Goal: Task Accomplishment & Management: Manage account settings

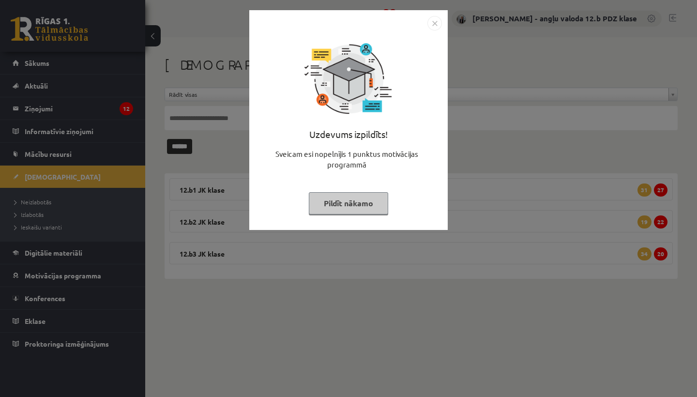
click at [436, 28] on img "Close" at bounding box center [434, 23] width 15 height 15
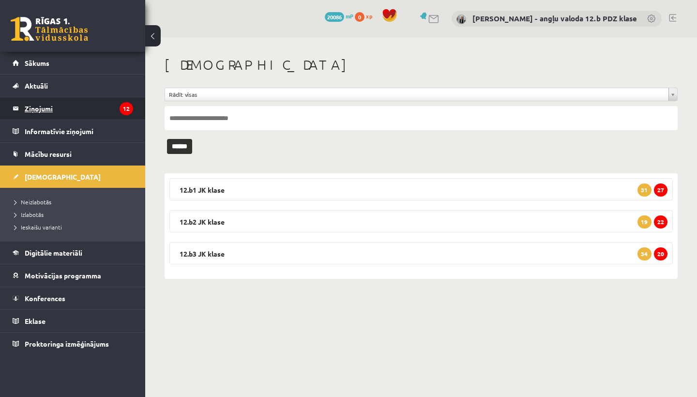
click at [51, 112] on legend "Ziņojumi 12" at bounding box center [79, 108] width 108 height 22
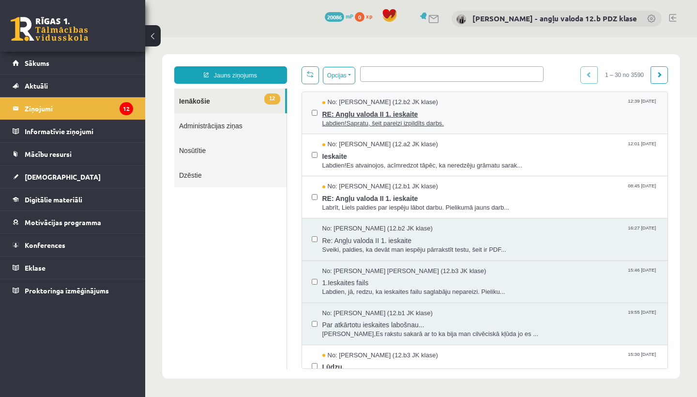
click at [368, 102] on span "No: Emīls Osis (12.b2 JK klase)" at bounding box center [380, 102] width 116 height 9
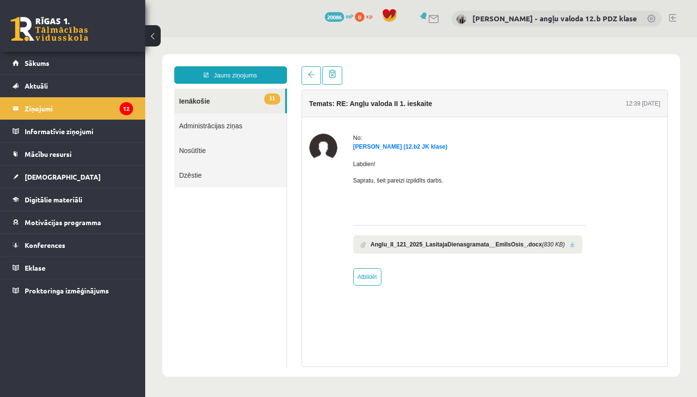
click at [575, 243] on link at bounding box center [572, 245] width 5 height 6
click at [43, 174] on span "[DEMOGRAPHIC_DATA]" at bounding box center [63, 176] width 76 height 9
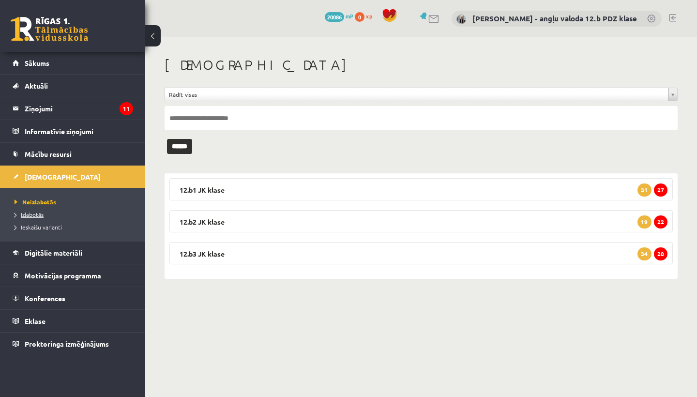
click at [36, 214] on span "Izlabotās" at bounding box center [29, 215] width 29 height 8
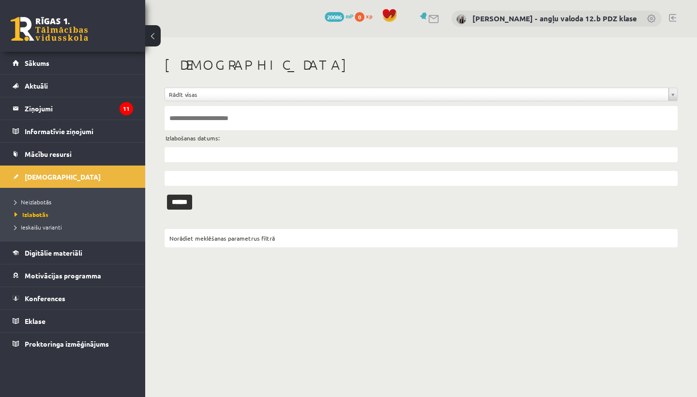
click at [182, 126] on input "text" at bounding box center [421, 118] width 513 height 24
type input "****"
click at [183, 201] on input "******" at bounding box center [179, 202] width 25 height 15
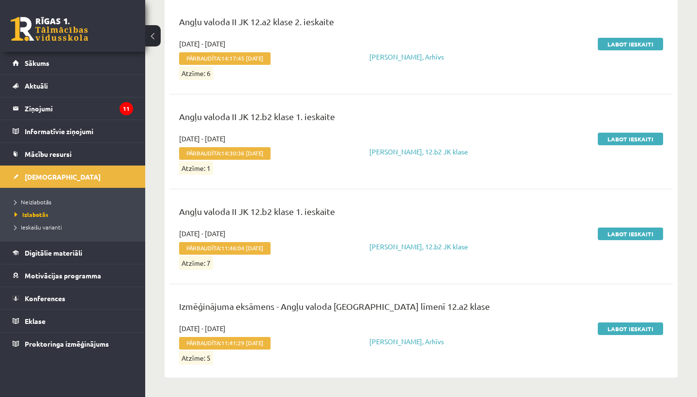
scroll to position [1177, 0]
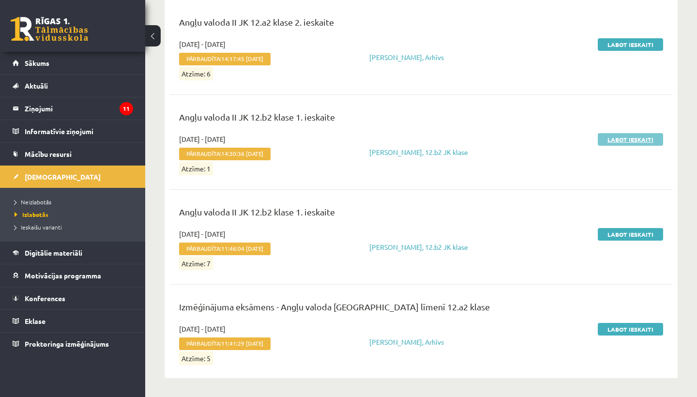
click at [625, 135] on link "Labot ieskaiti" at bounding box center [630, 139] width 65 height 13
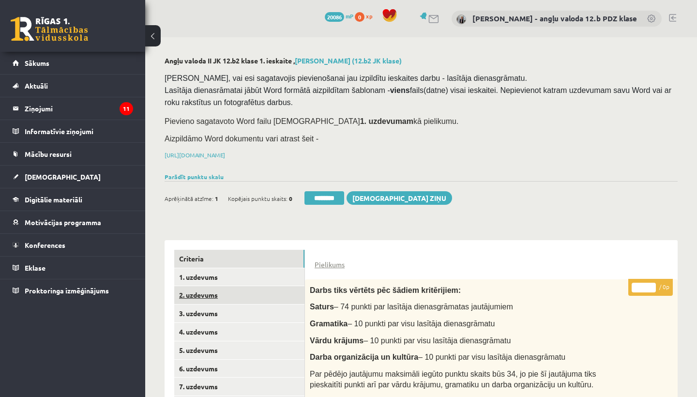
click at [239, 297] on link "2. uzdevums" at bounding box center [239, 295] width 130 height 18
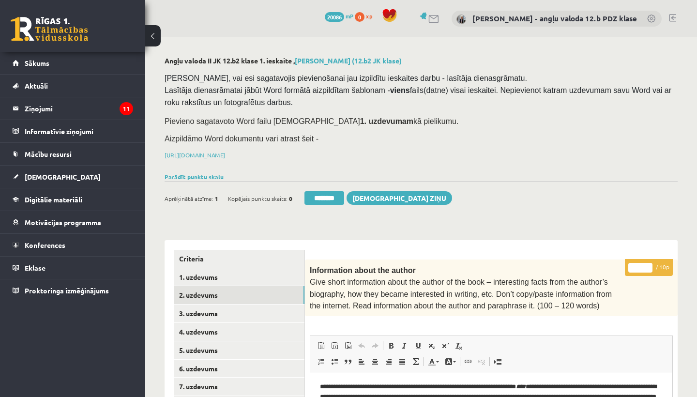
click at [641, 263] on input "*" at bounding box center [640, 268] width 24 height 10
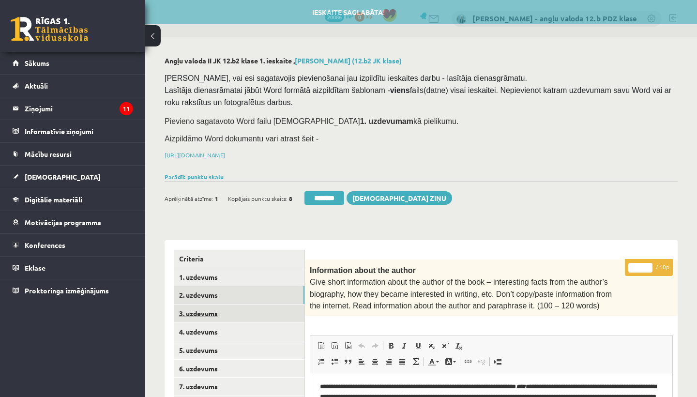
type input "*"
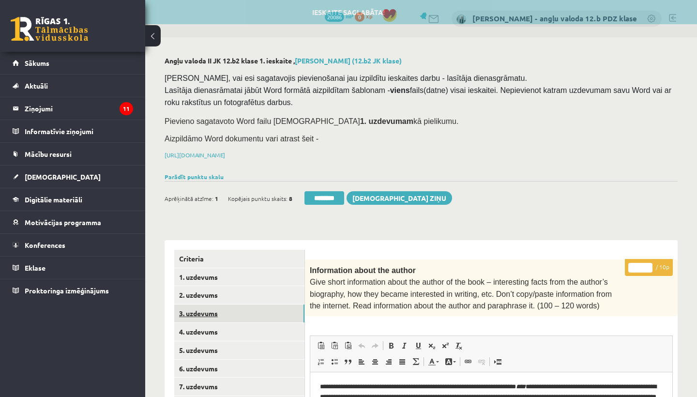
click at [247, 314] on link "3. uzdevums" at bounding box center [239, 313] width 130 height 18
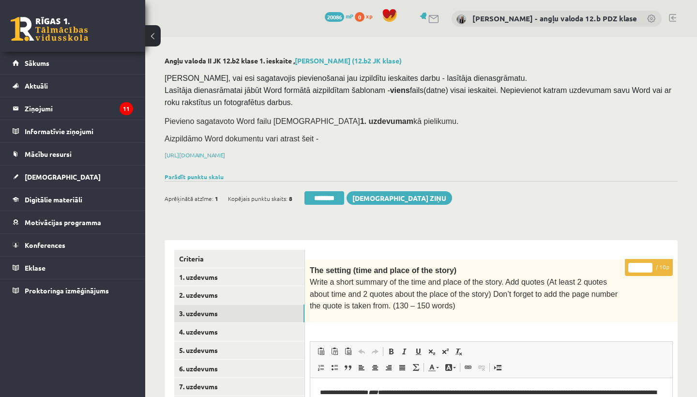
click at [642, 263] on input "*" at bounding box center [640, 268] width 24 height 10
type input "*"
click at [197, 326] on link "4. uzdevums" at bounding box center [239, 332] width 130 height 18
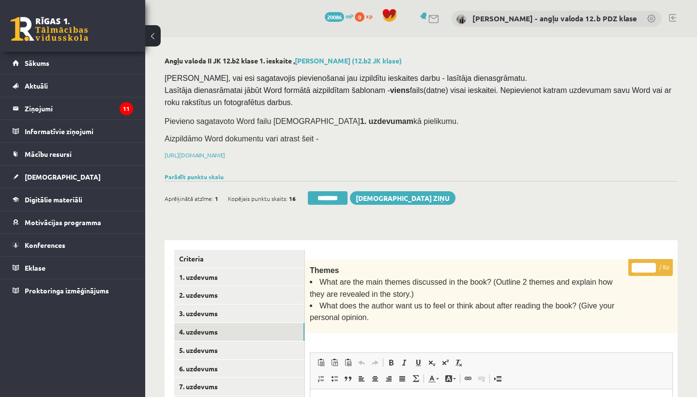
click at [647, 266] on input "*" at bounding box center [644, 268] width 24 height 10
type input "*"
click at [204, 343] on link "5. uzdevums" at bounding box center [239, 350] width 130 height 18
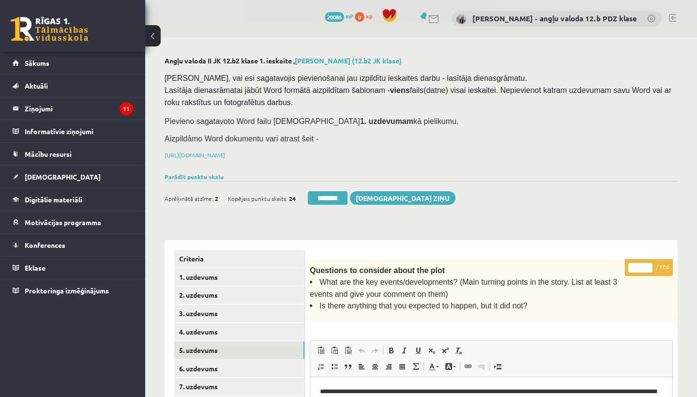
click at [642, 264] on input "*" at bounding box center [640, 268] width 24 height 10
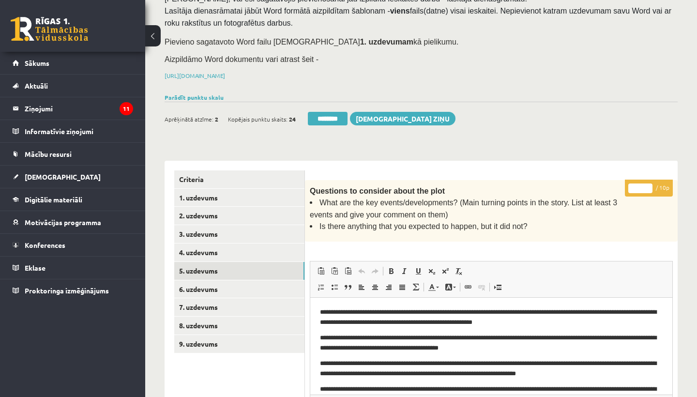
scroll to position [81, 0]
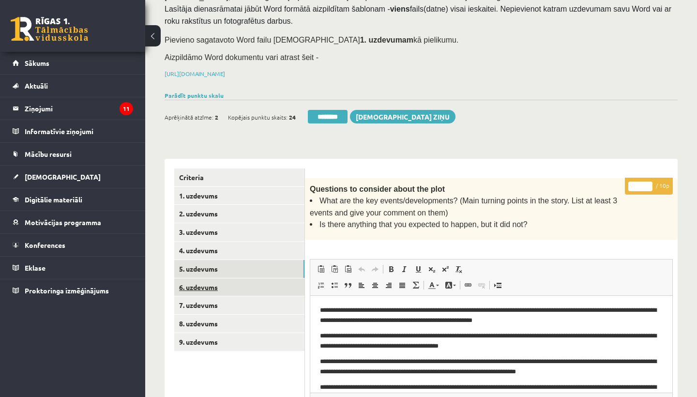
type input "*"
click at [222, 280] on link "6. uzdevums" at bounding box center [239, 287] width 130 height 18
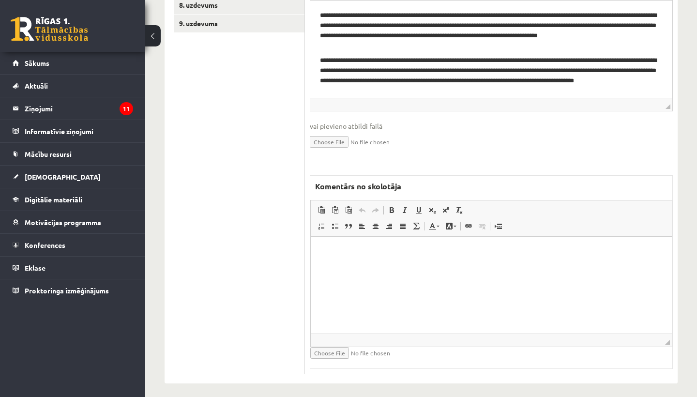
scroll to position [399, 0]
click at [381, 267] on html at bounding box center [491, 252] width 361 height 30
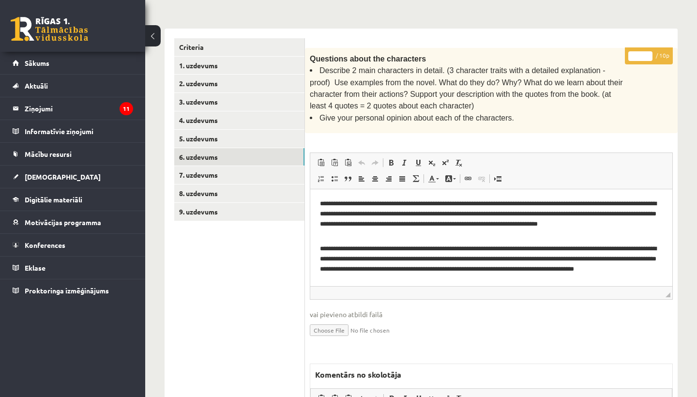
scroll to position [206, 0]
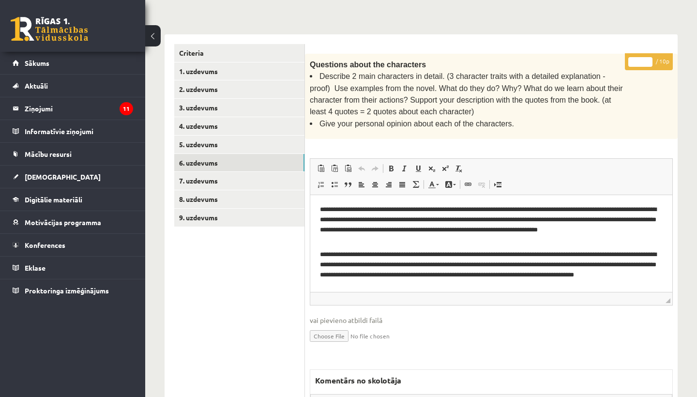
click at [640, 60] on input "*" at bounding box center [640, 62] width 24 height 10
type input "*"
click at [204, 174] on link "7. uzdevums" at bounding box center [239, 181] width 130 height 18
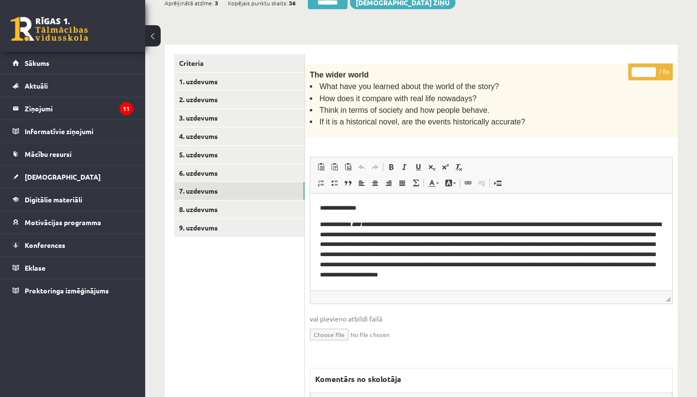
scroll to position [0, 0]
click at [643, 69] on input "*" at bounding box center [644, 72] width 24 height 10
type input "*"
click at [219, 207] on link "8. uzdevums" at bounding box center [239, 209] width 130 height 18
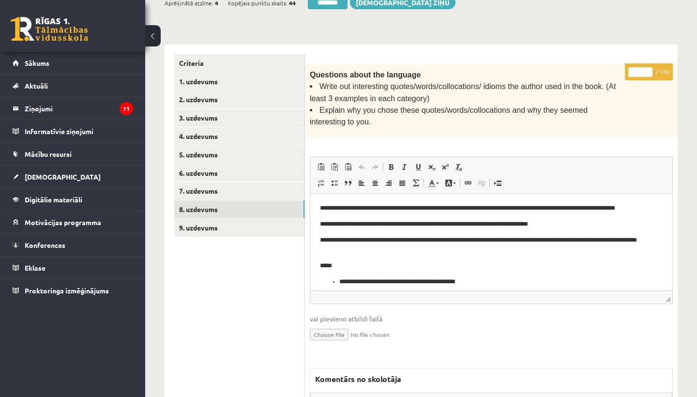
click at [644, 71] on input "*" at bounding box center [640, 72] width 24 height 10
type input "**"
click at [202, 223] on link "9. uzdevums" at bounding box center [239, 228] width 130 height 18
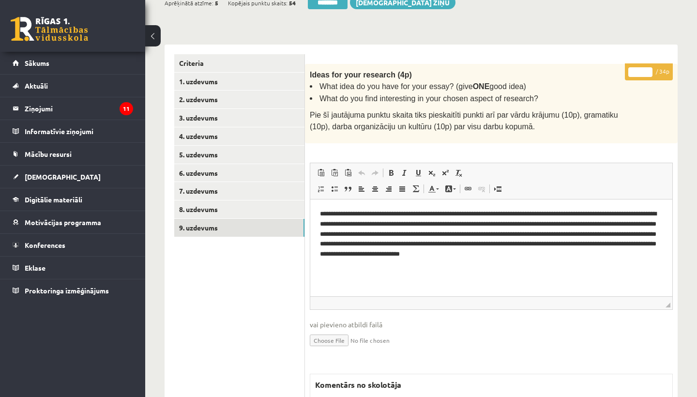
click at [641, 69] on input "*" at bounding box center [640, 72] width 24 height 10
type input "**"
click at [201, 77] on link "1. uzdevums" at bounding box center [239, 82] width 130 height 18
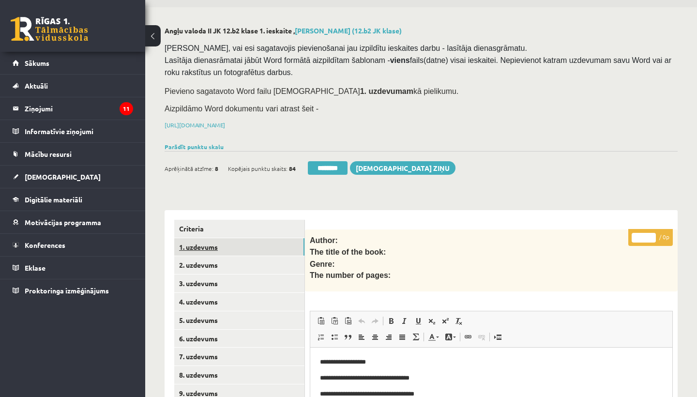
click at [202, 243] on link "1. uzdevums" at bounding box center [239, 247] width 130 height 18
click at [194, 241] on link "1. uzdevums" at bounding box center [239, 247] width 130 height 18
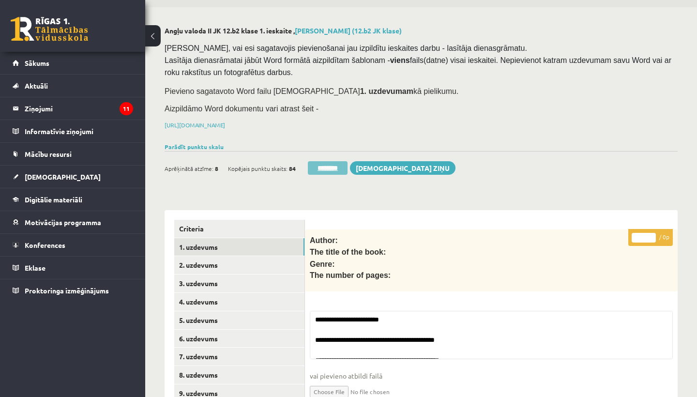
click at [327, 166] on input "********" at bounding box center [328, 168] width 40 height 14
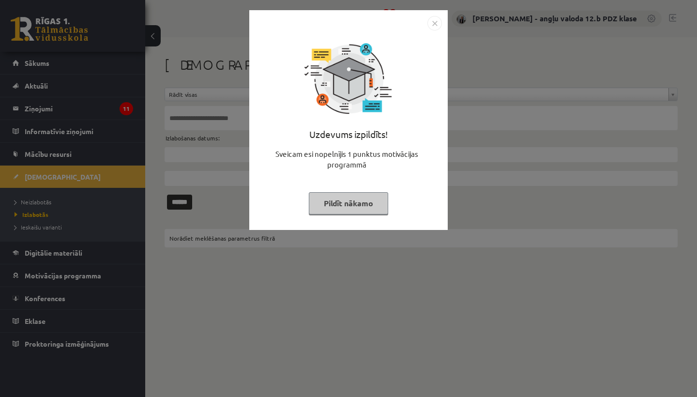
click at [439, 22] on img "Close" at bounding box center [434, 23] width 15 height 15
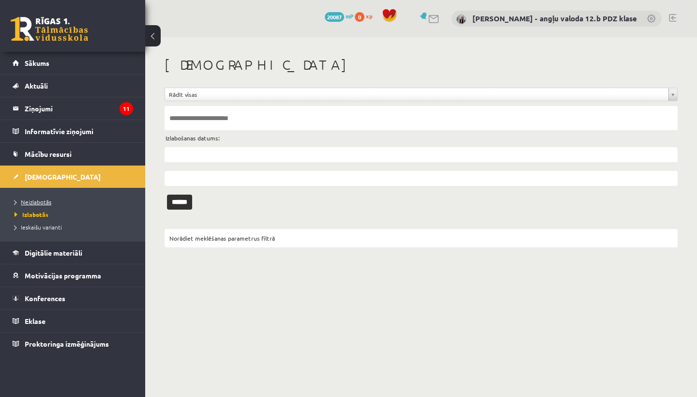
click at [32, 203] on span "Neizlabotās" at bounding box center [33, 202] width 37 height 8
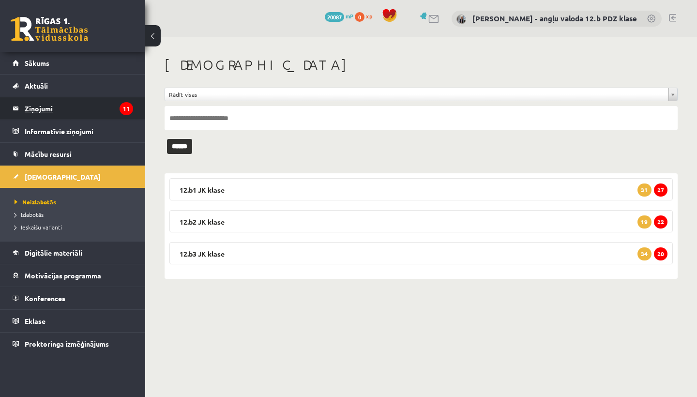
click at [46, 106] on legend "Ziņojumi 11" at bounding box center [79, 108] width 108 height 22
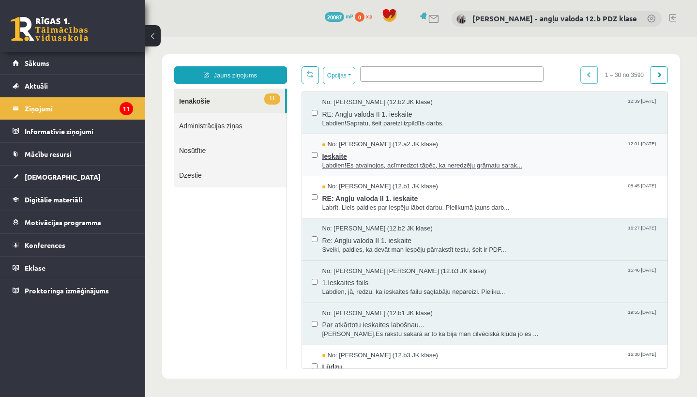
click at [386, 155] on span "Ieskaite" at bounding box center [490, 155] width 336 height 12
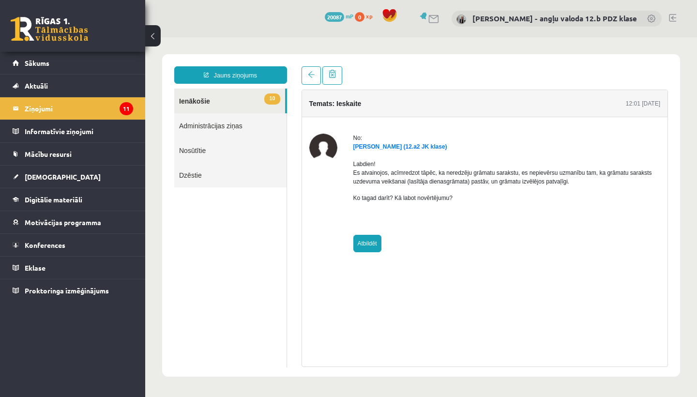
click at [362, 243] on link "Atbildēt" at bounding box center [367, 243] width 28 height 17
type input "**********"
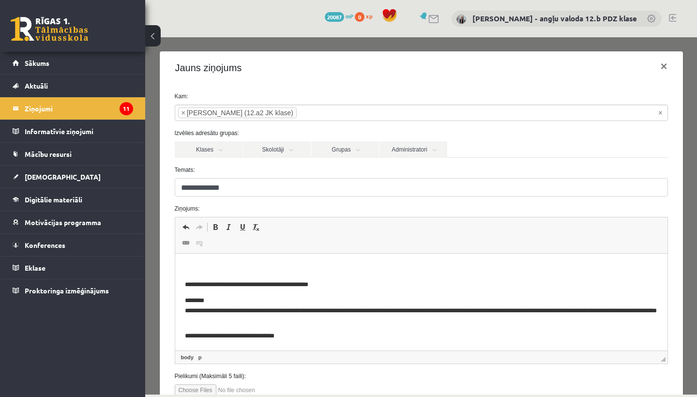
click at [197, 261] on html "**********" at bounding box center [421, 310] width 492 height 113
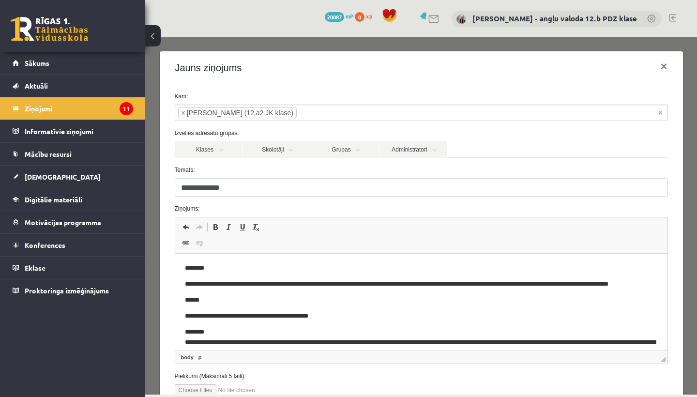
click at [419, 284] on p "**********" at bounding box center [420, 284] width 473 height 10
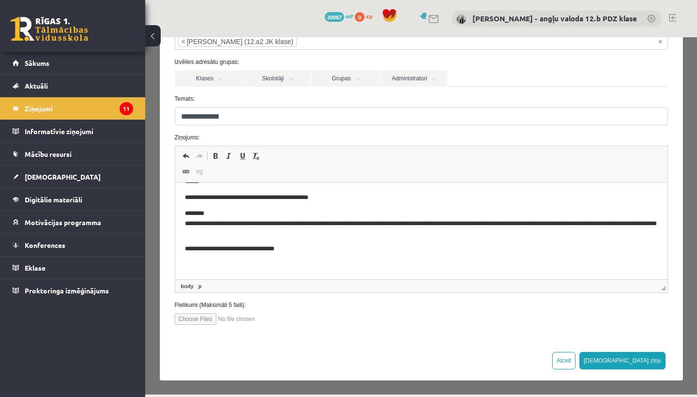
scroll to position [71, 0]
click at [652, 359] on button "[DEMOGRAPHIC_DATA] ziņu" at bounding box center [622, 360] width 86 height 17
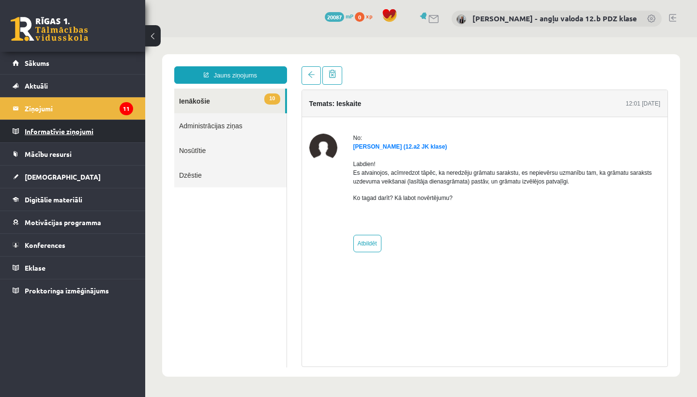
scroll to position [0, 0]
click at [40, 106] on legend "Ziņojumi 11" at bounding box center [79, 108] width 108 height 22
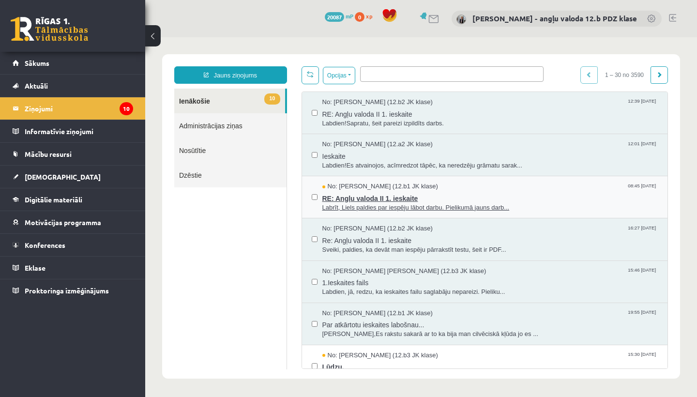
click at [372, 196] on span "RE: Angļu valoda II 1. ieskaite" at bounding box center [490, 197] width 336 height 12
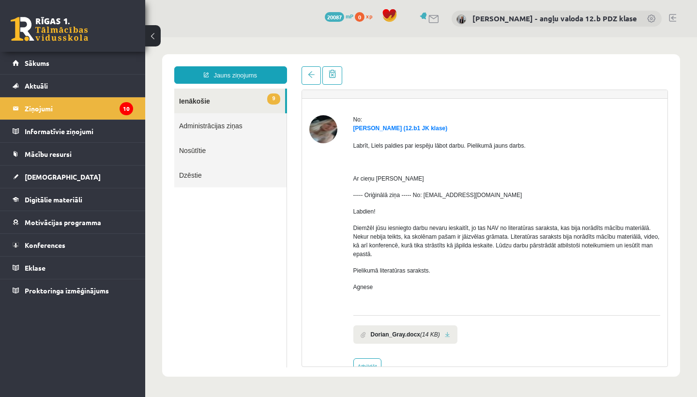
scroll to position [20, 0]
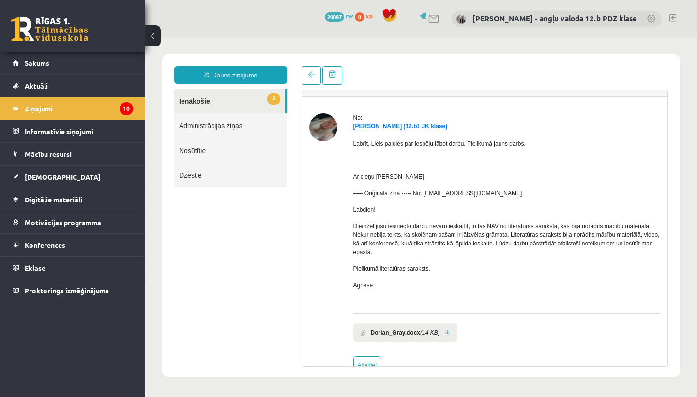
click at [449, 333] on link at bounding box center [447, 333] width 5 height 6
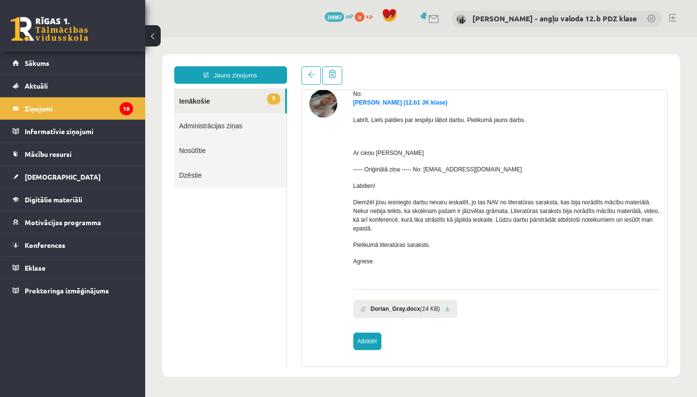
scroll to position [44, 0]
click at [367, 339] on link "Atbildēt" at bounding box center [367, 341] width 28 height 17
type input "**********"
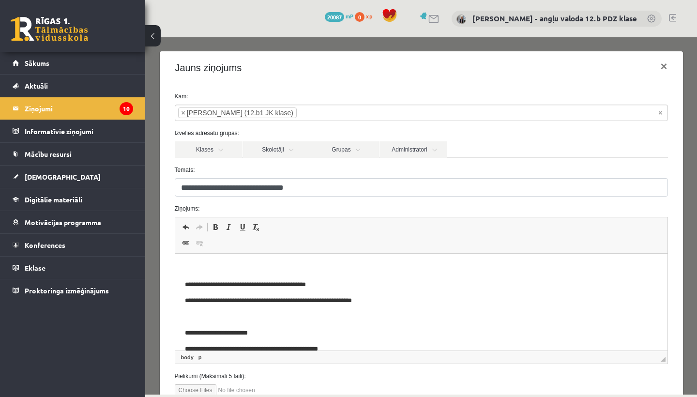
click at [182, 262] on html "**********" at bounding box center [421, 346] width 492 height 185
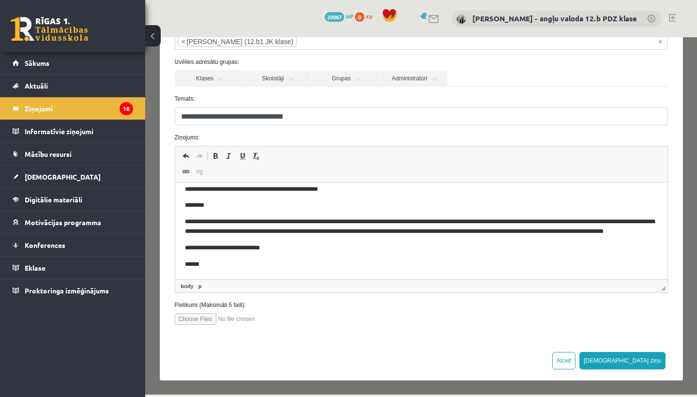
scroll to position [71, 0]
click at [649, 356] on button "[DEMOGRAPHIC_DATA] ziņu" at bounding box center [622, 360] width 86 height 17
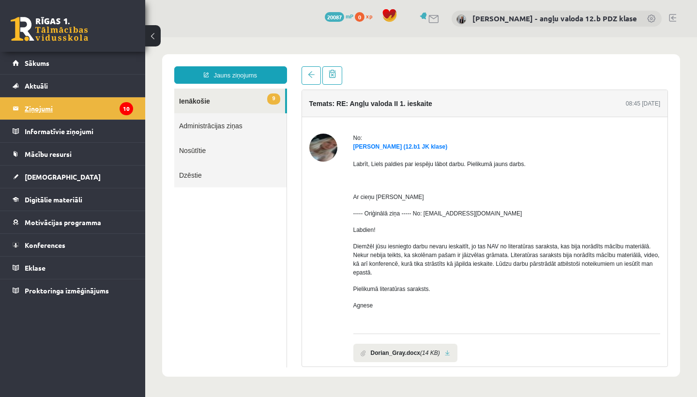
scroll to position [0, 0]
click at [42, 108] on legend "Ziņojumi 10" at bounding box center [79, 108] width 108 height 22
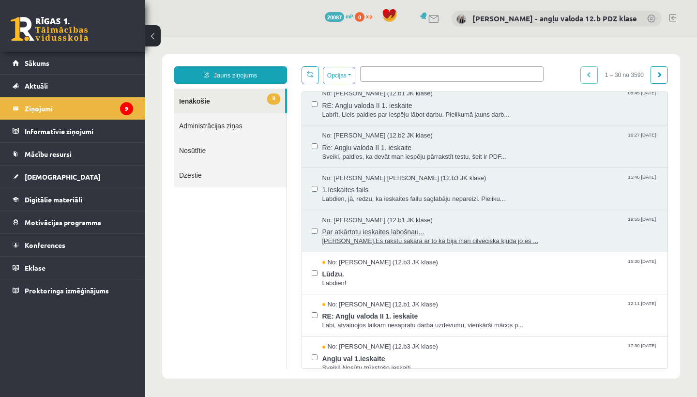
scroll to position [100, 0]
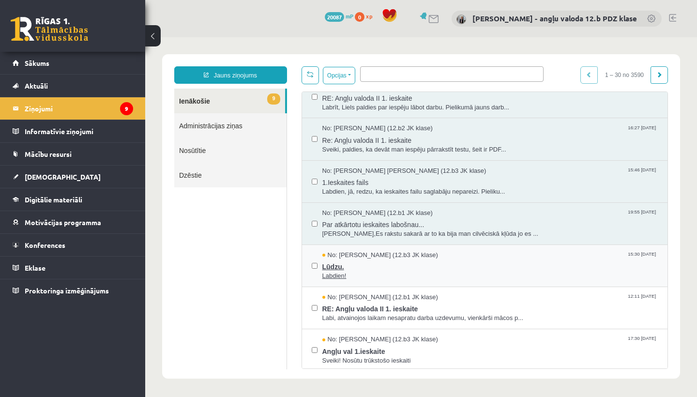
click at [345, 259] on span "Lūdzu." at bounding box center [490, 265] width 336 height 12
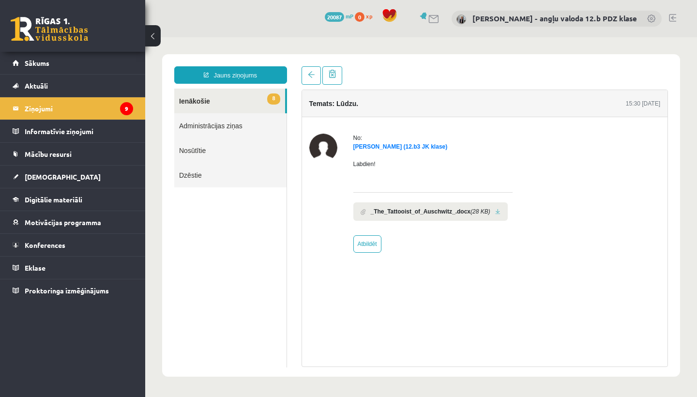
scroll to position [0, 0]
click at [501, 211] on link at bounding box center [497, 212] width 5 height 6
click at [55, 174] on link "[DEMOGRAPHIC_DATA]" at bounding box center [73, 177] width 121 height 22
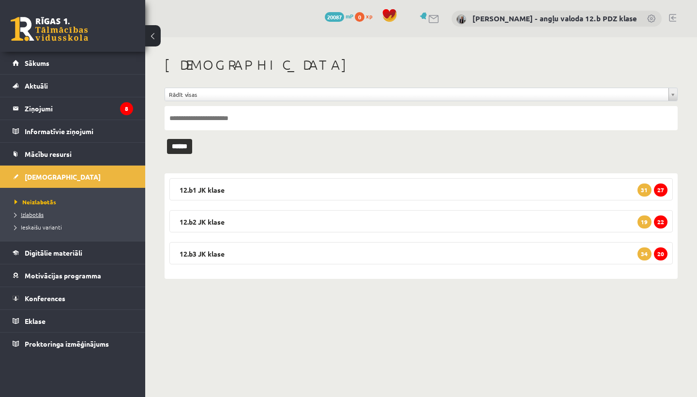
click at [40, 216] on span "Izlabotās" at bounding box center [29, 215] width 29 height 8
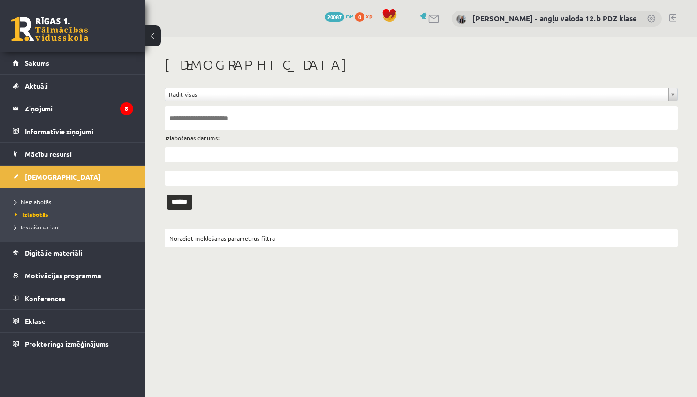
click at [204, 118] on input "text" at bounding box center [421, 118] width 513 height 24
type input "*******"
click at [183, 201] on input "******" at bounding box center [179, 202] width 25 height 15
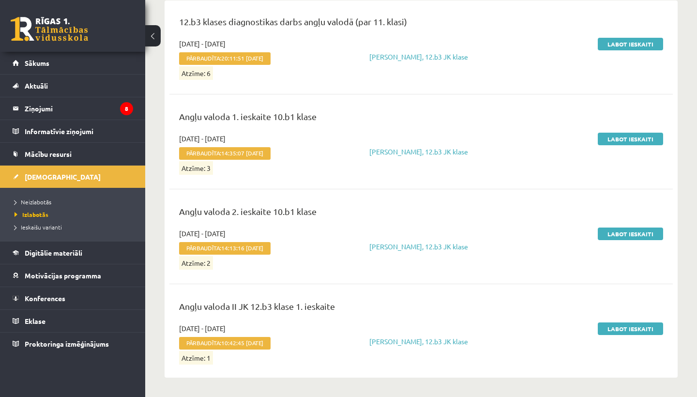
scroll to position [228, 0]
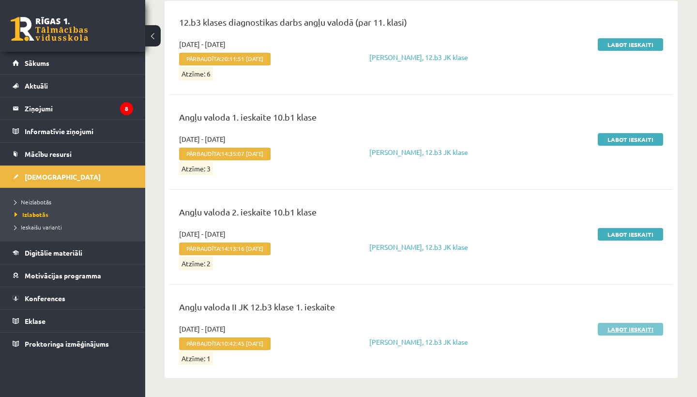
click at [625, 326] on link "Labot ieskaiti" at bounding box center [630, 329] width 65 height 13
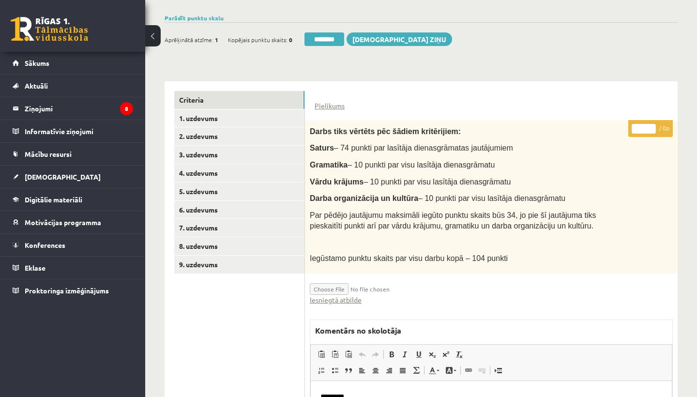
scroll to position [153, 0]
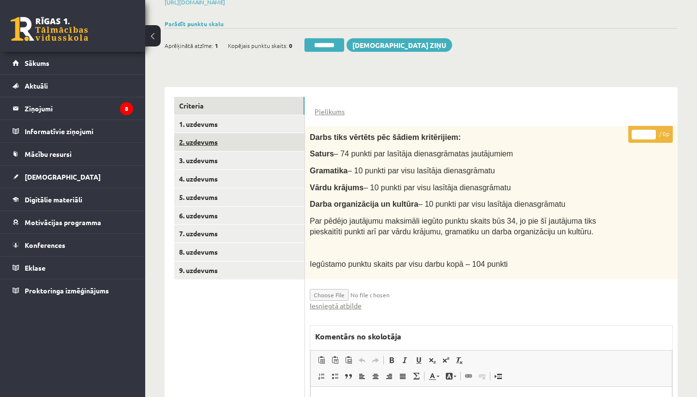
click at [200, 138] on link "2. uzdevums" at bounding box center [239, 142] width 130 height 18
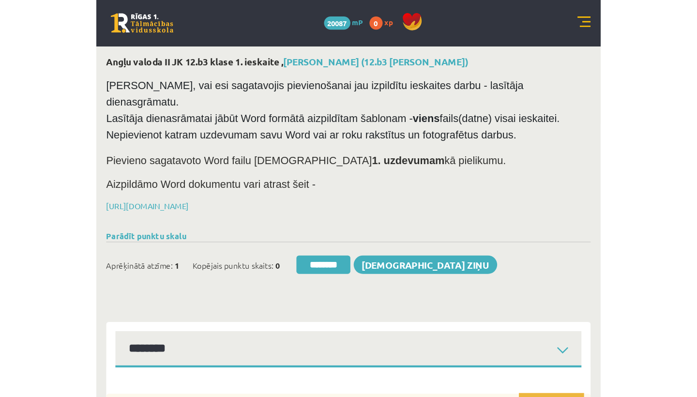
scroll to position [0, 0]
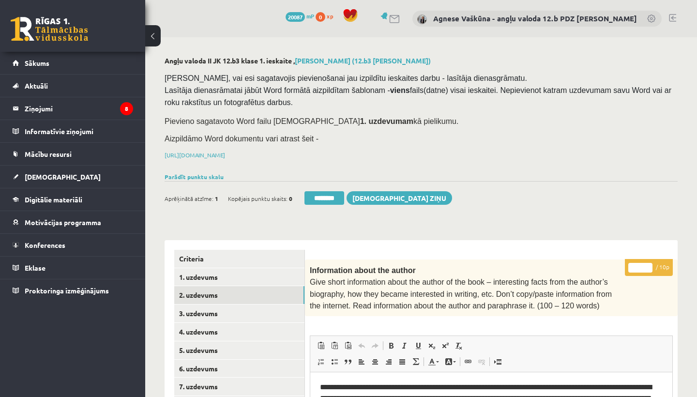
click at [641, 266] on input "*" at bounding box center [640, 268] width 24 height 10
type input "*"
click at [253, 308] on link "3. uzdevums" at bounding box center [239, 313] width 130 height 18
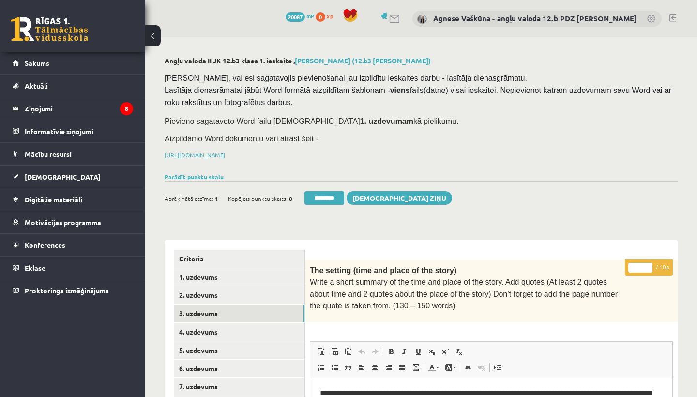
click at [642, 265] on input "*" at bounding box center [640, 268] width 24 height 10
type input "**"
click at [224, 323] on link "4. uzdevums" at bounding box center [239, 332] width 130 height 18
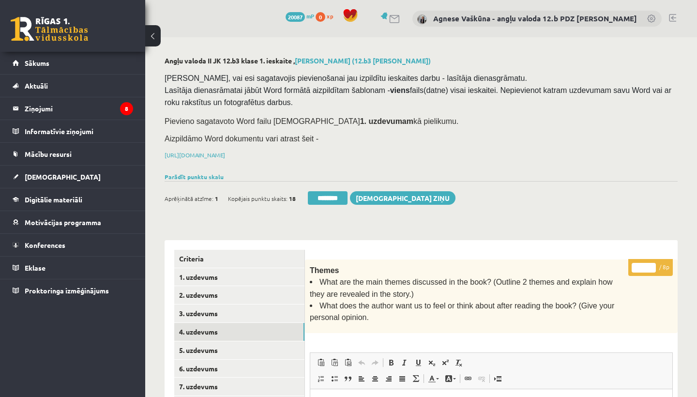
click at [645, 265] on input "*" at bounding box center [644, 268] width 24 height 10
type input "*"
click at [226, 341] on link "5. uzdevums" at bounding box center [239, 350] width 130 height 18
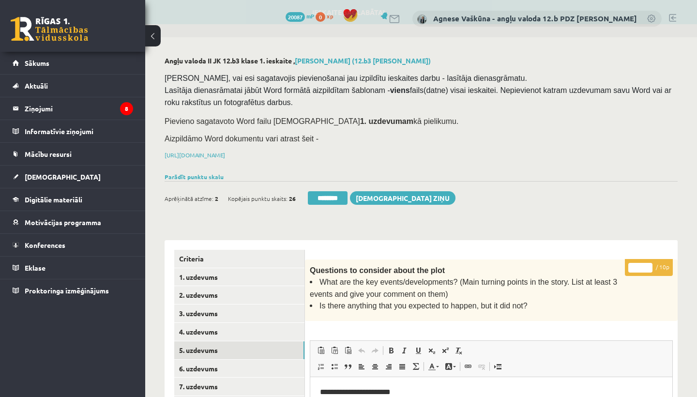
click at [640, 263] on input "*" at bounding box center [640, 268] width 24 height 10
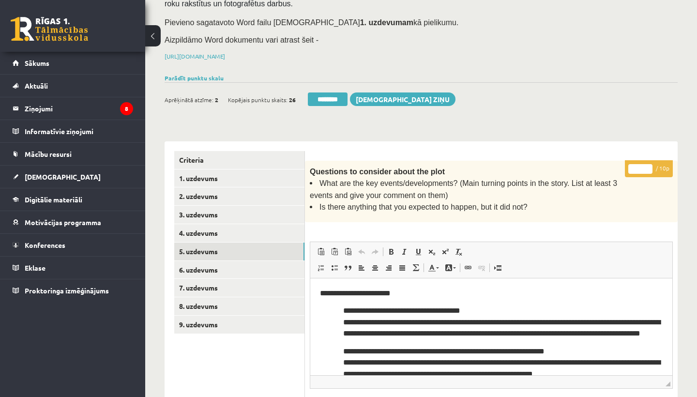
scroll to position [112, 0]
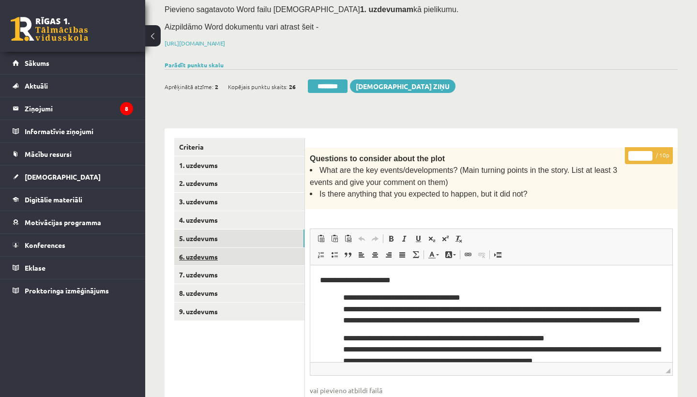
type input "*"
click at [220, 251] on link "6. uzdevums" at bounding box center [239, 257] width 130 height 18
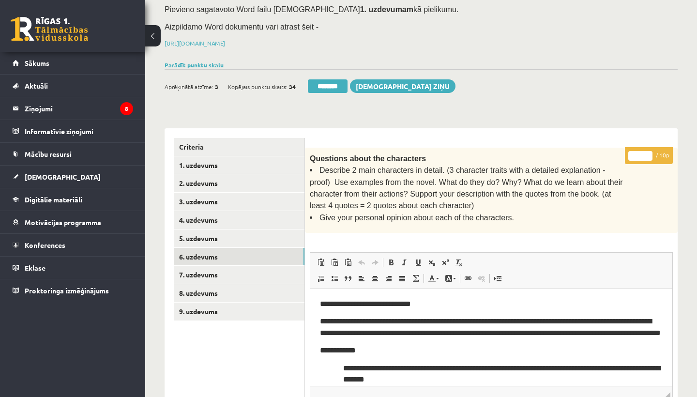
scroll to position [0, 0]
click at [640, 152] on input "*" at bounding box center [640, 156] width 24 height 10
type input "**"
click at [233, 267] on link "7. uzdevums" at bounding box center [239, 275] width 130 height 18
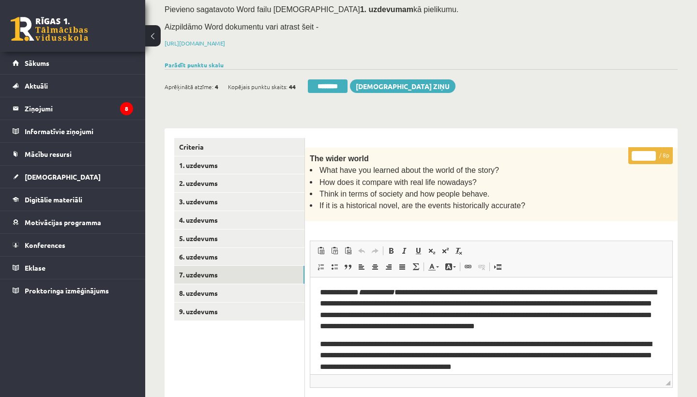
click at [644, 153] on input "*" at bounding box center [644, 156] width 24 height 10
type input "*"
click at [201, 285] on link "8. uzdevums" at bounding box center [239, 293] width 130 height 18
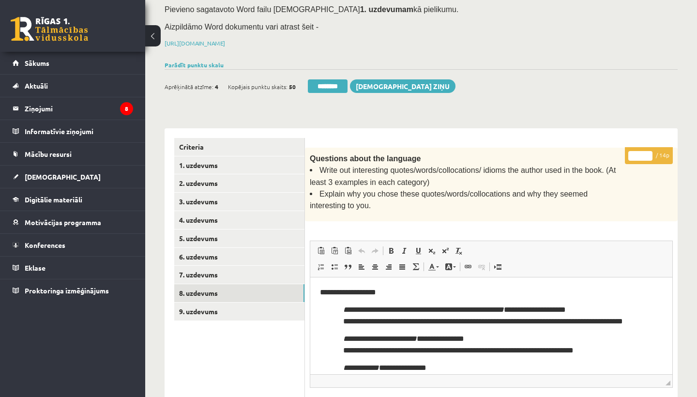
click at [641, 153] on input "*" at bounding box center [640, 156] width 24 height 10
type input "*"
click at [216, 307] on link "9. uzdevums" at bounding box center [239, 312] width 130 height 18
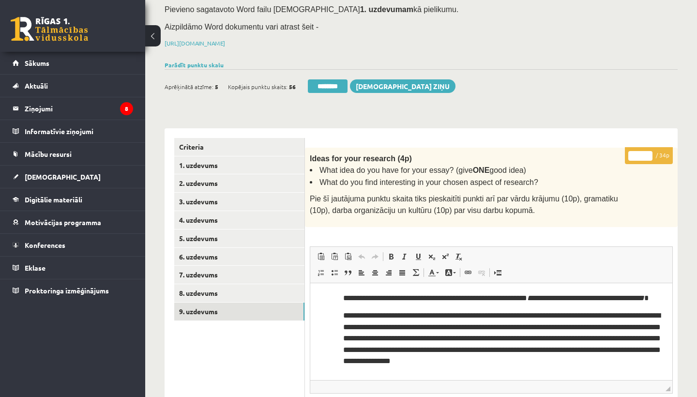
click at [642, 155] on input "*" at bounding box center [640, 156] width 24 height 10
type input "**"
click at [219, 161] on link "1. uzdevums" at bounding box center [239, 165] width 130 height 18
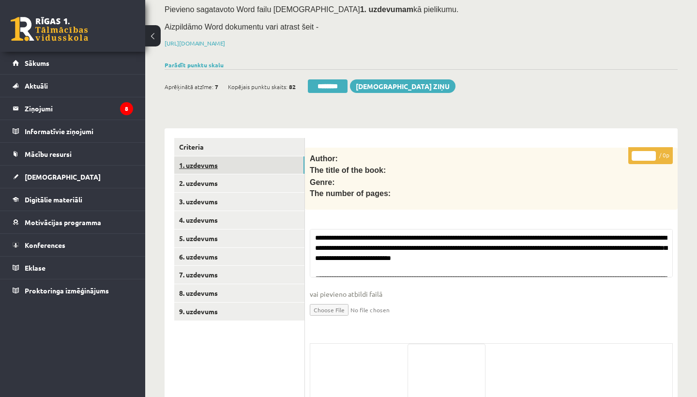
click at [219, 161] on link "1. uzdevums" at bounding box center [239, 165] width 130 height 18
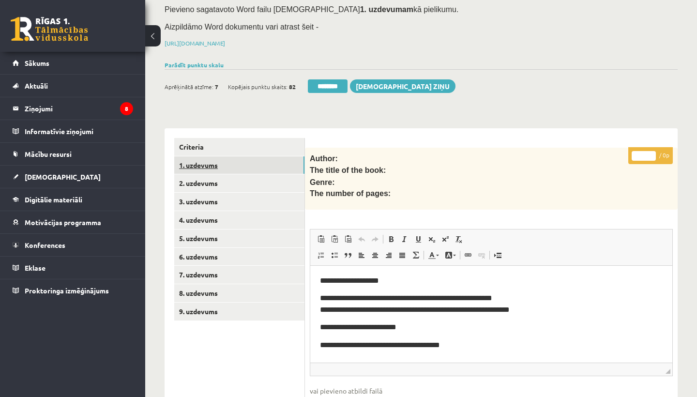
click at [219, 161] on link "1. uzdevums" at bounding box center [239, 165] width 130 height 18
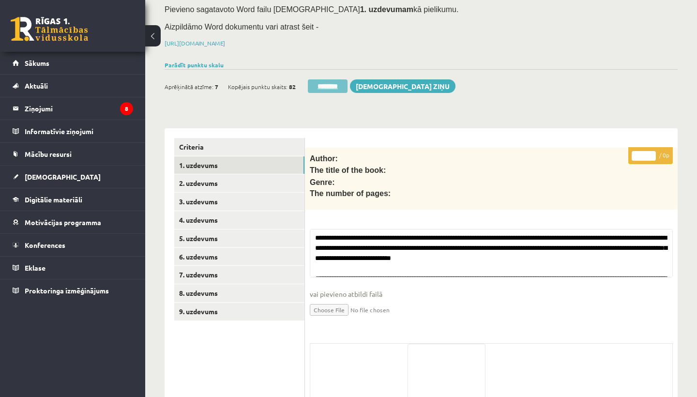
click at [330, 84] on input "********" at bounding box center [328, 86] width 40 height 14
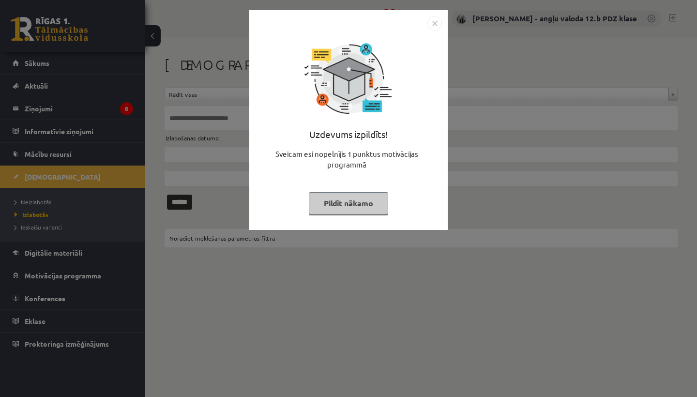
click at [435, 24] on img "Close" at bounding box center [434, 23] width 15 height 15
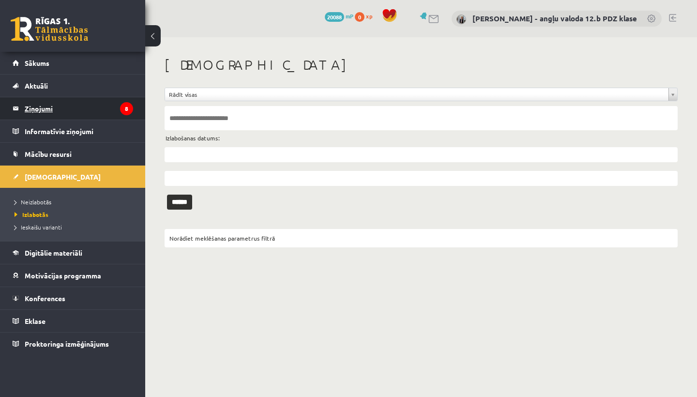
click at [35, 106] on legend "Ziņojumi 8" at bounding box center [79, 108] width 108 height 22
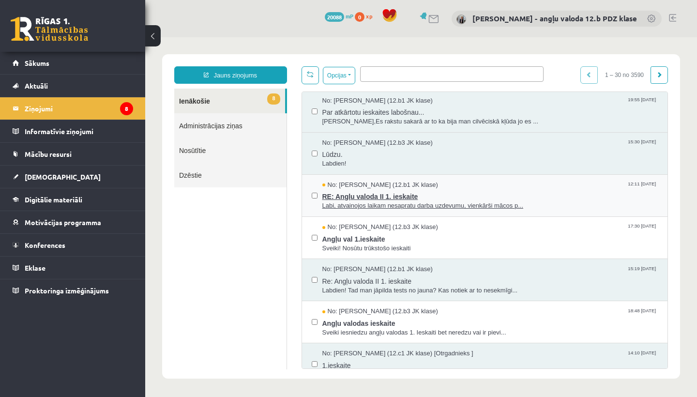
scroll to position [228, 0]
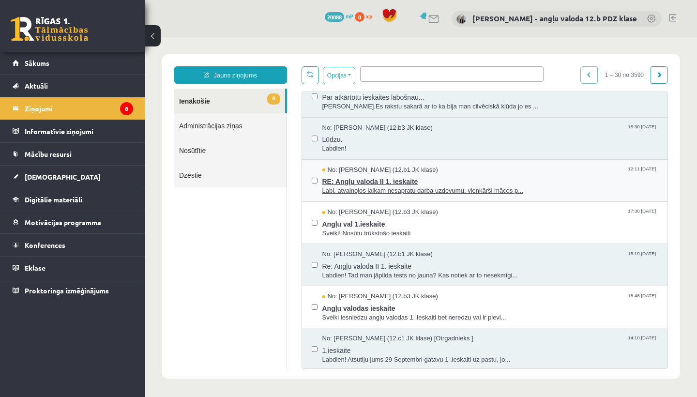
click at [372, 177] on span "RE: Angļu valoda II 1. ieskaite" at bounding box center [490, 180] width 336 height 12
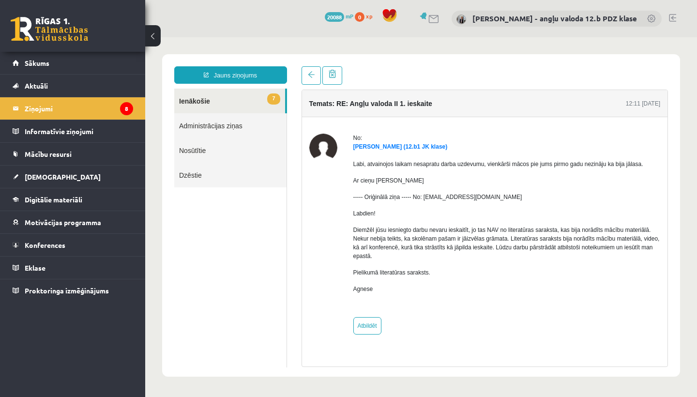
scroll to position [0, 0]
click at [53, 111] on legend "Ziņojumi 8" at bounding box center [79, 108] width 108 height 22
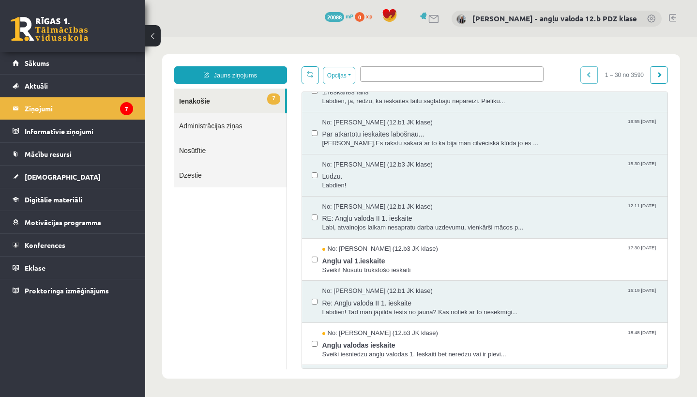
scroll to position [192, 0]
click at [371, 256] on span "Angļu val 1.ieskaite" at bounding box center [490, 258] width 336 height 12
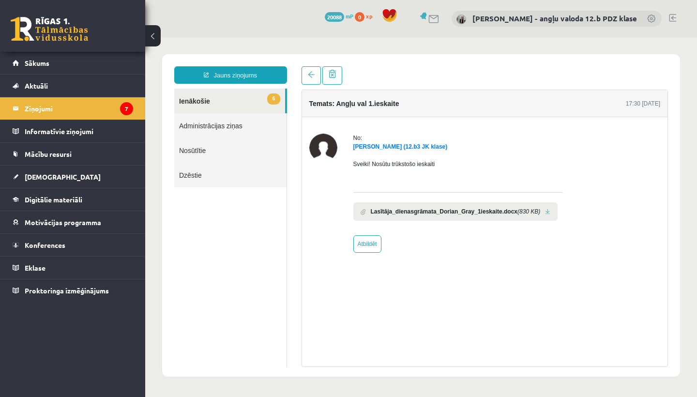
scroll to position [0, 0]
click at [550, 209] on link at bounding box center [547, 212] width 5 height 6
click at [52, 173] on span "[DEMOGRAPHIC_DATA]" at bounding box center [63, 176] width 76 height 9
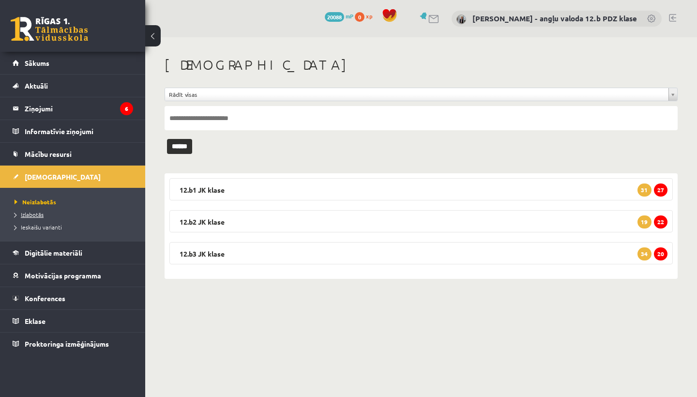
click at [30, 216] on span "Izlabotās" at bounding box center [29, 215] width 29 height 8
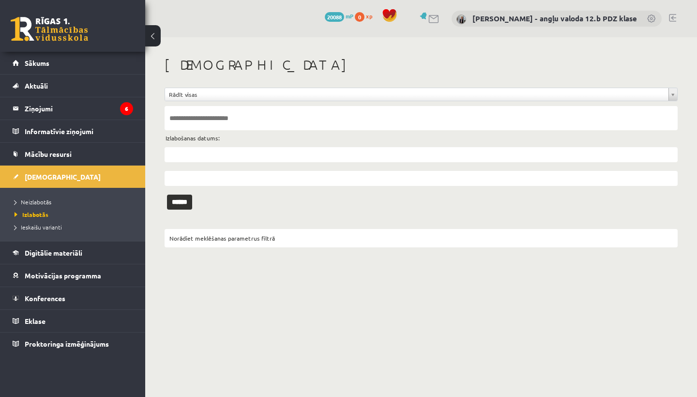
click at [184, 120] on input "text" at bounding box center [421, 118] width 513 height 24
click at [183, 201] on input "******" at bounding box center [179, 202] width 25 height 15
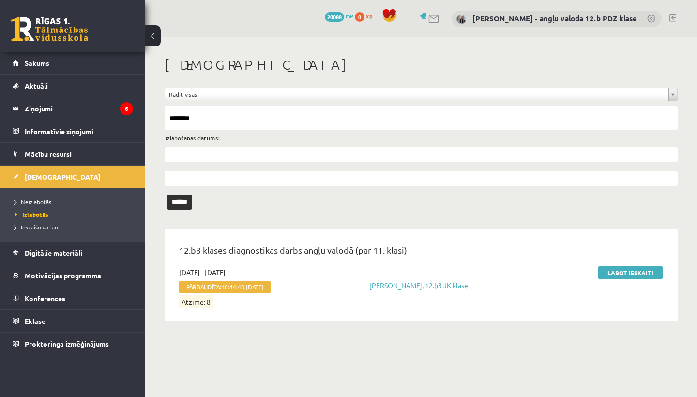
type input "*********"
click at [183, 201] on input "******" at bounding box center [179, 202] width 25 height 15
click at [35, 197] on link "Neizlabotās" at bounding box center [75, 201] width 121 height 9
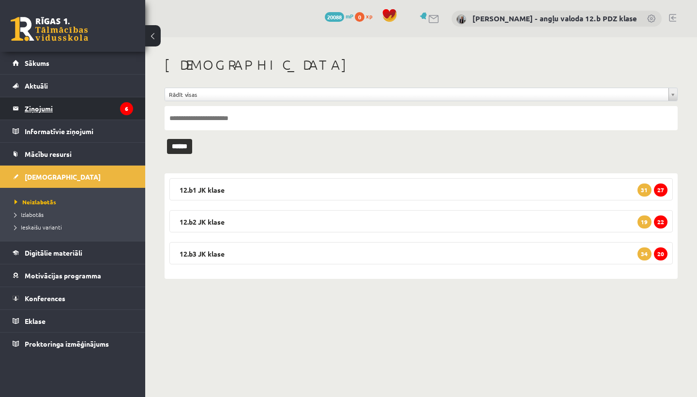
click at [43, 110] on legend "Ziņojumi 6" at bounding box center [79, 108] width 108 height 22
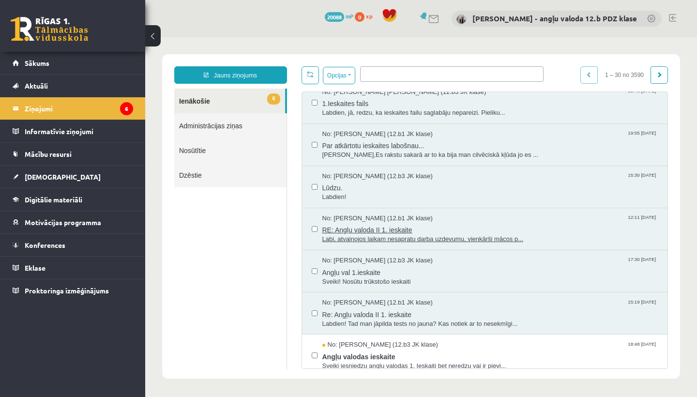
scroll to position [180, 0]
click at [372, 267] on span "Angļu val 1.ieskaite" at bounding box center [490, 271] width 336 height 12
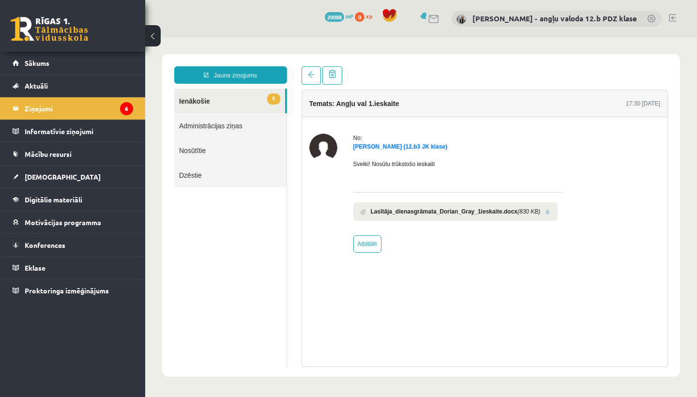
scroll to position [0, 0]
click at [42, 178] on span "[DEMOGRAPHIC_DATA]" at bounding box center [63, 176] width 76 height 9
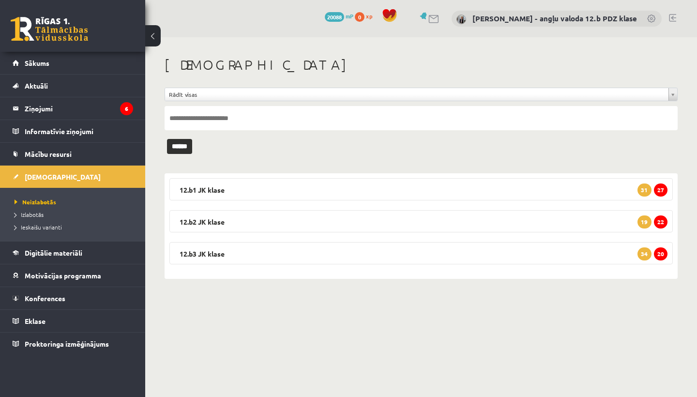
click at [192, 116] on input "text" at bounding box center [421, 118] width 513 height 24
type input "*********"
click at [183, 146] on input "******" at bounding box center [179, 146] width 25 height 15
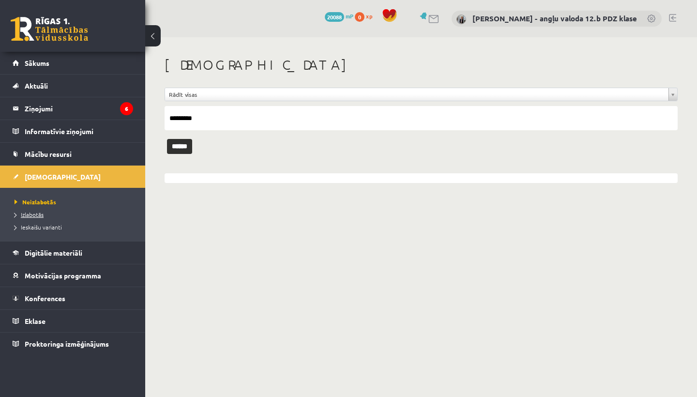
click at [23, 214] on span "Izlabotās" at bounding box center [29, 215] width 29 height 8
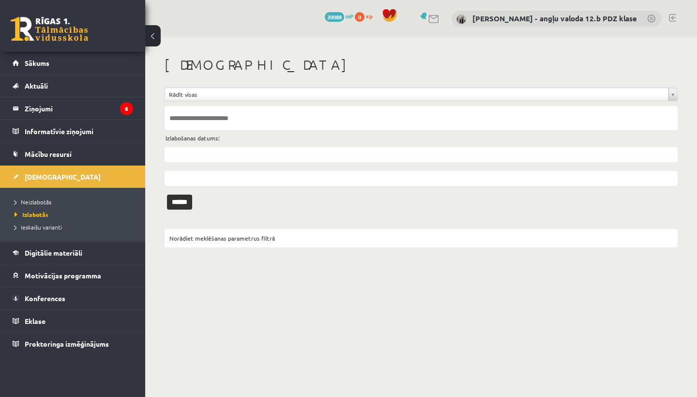
click at [201, 120] on input "text" at bounding box center [421, 118] width 513 height 24
type input "*********"
click at [183, 201] on input "******" at bounding box center [179, 202] width 25 height 15
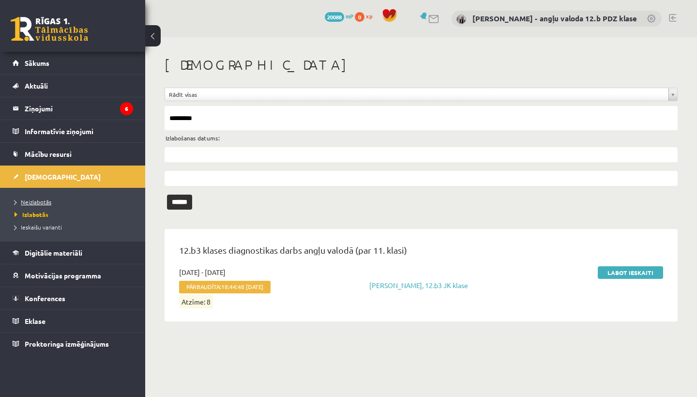
click at [44, 201] on span "Neizlabotās" at bounding box center [33, 202] width 37 height 8
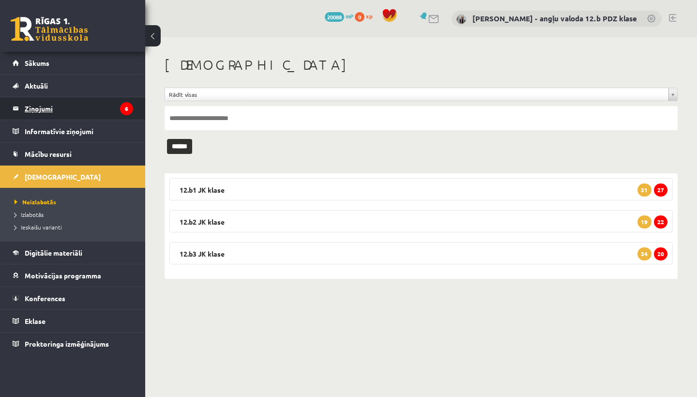
click at [34, 111] on legend "Ziņojumi 6" at bounding box center [79, 108] width 108 height 22
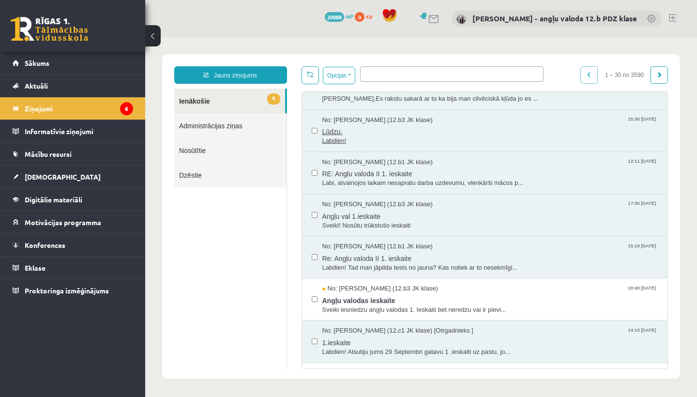
scroll to position [239, 0]
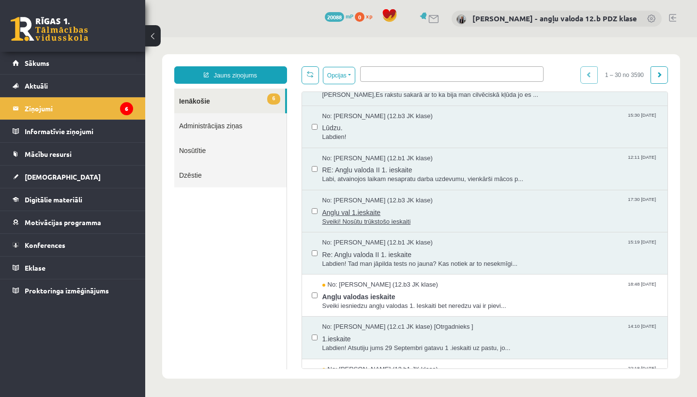
click at [407, 207] on span "Angļu val 1.ieskaite" at bounding box center [490, 211] width 336 height 12
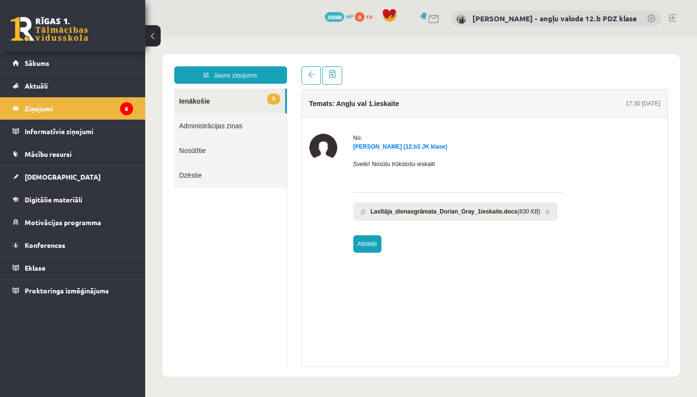
scroll to position [0, 0]
click at [369, 244] on link "Atbildēt" at bounding box center [367, 243] width 28 height 17
type input "**********"
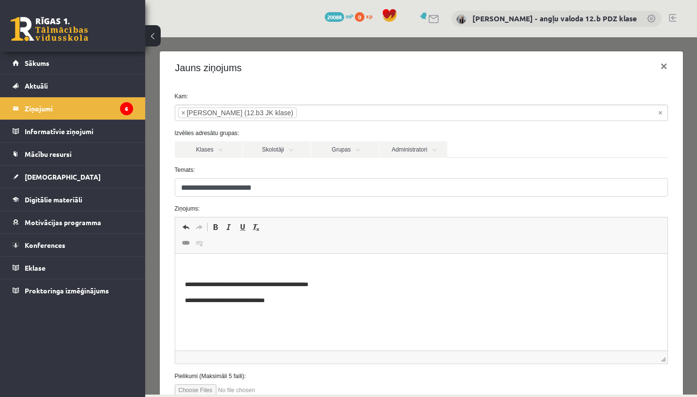
click at [183, 267] on html "**********" at bounding box center [421, 284] width 492 height 61
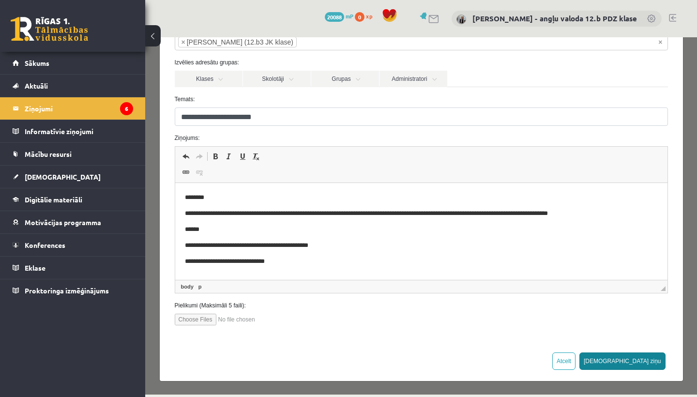
click at [645, 356] on button "[DEMOGRAPHIC_DATA] ziņu" at bounding box center [622, 360] width 86 height 17
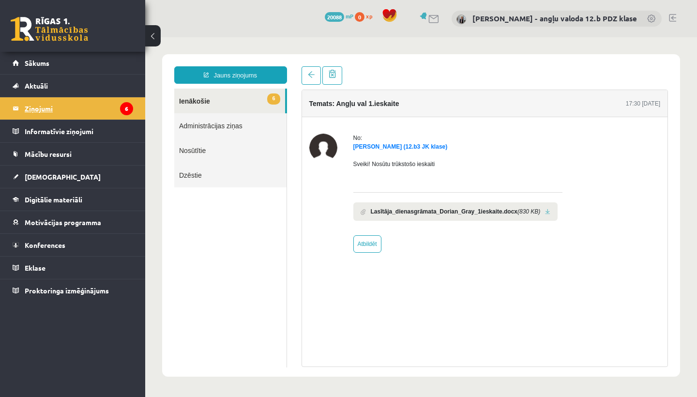
click at [41, 109] on legend "Ziņojumi 6" at bounding box center [79, 108] width 108 height 22
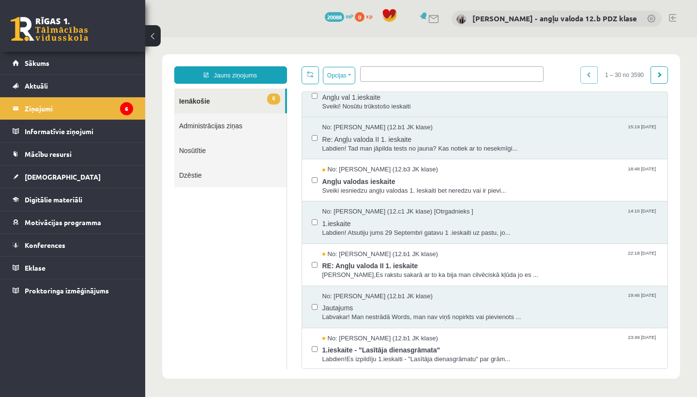
scroll to position [358, 0]
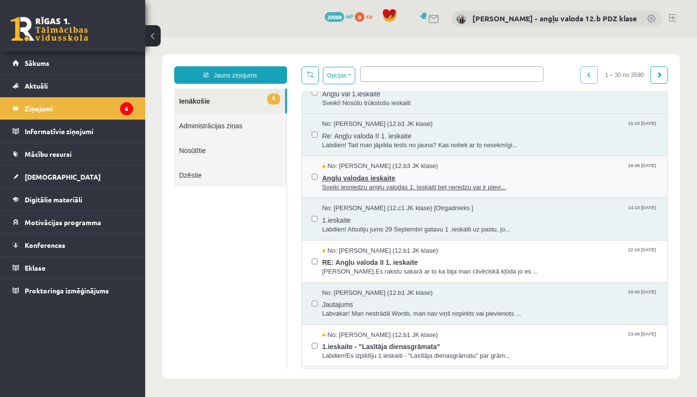
click at [373, 174] on span "Angļu valodas ieskaite" at bounding box center [490, 177] width 336 height 12
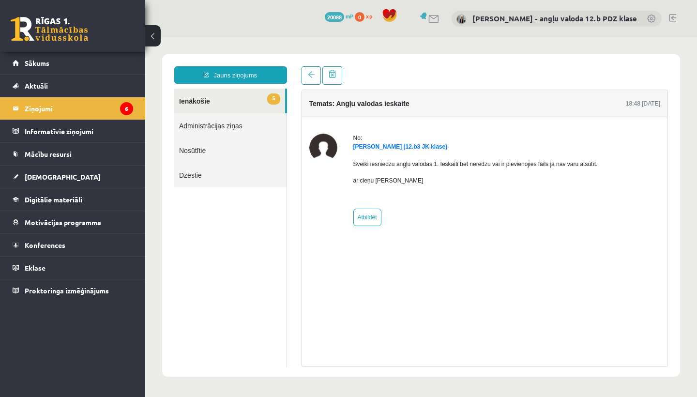
scroll to position [0, 0]
click at [57, 105] on legend "Ziņojumi 6" at bounding box center [79, 108] width 108 height 22
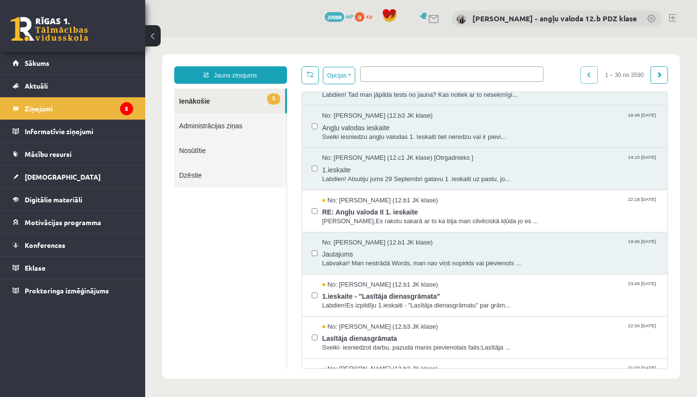
scroll to position [417, 0]
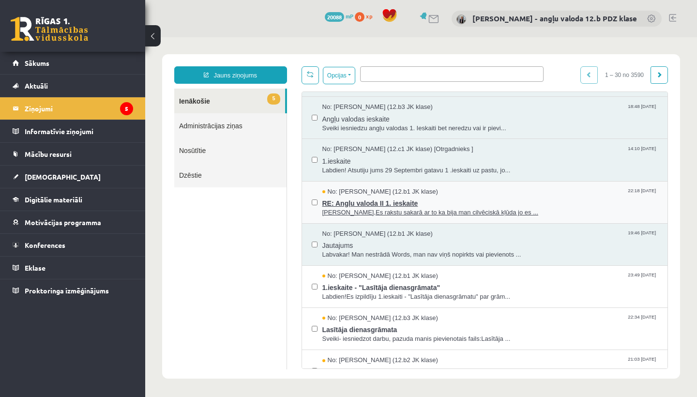
click at [383, 196] on span "RE: Angļu valoda II 1. ieskaite" at bounding box center [490, 202] width 336 height 12
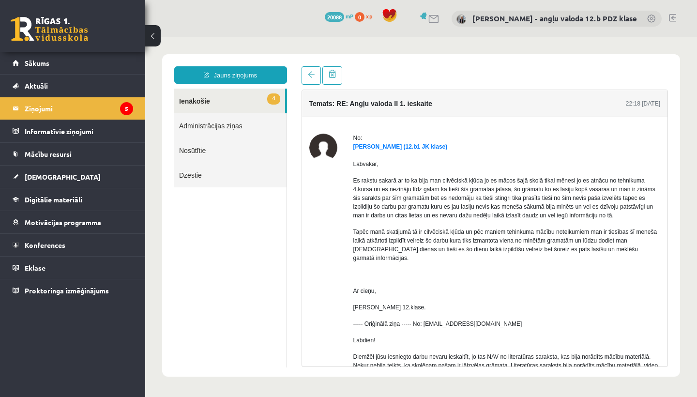
scroll to position [0, 0]
click at [36, 104] on legend "Ziņojumi 5" at bounding box center [79, 108] width 108 height 22
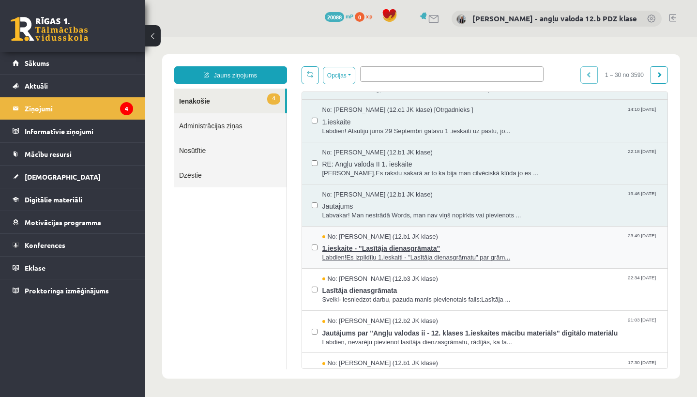
scroll to position [456, 0]
click at [403, 241] on span "1.ieskaite - "Lasītāja dienasgrāmata"" at bounding box center [490, 247] width 336 height 12
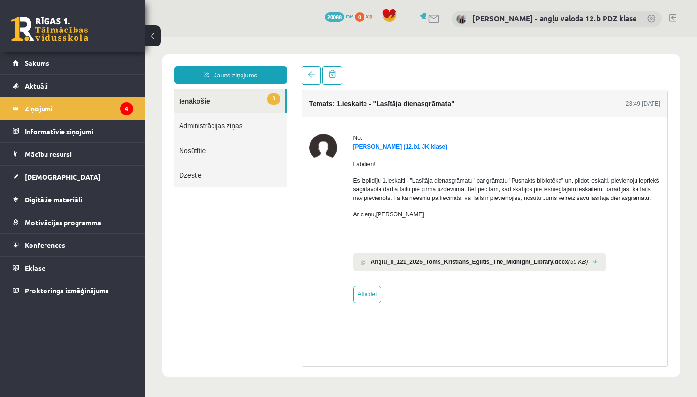
scroll to position [0, 0]
click at [598, 265] on link at bounding box center [595, 262] width 5 height 6
click at [31, 182] on link "[DEMOGRAPHIC_DATA]" at bounding box center [73, 177] width 121 height 22
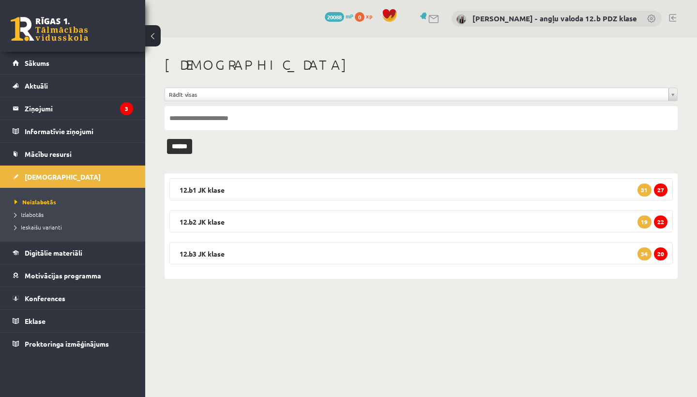
click at [189, 120] on input "text" at bounding box center [421, 118] width 513 height 24
type input "**********"
click at [183, 146] on input "******" at bounding box center [179, 146] width 25 height 15
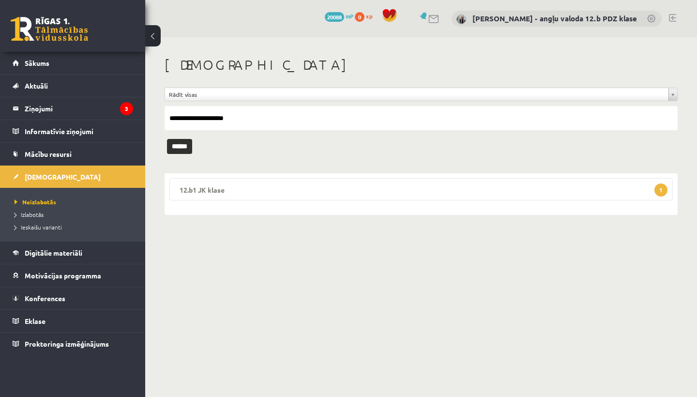
click at [243, 185] on legend "12.b1 JK klase 1" at bounding box center [420, 189] width 503 height 22
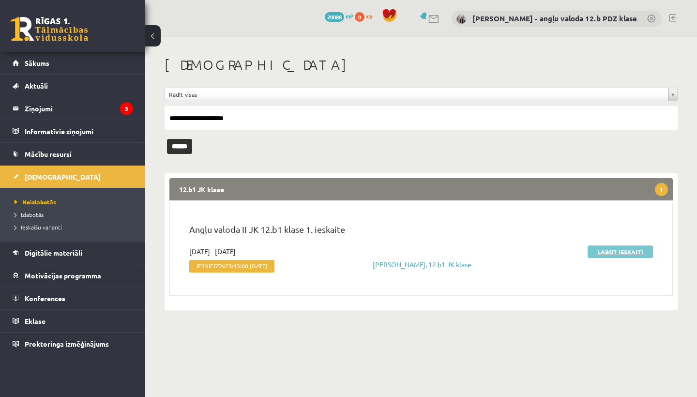
click at [606, 249] on link "Labot ieskaiti" at bounding box center [620, 251] width 65 height 13
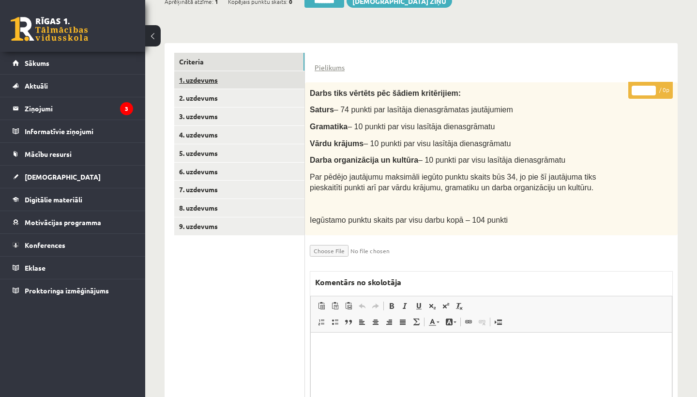
click at [231, 76] on link "1. uzdevums" at bounding box center [239, 80] width 130 height 18
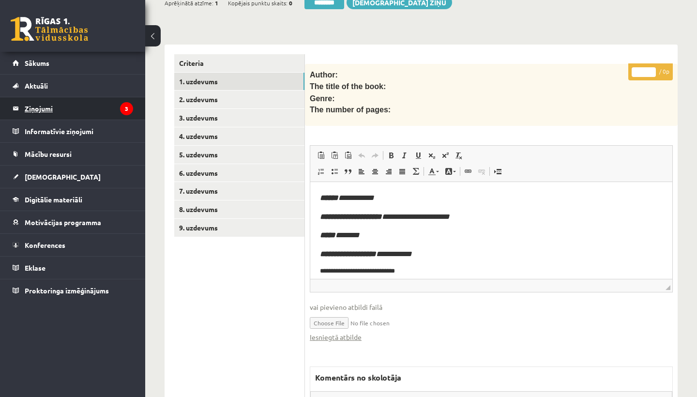
click at [48, 108] on legend "Ziņojumi 3" at bounding box center [79, 108] width 108 height 22
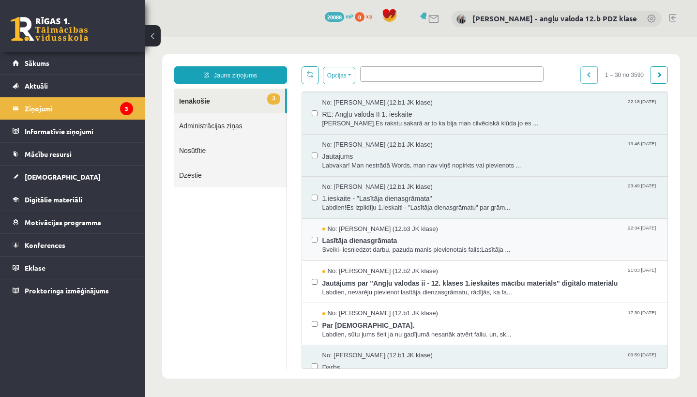
scroll to position [510, 0]
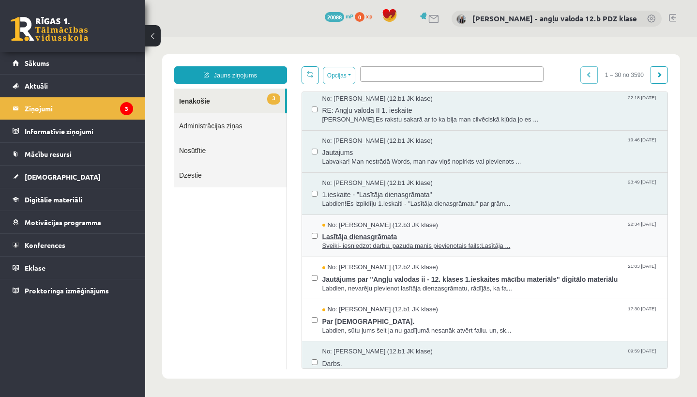
click at [375, 229] on span "Lasītāja dienasgrāmata" at bounding box center [490, 235] width 336 height 12
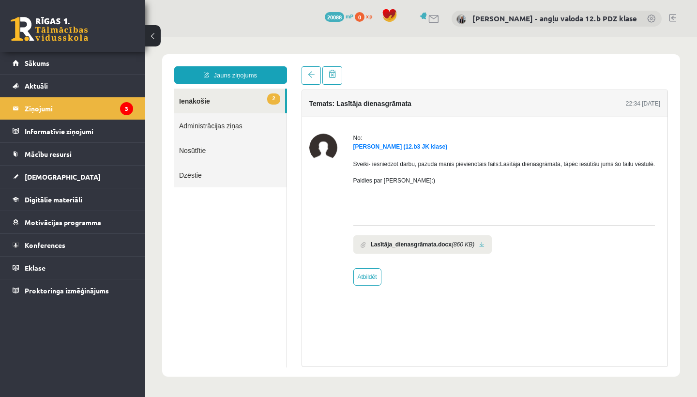
scroll to position [0, 0]
click at [488, 249] on li "Lasītāja_dienasgrāmata.docx (860 KB)" at bounding box center [422, 244] width 139 height 18
click at [485, 248] on link at bounding box center [481, 245] width 5 height 6
click at [59, 174] on link "[DEMOGRAPHIC_DATA]" at bounding box center [73, 177] width 121 height 22
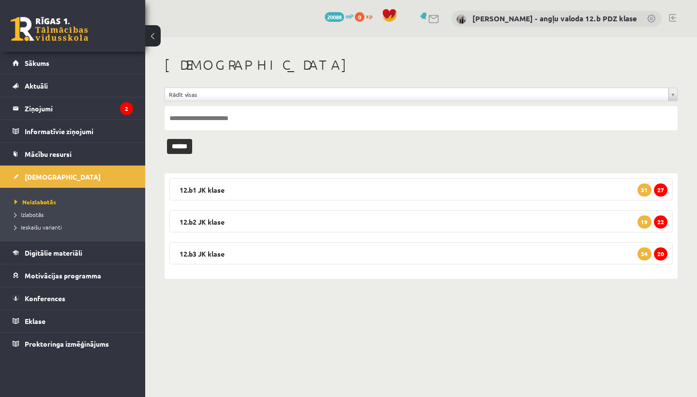
click at [206, 122] on input "text" at bounding box center [421, 118] width 513 height 24
type input "**********"
click at [183, 146] on input "******" at bounding box center [179, 146] width 25 height 15
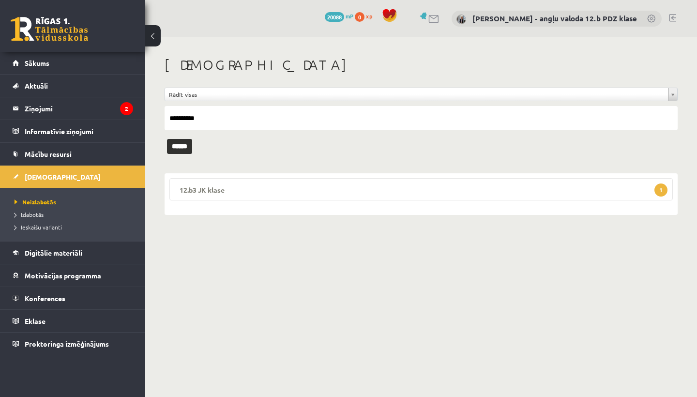
click at [204, 190] on legend "12.b3 JK klase 1" at bounding box center [420, 189] width 503 height 22
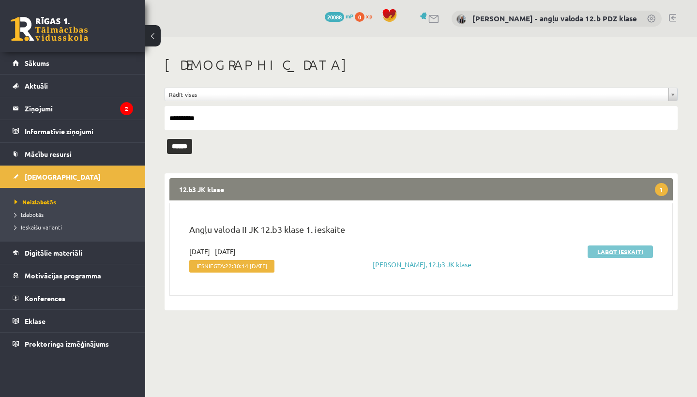
click at [623, 248] on link "Labot ieskaiti" at bounding box center [620, 251] width 65 height 13
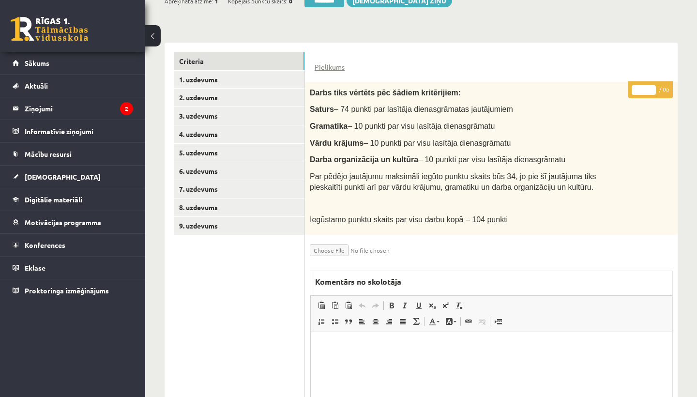
scroll to position [197, 0]
click at [210, 78] on link "1. uzdevums" at bounding box center [239, 80] width 130 height 18
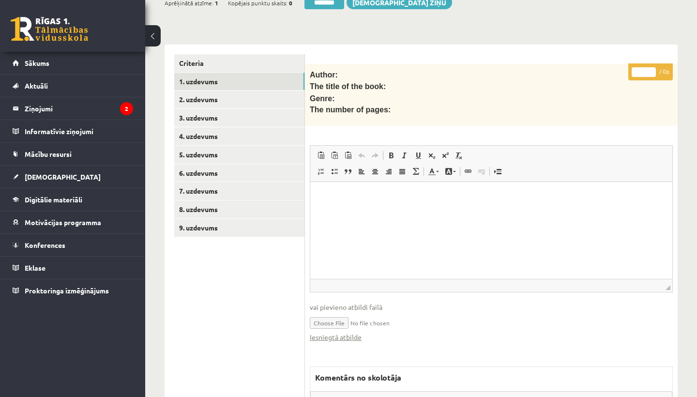
scroll to position [0, 0]
click at [36, 61] on span "Sākums" at bounding box center [37, 63] width 25 height 9
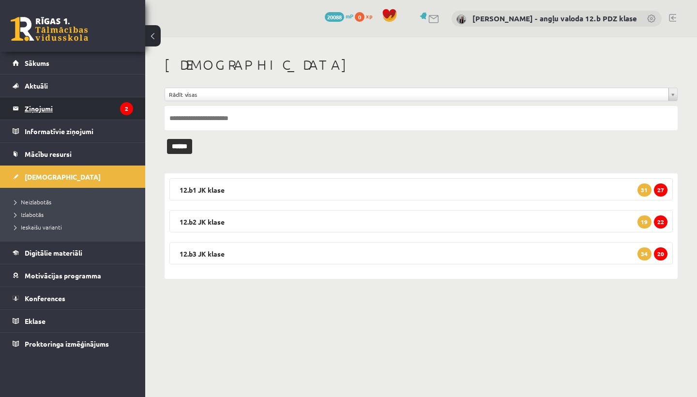
click at [38, 111] on legend "Ziņojumi 2" at bounding box center [79, 108] width 108 height 22
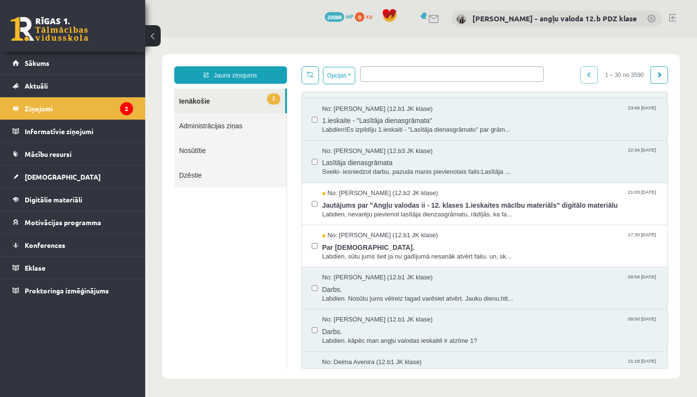
scroll to position [589, 0]
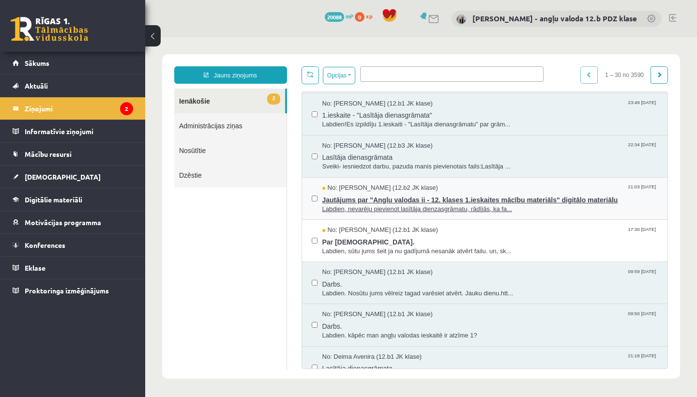
click at [408, 193] on span "Jautājums par "Angļu valodas ii - 12. klases 1.ieskaites mācību materiāls" digi…" at bounding box center [490, 199] width 336 height 12
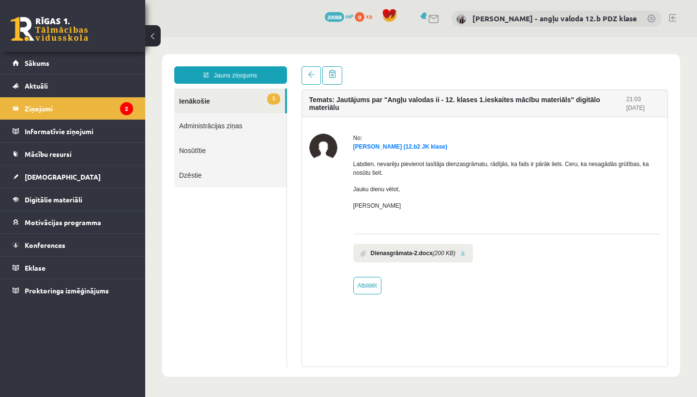
scroll to position [0, 0]
click at [466, 252] on link at bounding box center [462, 253] width 5 height 6
click at [46, 179] on span "[DEMOGRAPHIC_DATA]" at bounding box center [63, 176] width 76 height 9
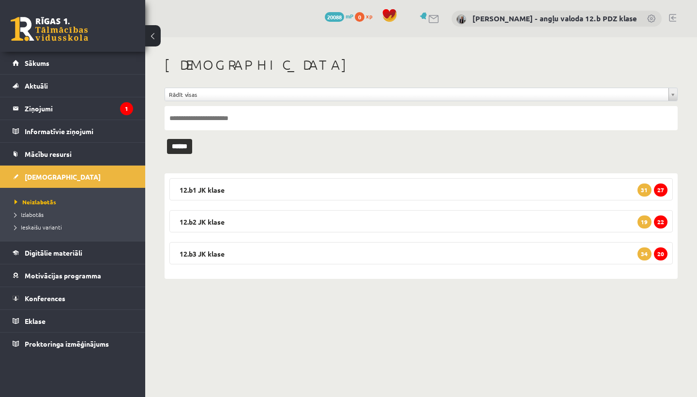
click at [209, 115] on input "text" at bounding box center [421, 118] width 513 height 24
click at [183, 146] on input "******" at bounding box center [179, 146] width 25 height 15
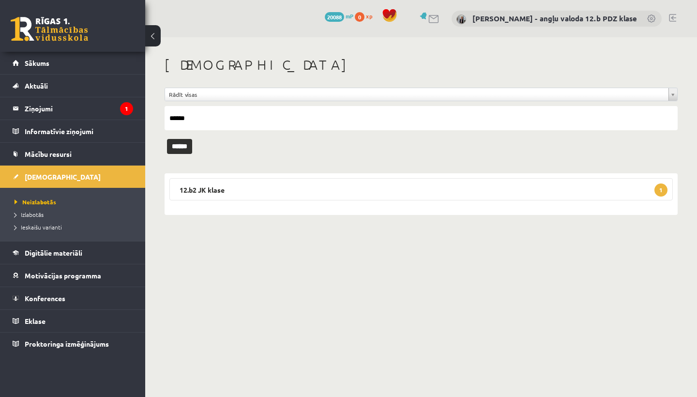
type input "******"
drag, startPoint x: 164, startPoint y: 133, endPoint x: 242, endPoint y: 189, distance: 95.4
click at [242, 189] on legend "12.b2 JK klase 1" at bounding box center [420, 189] width 503 height 22
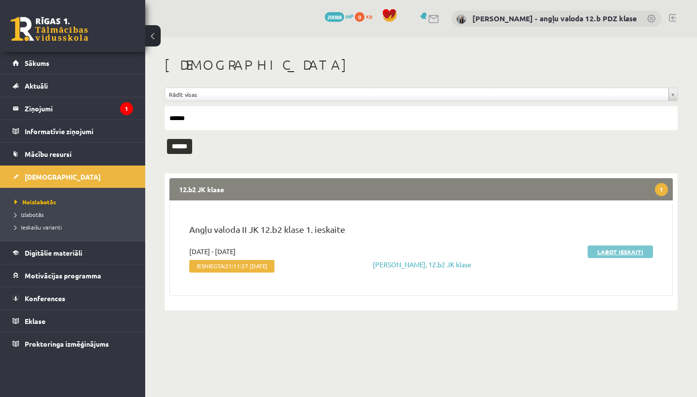
click at [615, 251] on link "Labot ieskaiti" at bounding box center [620, 251] width 65 height 13
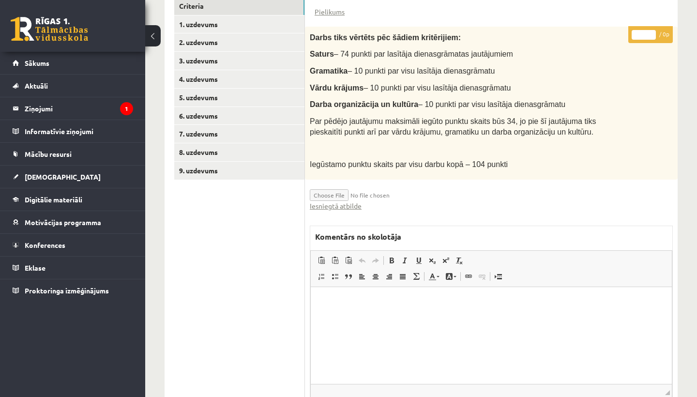
scroll to position [248, 0]
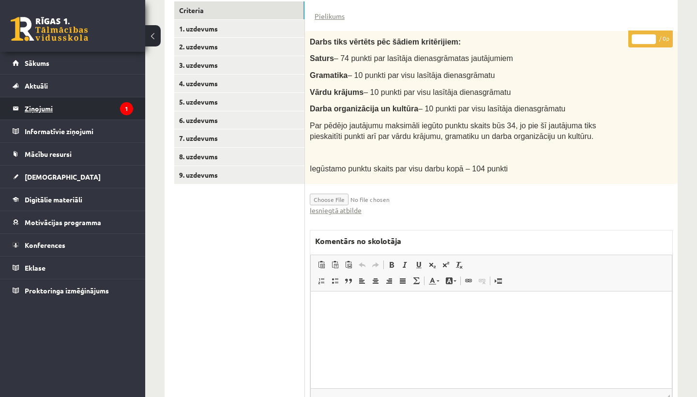
click at [44, 107] on legend "Ziņojumi 1" at bounding box center [79, 108] width 108 height 22
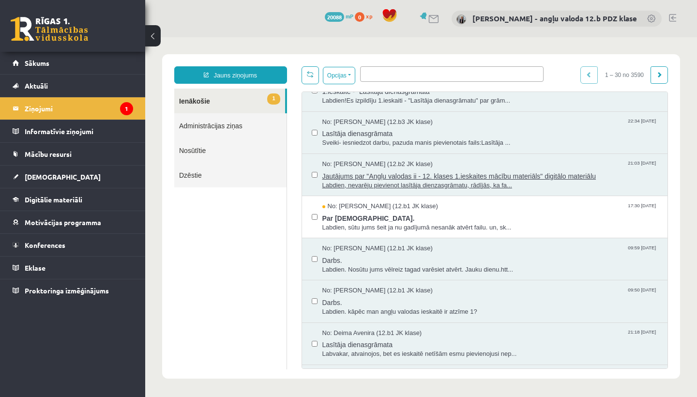
scroll to position [618, 0]
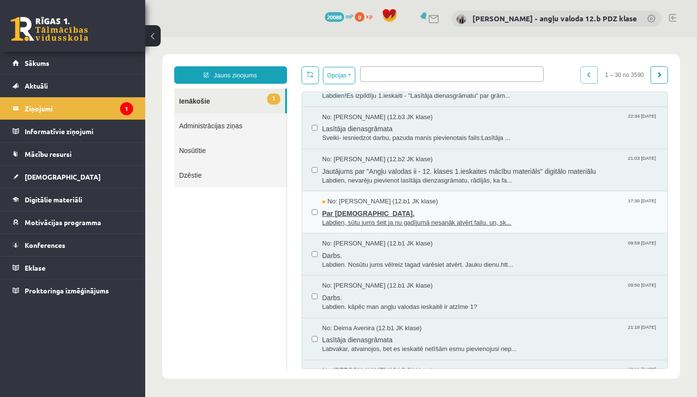
click at [366, 206] on span "Par ieskaiti." at bounding box center [490, 212] width 336 height 12
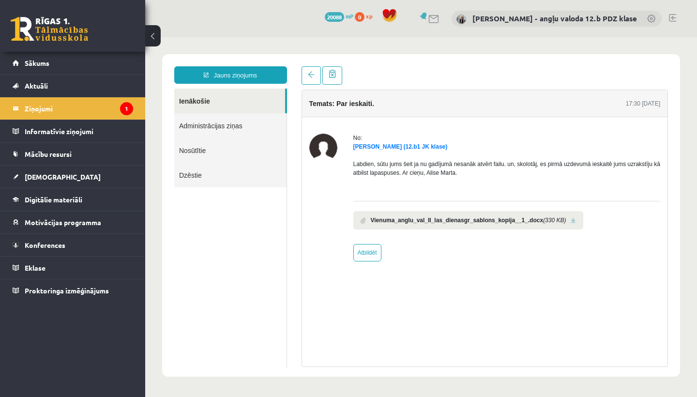
scroll to position [0, 0]
click at [48, 176] on span "[DEMOGRAPHIC_DATA]" at bounding box center [63, 176] width 76 height 9
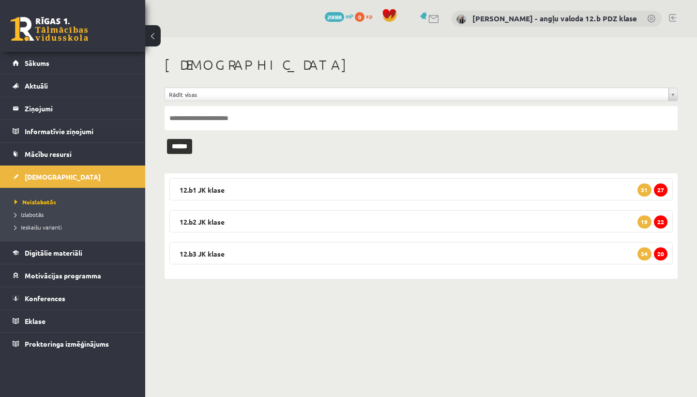
click at [246, 124] on input "text" at bounding box center [421, 118] width 513 height 24
type input "******"
click at [183, 146] on input "******" at bounding box center [179, 146] width 25 height 15
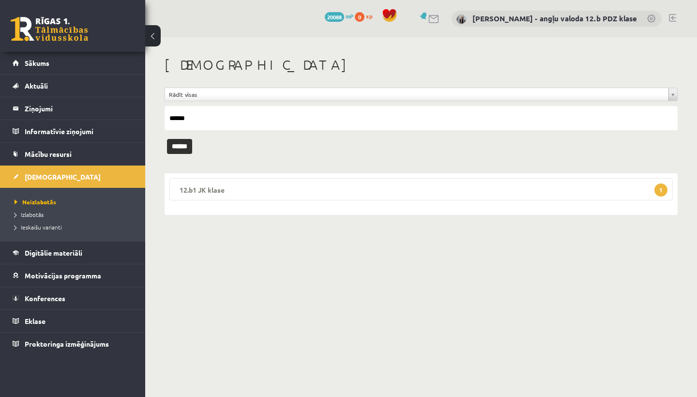
click at [227, 184] on legend "12.b1 JK klase 1" at bounding box center [420, 189] width 503 height 22
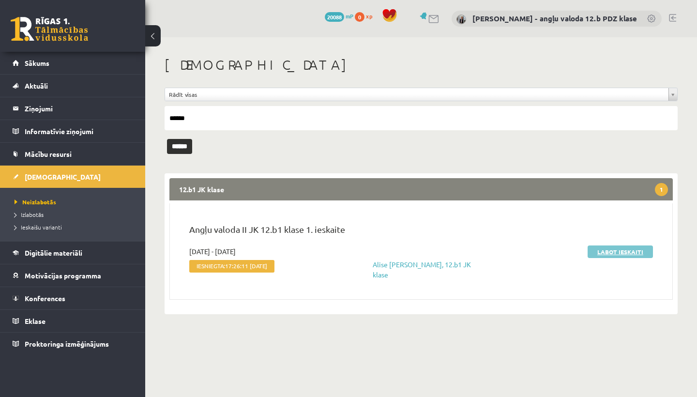
click at [627, 247] on link "Labot ieskaiti" at bounding box center [620, 251] width 65 height 13
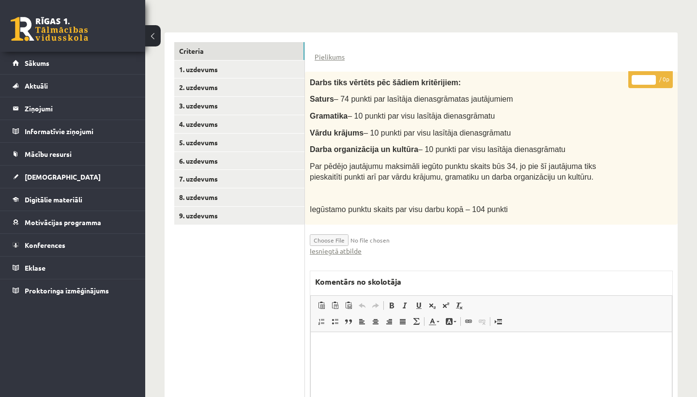
scroll to position [207, 0]
click at [56, 63] on link "Sākums" at bounding box center [73, 63] width 121 height 22
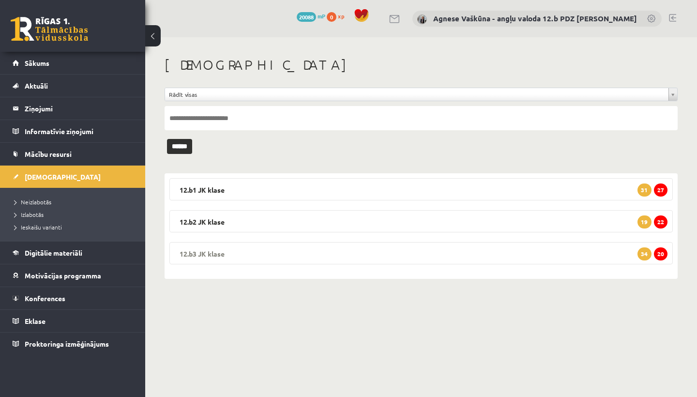
click at [259, 250] on legend "12.b3 JK klase 20 34" at bounding box center [420, 253] width 503 height 22
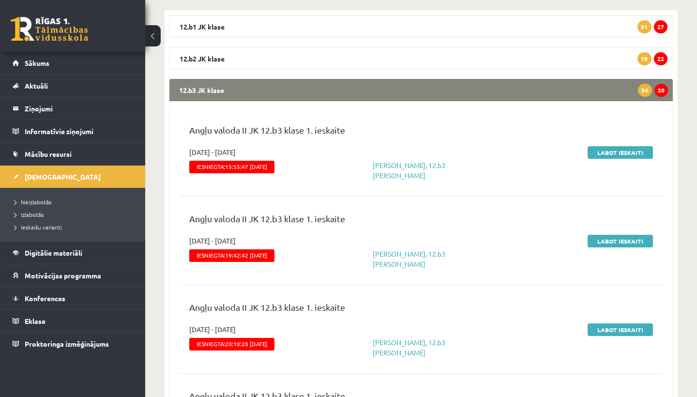
scroll to position [171, 0]
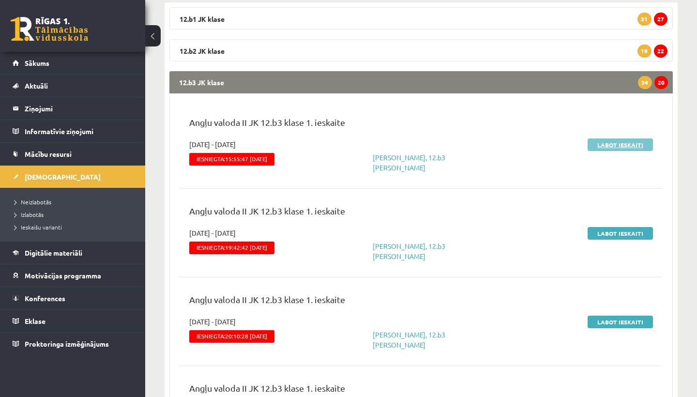
click at [607, 148] on link "Labot ieskaiti" at bounding box center [620, 144] width 65 height 13
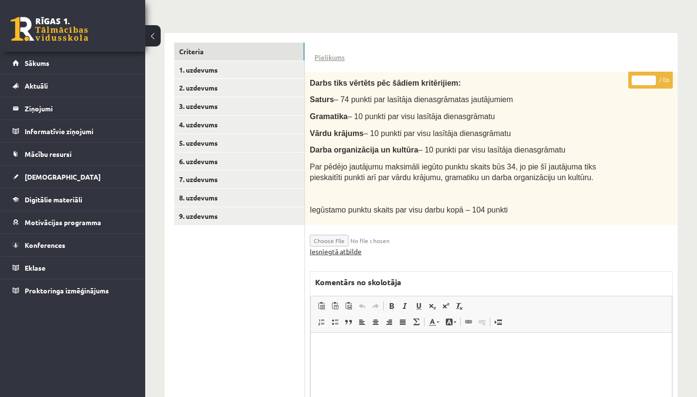
click at [328, 247] on link "Iesniegtā atbilde" at bounding box center [336, 251] width 52 height 10
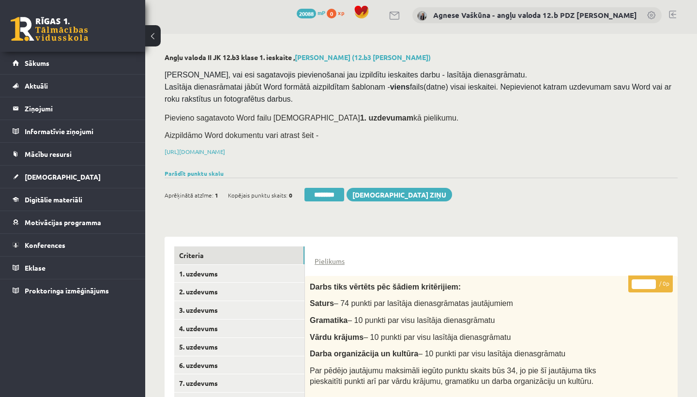
scroll to position [3, 0]
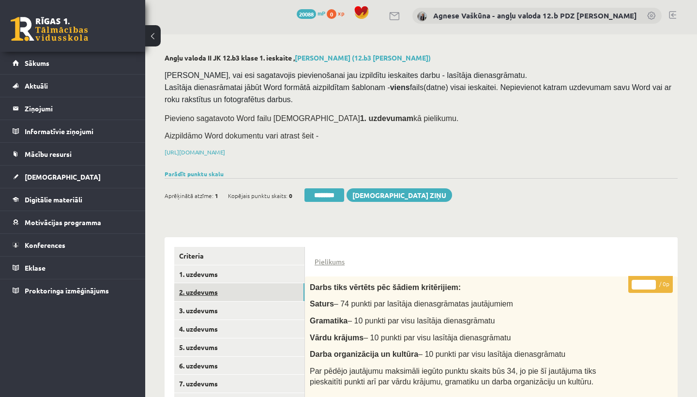
click at [216, 288] on link "2. uzdevums" at bounding box center [239, 292] width 130 height 18
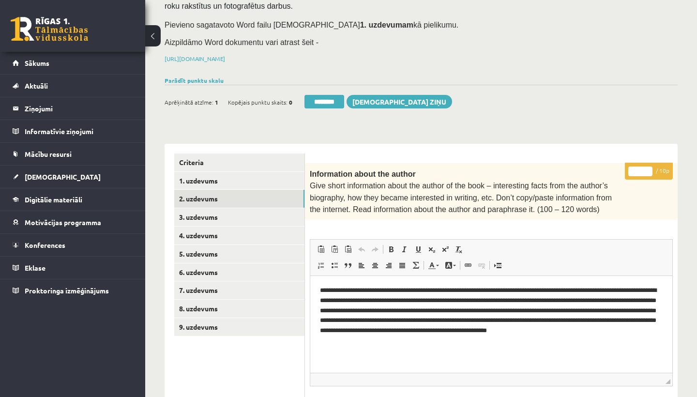
scroll to position [97, 0]
click at [644, 166] on input "*" at bounding box center [640, 171] width 24 height 10
type input "**"
click at [215, 215] on link "3. uzdevums" at bounding box center [239, 217] width 130 height 18
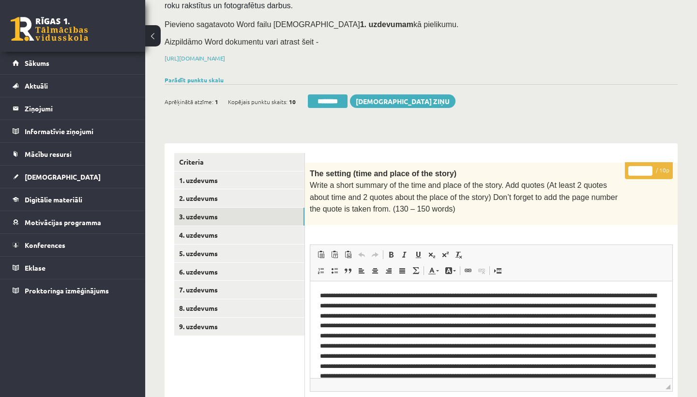
scroll to position [0, 0]
click at [640, 167] on input "*" at bounding box center [640, 171] width 24 height 10
type input "*"
click at [193, 230] on link "4. uzdevums" at bounding box center [239, 235] width 130 height 18
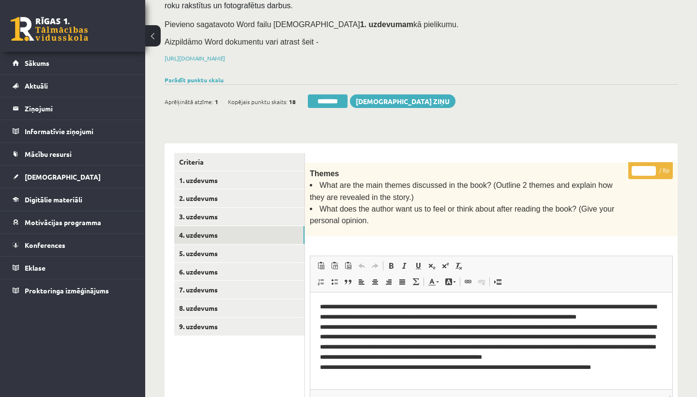
click at [646, 166] on input "*" at bounding box center [644, 171] width 24 height 10
type input "*"
click at [211, 247] on link "5. uzdevums" at bounding box center [239, 253] width 130 height 18
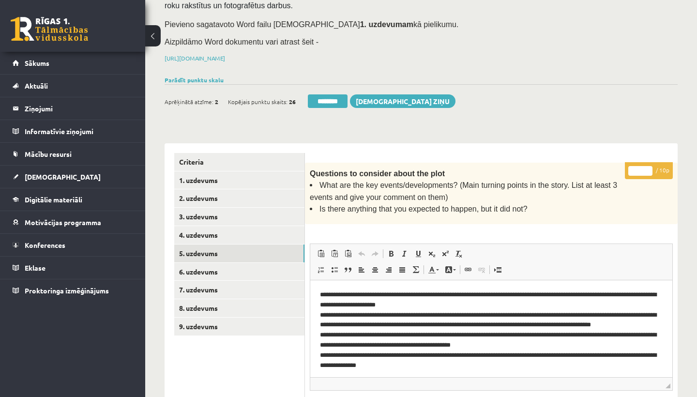
click at [641, 167] on input "*" at bounding box center [640, 171] width 24 height 10
type input "**"
click at [228, 264] on link "6. uzdevums" at bounding box center [239, 272] width 130 height 18
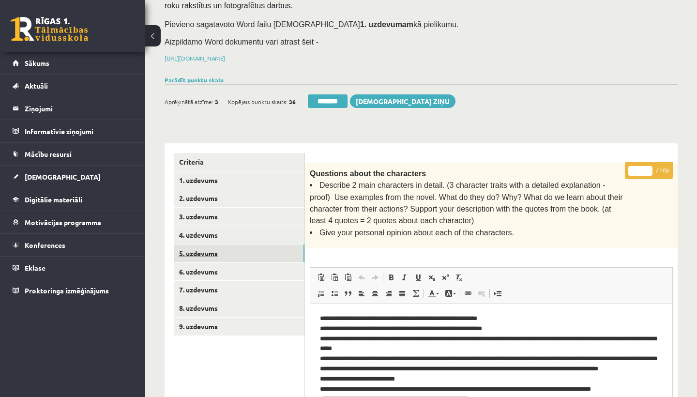
click at [195, 250] on link "5. uzdevums" at bounding box center [239, 253] width 130 height 18
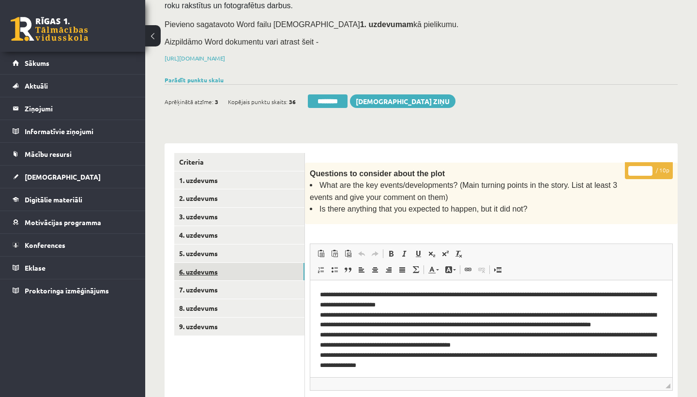
click at [195, 263] on link "6. uzdevums" at bounding box center [239, 272] width 130 height 18
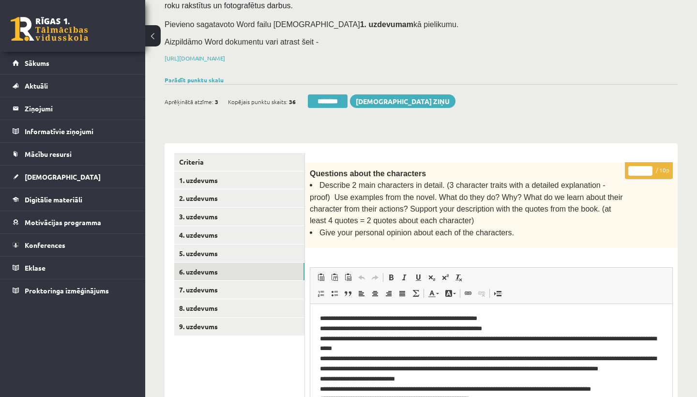
click at [640, 166] on input "*" at bounding box center [640, 171] width 24 height 10
type input "**"
click at [221, 281] on link "7. uzdevums" at bounding box center [239, 290] width 130 height 18
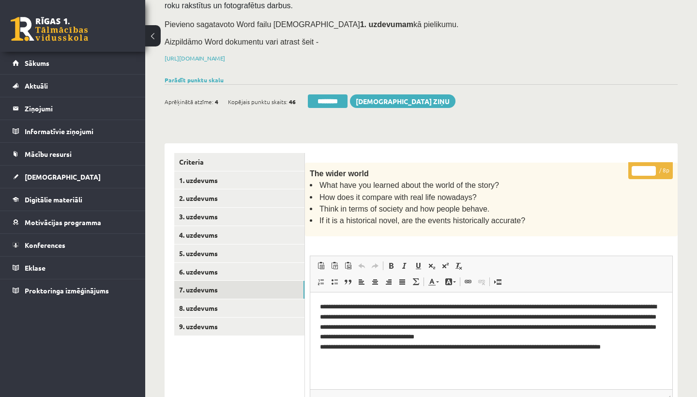
click at [647, 167] on input "*" at bounding box center [644, 171] width 24 height 10
type input "*"
click at [203, 302] on link "8. uzdevums" at bounding box center [239, 308] width 130 height 18
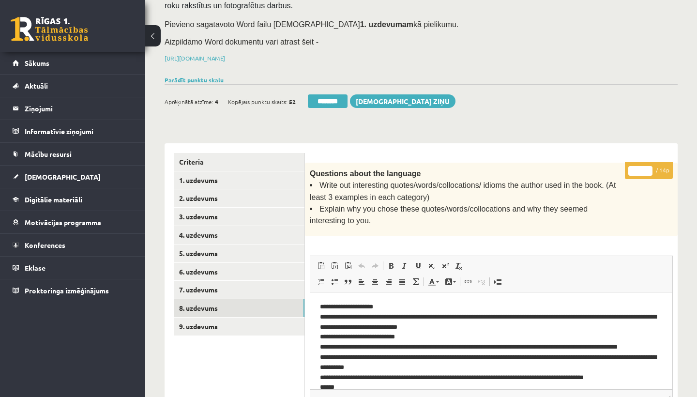
click at [642, 170] on input "*" at bounding box center [640, 171] width 24 height 10
type input "**"
click at [202, 321] on link "9. uzdevums" at bounding box center [239, 327] width 130 height 18
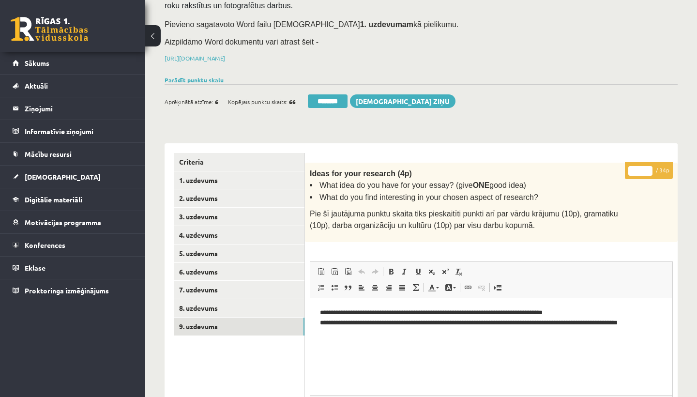
click at [643, 166] on input "*" at bounding box center [640, 171] width 24 height 10
type input "**"
click at [226, 173] on link "1. uzdevums" at bounding box center [239, 180] width 130 height 18
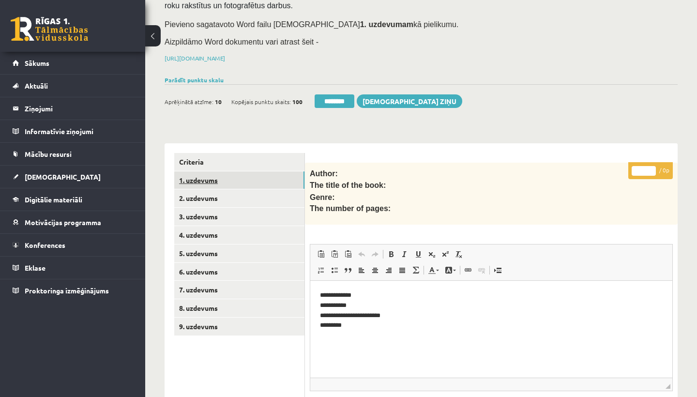
click at [226, 173] on link "1. uzdevums" at bounding box center [239, 180] width 130 height 18
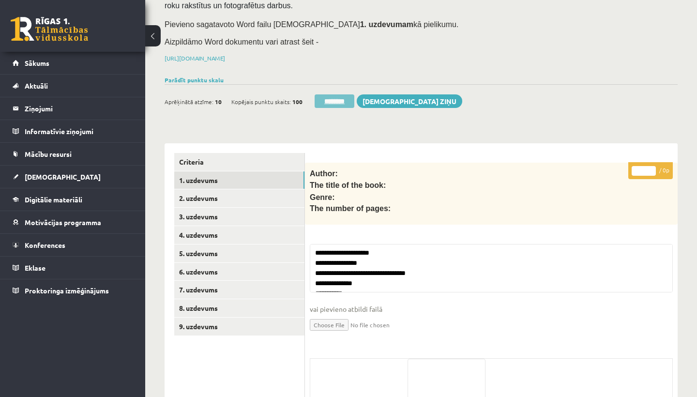
click at [334, 96] on input "********" at bounding box center [335, 101] width 40 height 14
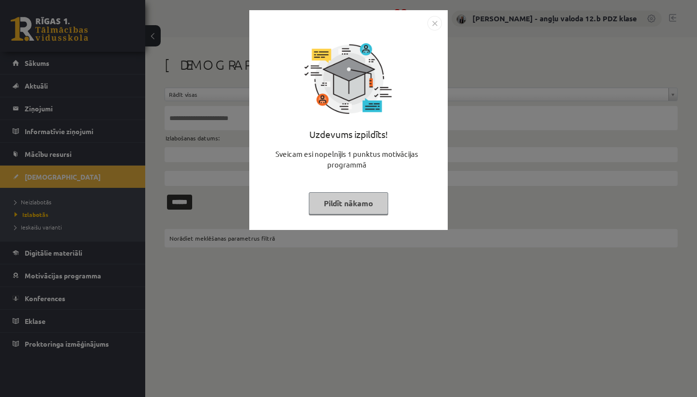
click at [432, 18] on img "Close" at bounding box center [434, 23] width 15 height 15
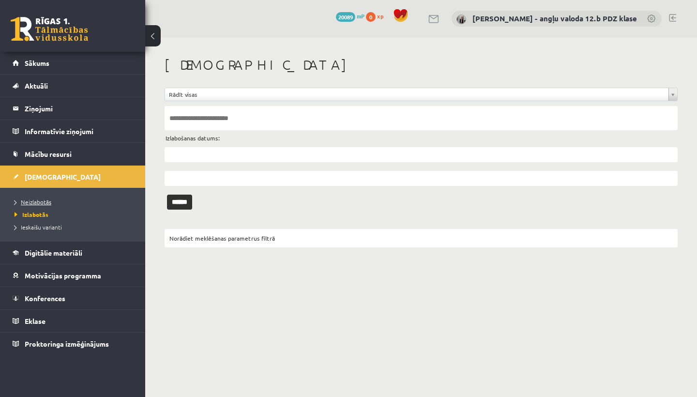
click at [27, 199] on span "Neizlabotās" at bounding box center [33, 202] width 37 height 8
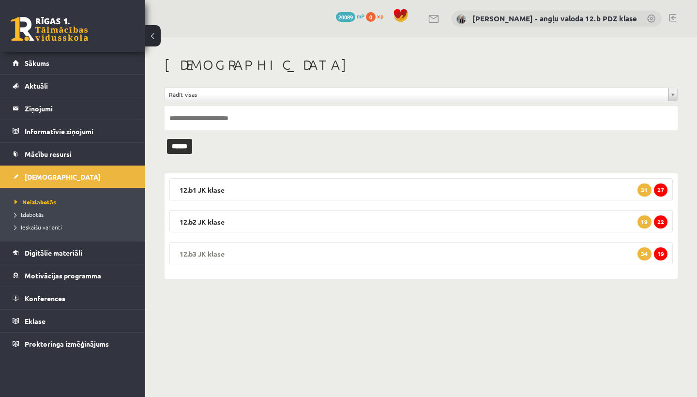
click at [226, 252] on legend "12.b3 JK klase 19 34" at bounding box center [420, 253] width 503 height 22
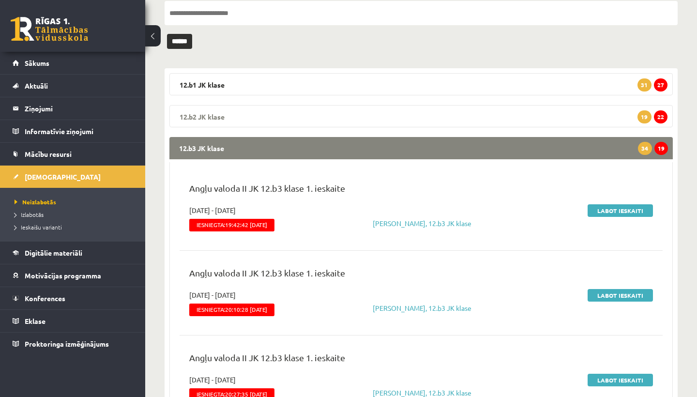
scroll to position [106, 0]
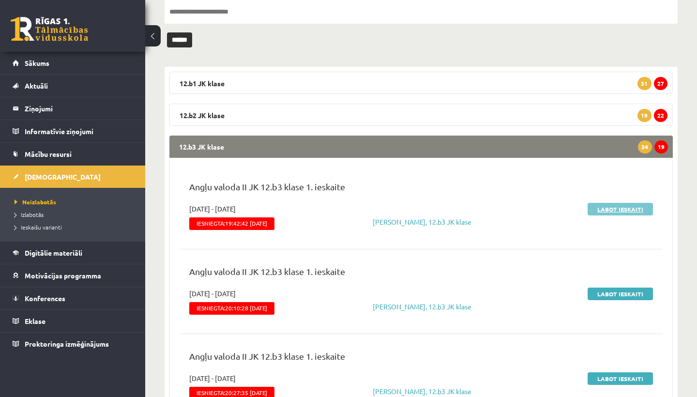
click at [608, 209] on link "Labot ieskaiti" at bounding box center [620, 209] width 65 height 13
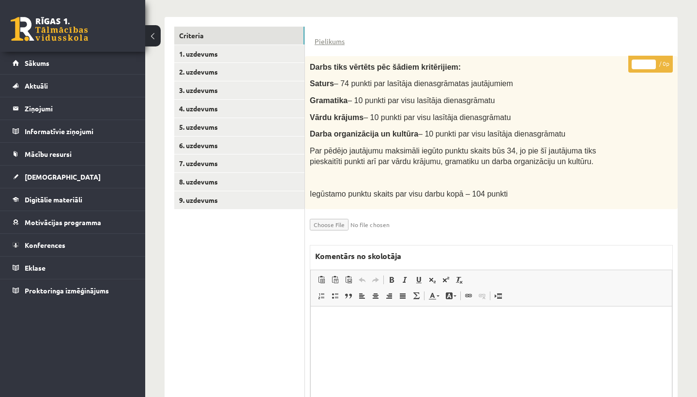
scroll to position [226, 0]
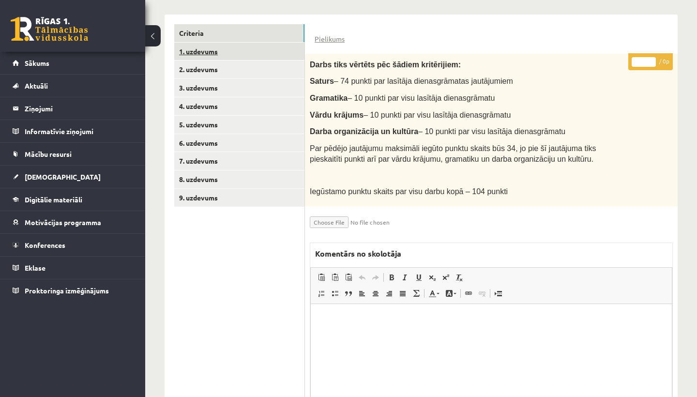
click at [214, 48] on link "1. uzdevums" at bounding box center [239, 52] width 130 height 18
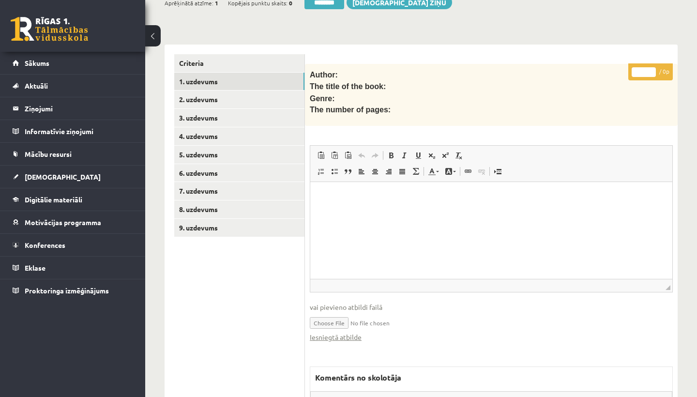
scroll to position [0, 0]
click at [334, 334] on link "Iesniegtā atbilde" at bounding box center [336, 337] width 52 height 10
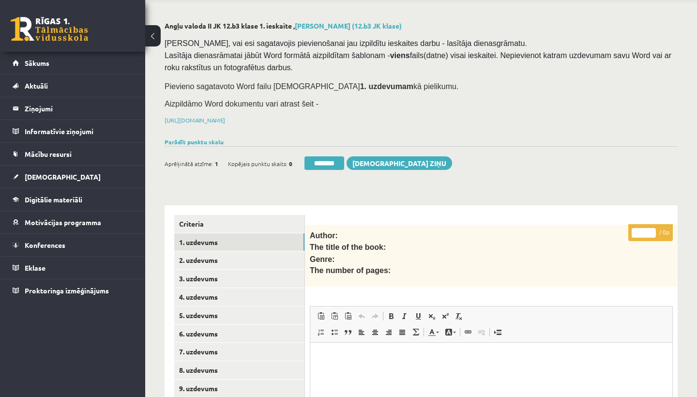
scroll to position [118, 0]
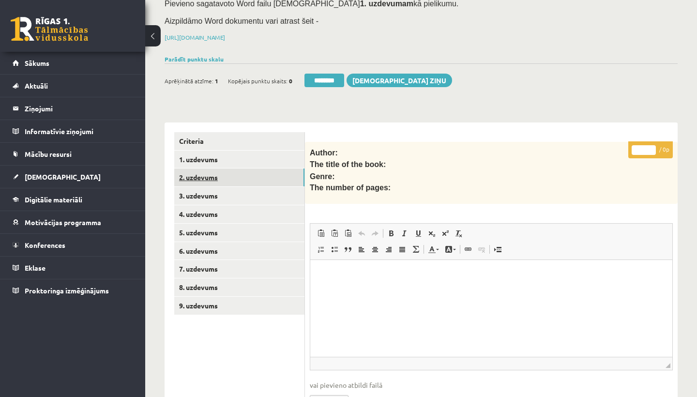
click at [217, 175] on link "2. uzdevums" at bounding box center [239, 177] width 130 height 18
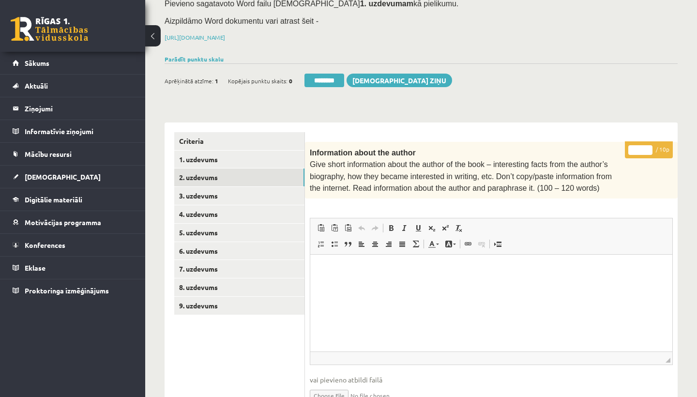
scroll to position [0, 0]
click at [644, 146] on input "*" at bounding box center [640, 150] width 24 height 10
type input "**"
click at [215, 197] on link "3. uzdevums" at bounding box center [239, 196] width 130 height 18
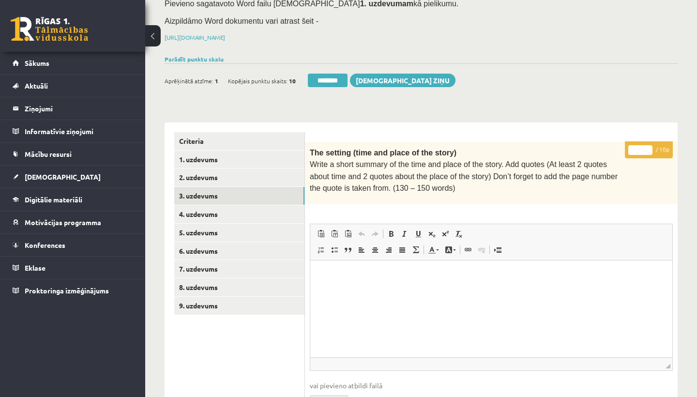
click at [643, 145] on input "*" at bounding box center [640, 150] width 24 height 10
type input "**"
click at [227, 212] on link "4. uzdevums" at bounding box center [239, 214] width 130 height 18
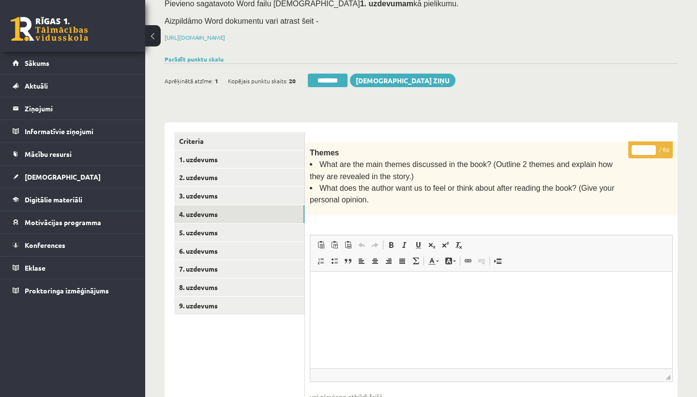
click at [643, 148] on input "*" at bounding box center [644, 150] width 24 height 10
type input "*"
click at [203, 232] on link "5. uzdevums" at bounding box center [239, 233] width 130 height 18
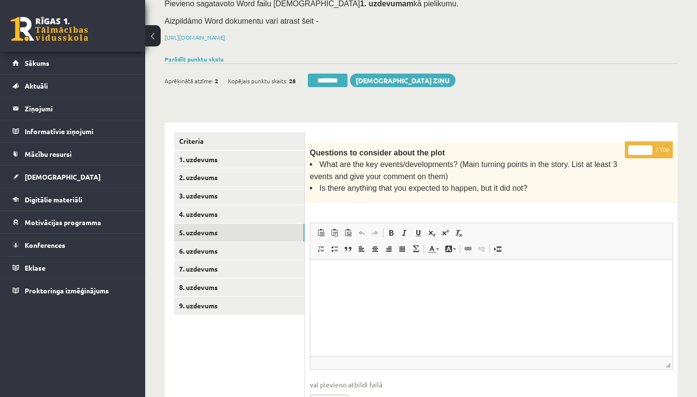
click at [641, 148] on input "*" at bounding box center [640, 150] width 24 height 10
type input "**"
click at [220, 243] on link "6. uzdevums" at bounding box center [239, 251] width 130 height 18
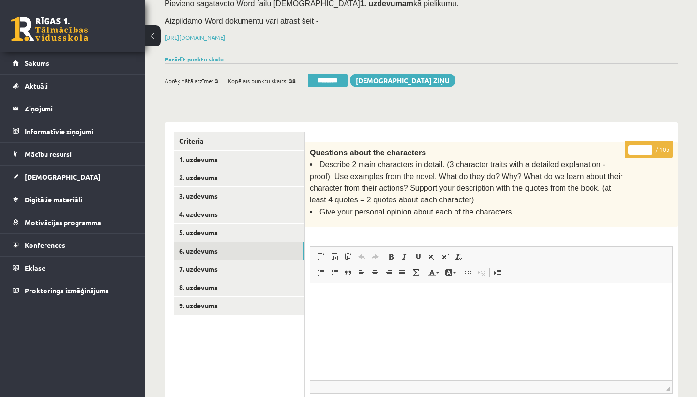
click at [639, 149] on input "*" at bounding box center [640, 150] width 24 height 10
type input "**"
click at [213, 263] on link "7. uzdevums" at bounding box center [239, 269] width 130 height 18
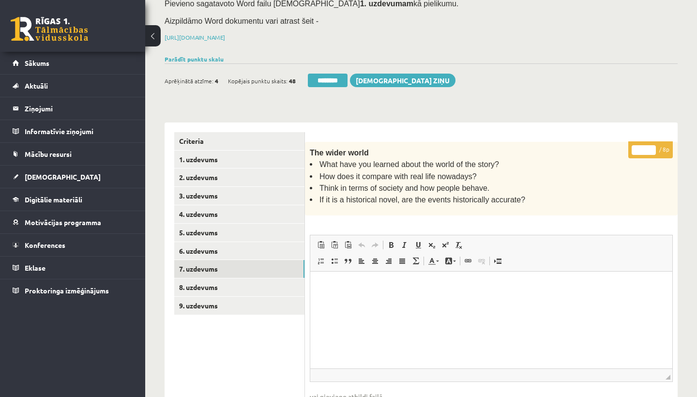
click at [645, 145] on input "*" at bounding box center [644, 150] width 24 height 10
type input "*"
click at [211, 279] on link "8. uzdevums" at bounding box center [239, 287] width 130 height 18
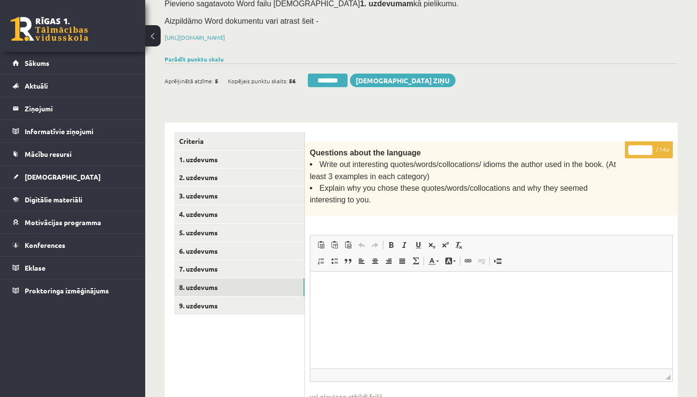
click at [641, 145] on input "*" at bounding box center [640, 150] width 24 height 10
type input "**"
click at [233, 298] on link "9. uzdevums" at bounding box center [239, 306] width 130 height 18
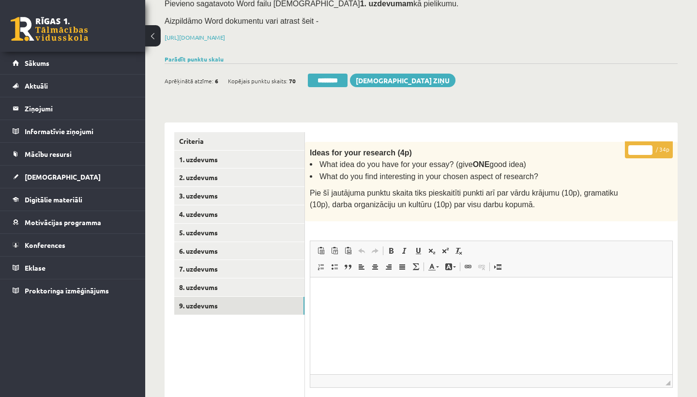
click at [640, 148] on input "*" at bounding box center [640, 150] width 24 height 10
type input "**"
click at [212, 154] on link "1. uzdevums" at bounding box center [239, 160] width 130 height 18
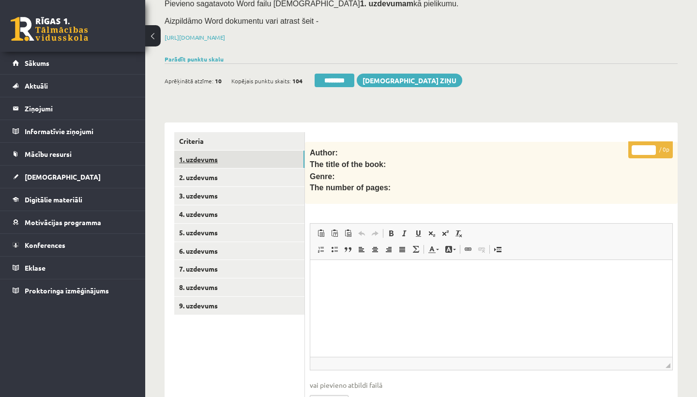
click at [212, 154] on link "1. uzdevums" at bounding box center [239, 160] width 130 height 18
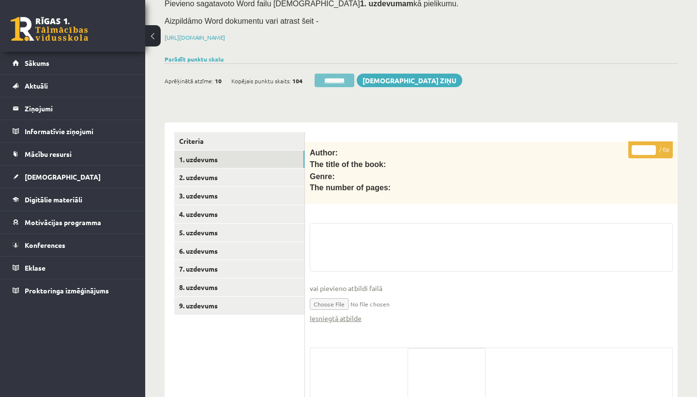
click at [332, 75] on input "********" at bounding box center [335, 81] width 40 height 14
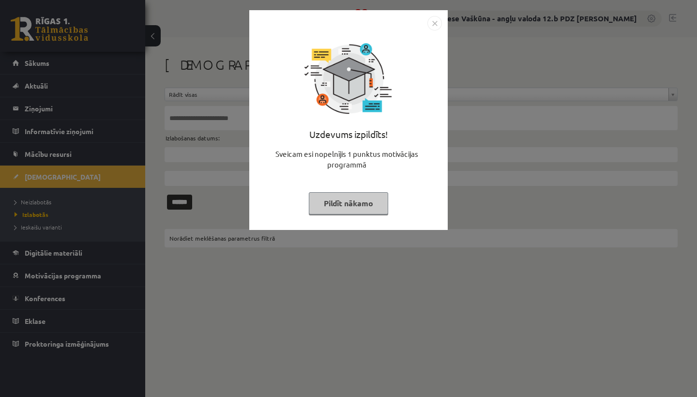
click at [434, 19] on img "Close" at bounding box center [434, 23] width 15 height 15
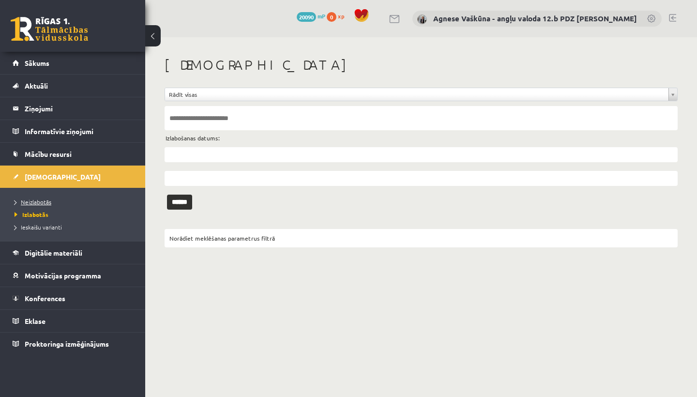
click at [39, 198] on link "Neizlabotās" at bounding box center [75, 201] width 121 height 9
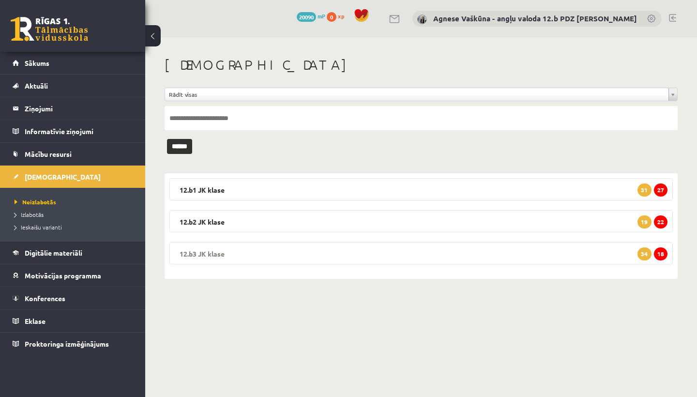
click at [235, 249] on legend "12.b3 [PERSON_NAME] 18 34" at bounding box center [420, 253] width 503 height 22
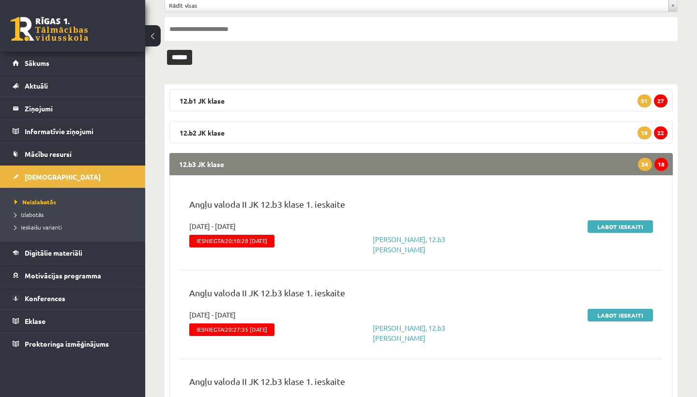
scroll to position [90, 0]
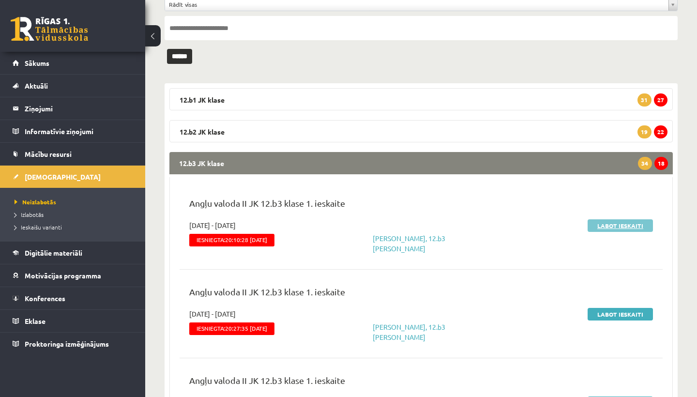
click at [617, 225] on link "Labot ieskaiti" at bounding box center [620, 225] width 65 height 13
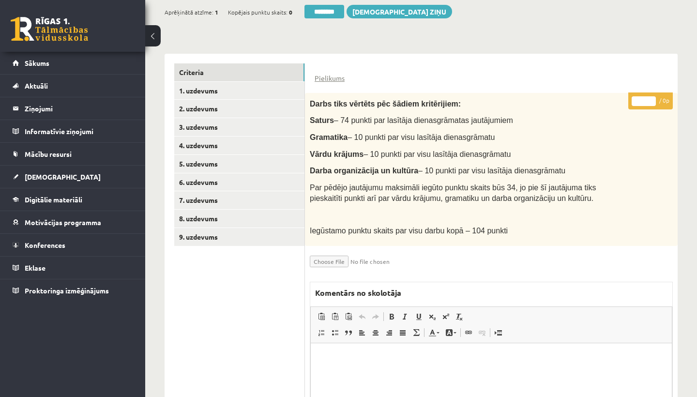
scroll to position [188, 0]
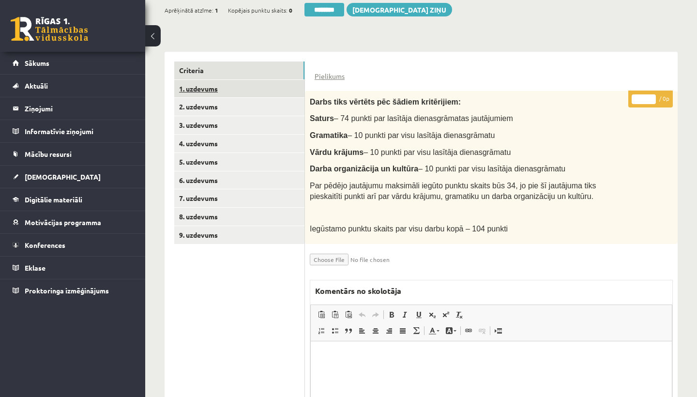
click at [225, 87] on link "1. uzdevums" at bounding box center [239, 89] width 130 height 18
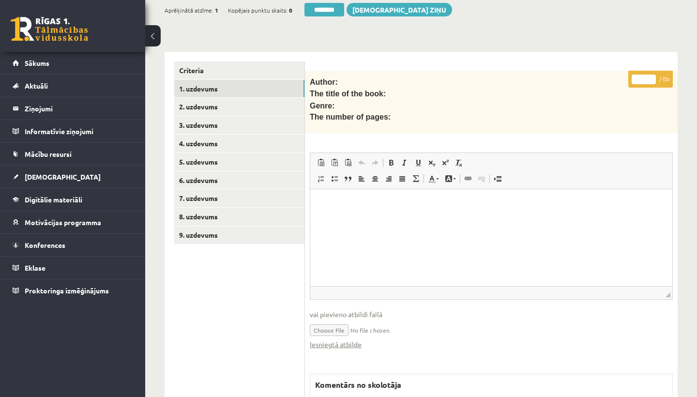
scroll to position [0, 0]
click at [334, 339] on link "Iesniegtā atbilde" at bounding box center [336, 344] width 52 height 10
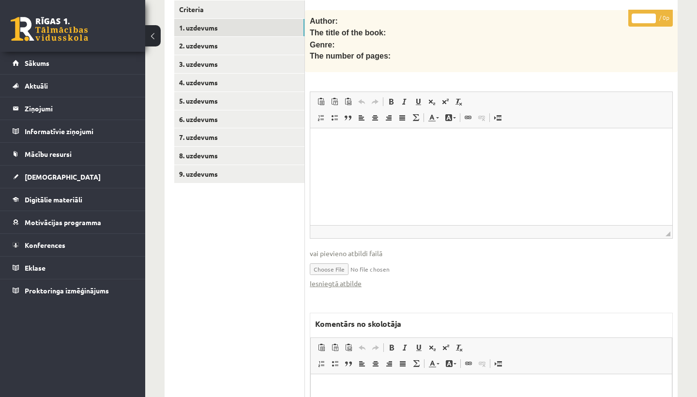
scroll to position [349, 0]
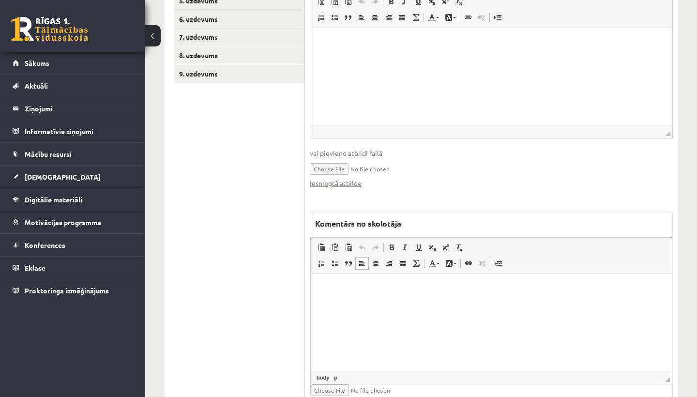
click at [336, 297] on html at bounding box center [491, 289] width 361 height 30
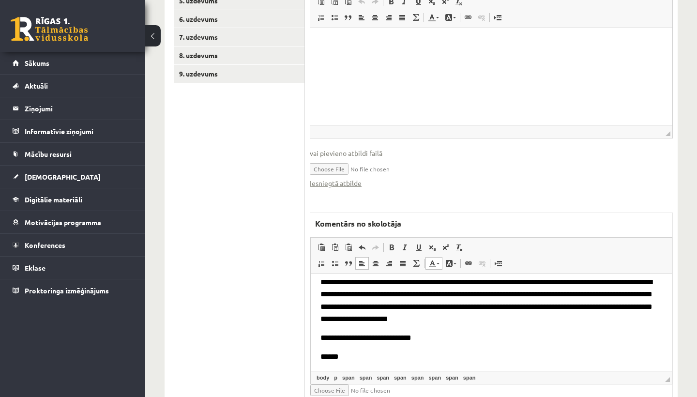
scroll to position [26, 0]
click at [326, 387] on input "file" at bounding box center [367, 390] width 115 height 12
type input "**********"
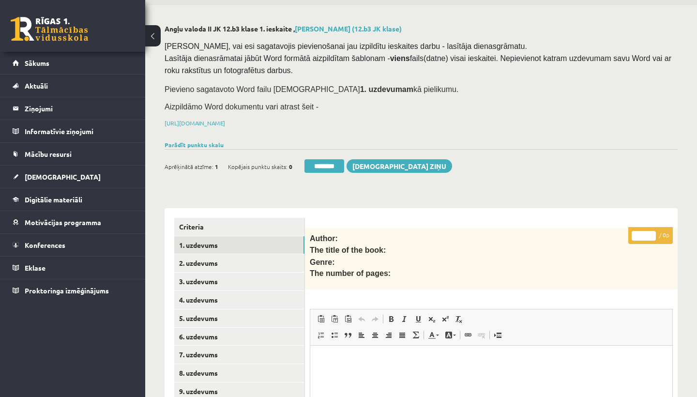
scroll to position [8, 0]
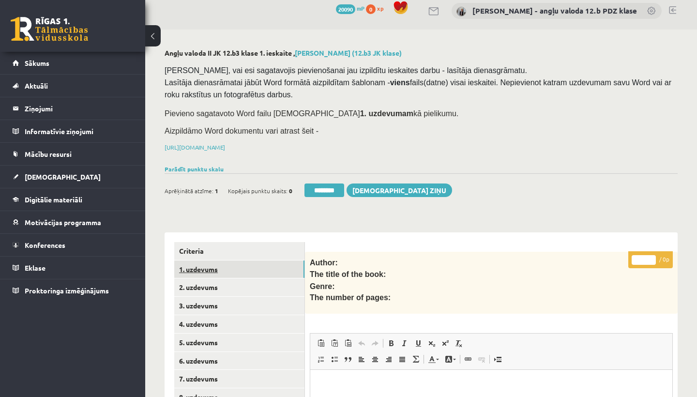
click at [201, 266] on link "1. uzdevums" at bounding box center [239, 269] width 130 height 18
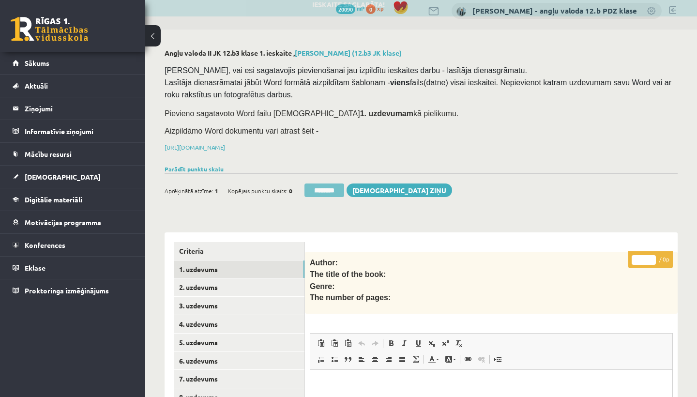
scroll to position [0, 0]
click at [325, 187] on input "********" at bounding box center [324, 190] width 40 height 14
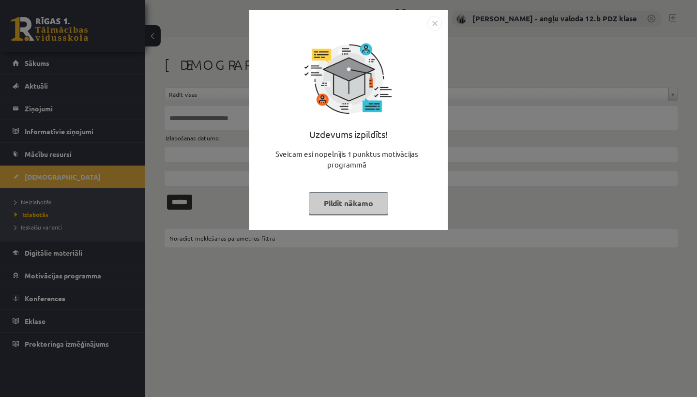
click at [435, 20] on img "Close" at bounding box center [434, 23] width 15 height 15
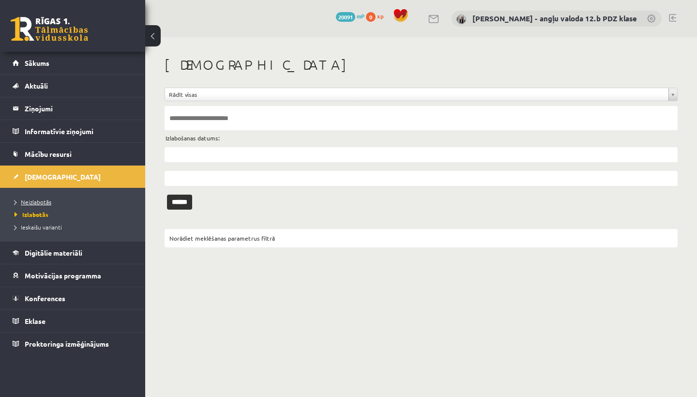
click at [36, 198] on link "Neizlabotās" at bounding box center [75, 201] width 121 height 9
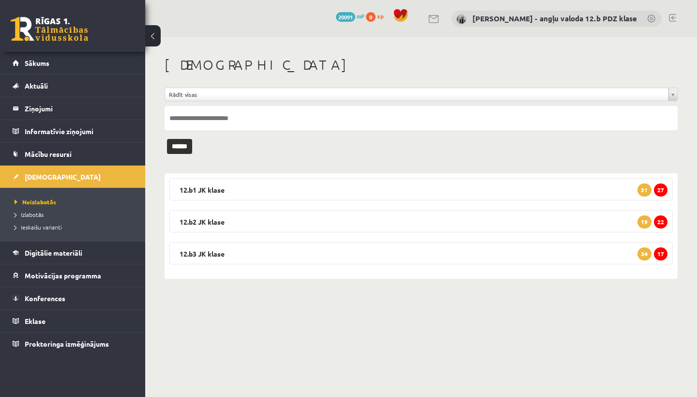
click at [210, 115] on input "text" at bounding box center [421, 118] width 513 height 24
type input "*******"
click at [183, 146] on input "******" at bounding box center [179, 146] width 25 height 15
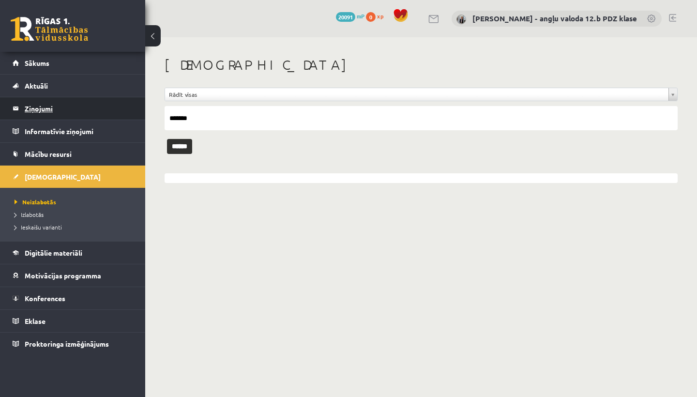
click at [44, 106] on legend "Ziņojumi 0" at bounding box center [79, 108] width 108 height 22
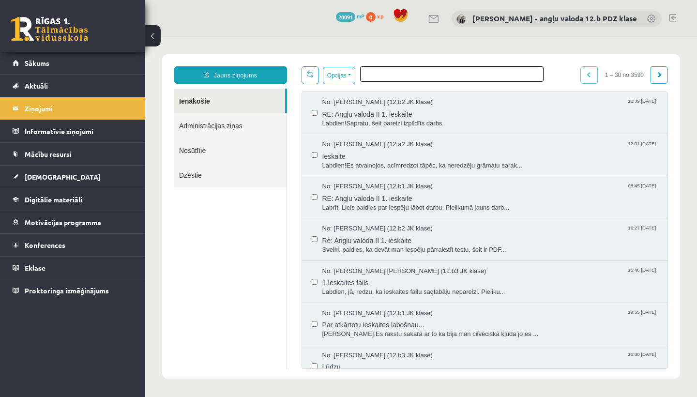
click at [384, 74] on ul at bounding box center [452, 72] width 182 height 11
type input "*******"
click at [242, 73] on link "Jauns ziņojums" at bounding box center [230, 74] width 113 height 17
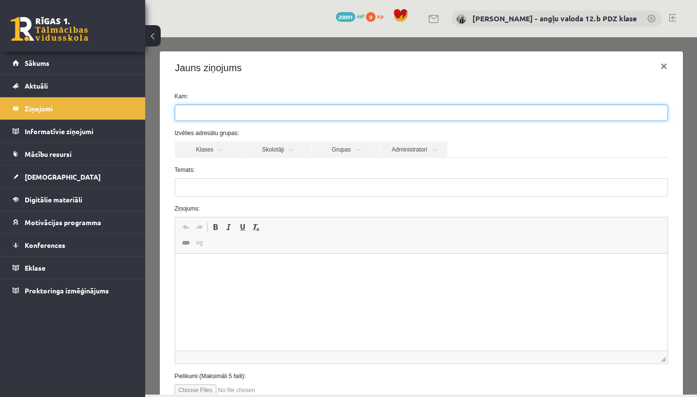
click at [200, 112] on input "search" at bounding box center [192, 112] width 34 height 15
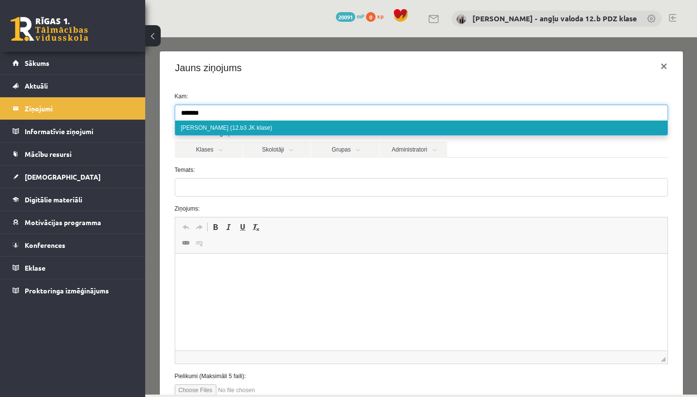
type input "*******"
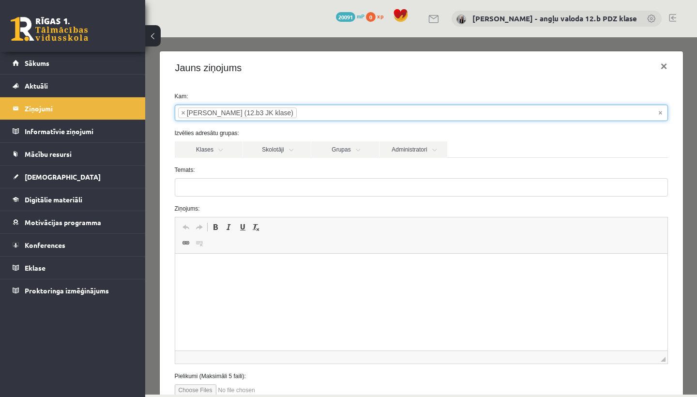
select select "*****"
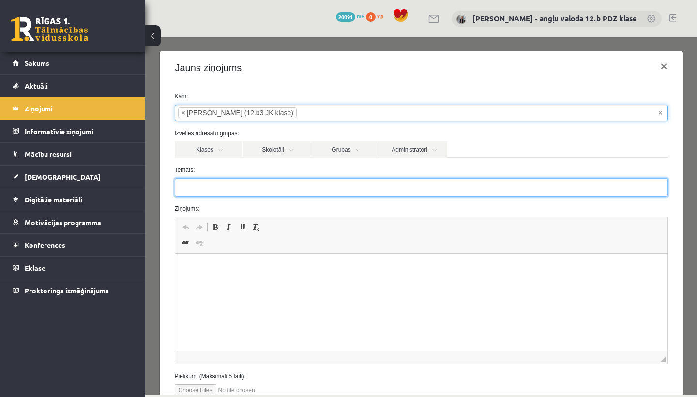
click at [189, 188] on input "Temats:" at bounding box center [421, 187] width 493 height 18
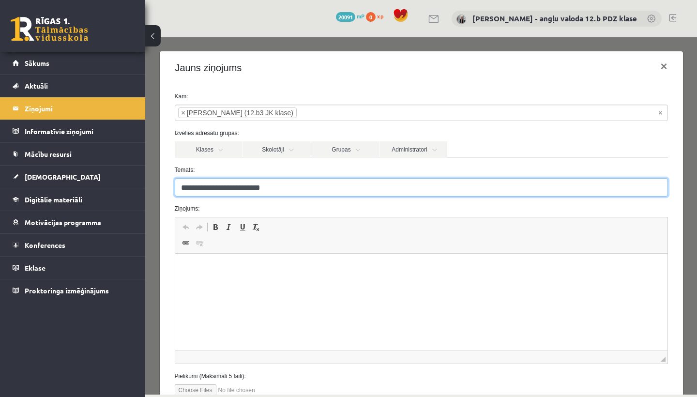
type input "**********"
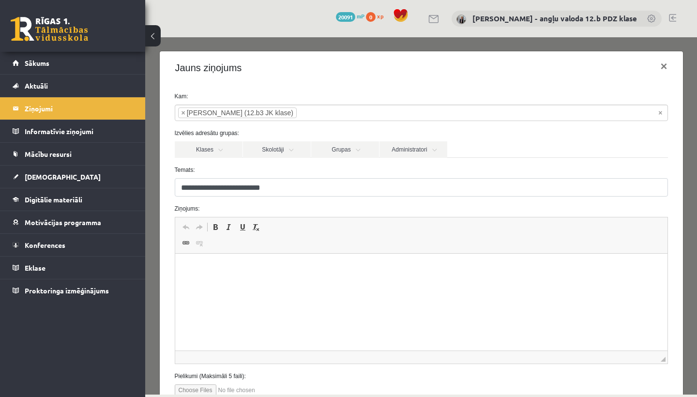
click at [198, 263] on p "Rich Text Editor, wiswyg-editor-47433780287880-1760251464-217" at bounding box center [420, 268] width 473 height 10
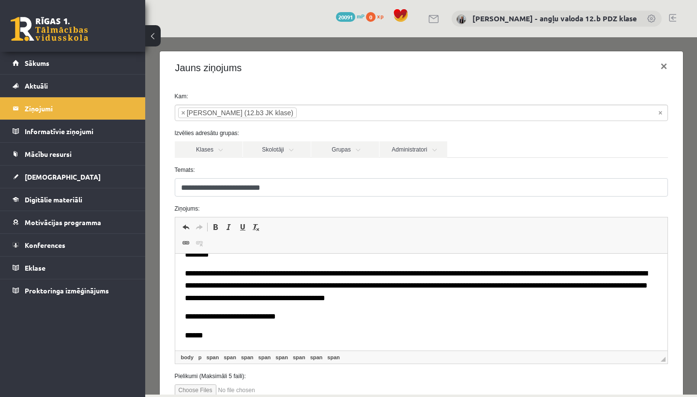
scroll to position [14, 0]
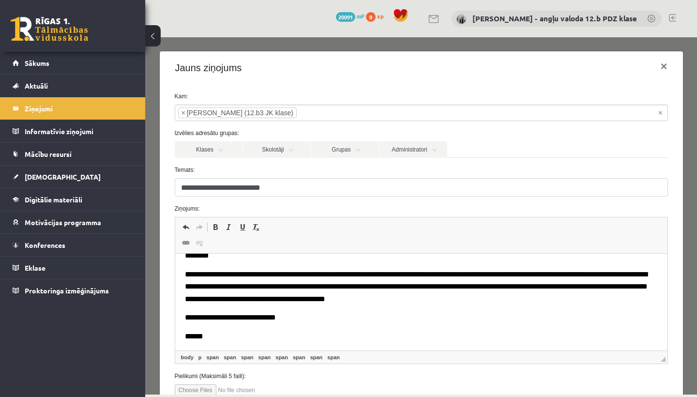
click at [207, 389] on input "file" at bounding box center [230, 390] width 110 height 12
type input "**********"
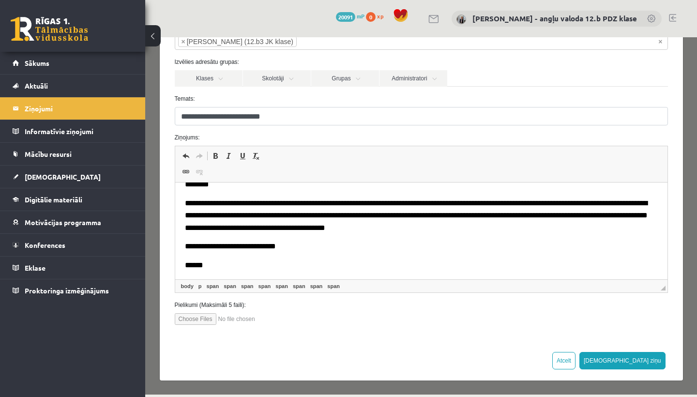
scroll to position [71, 0]
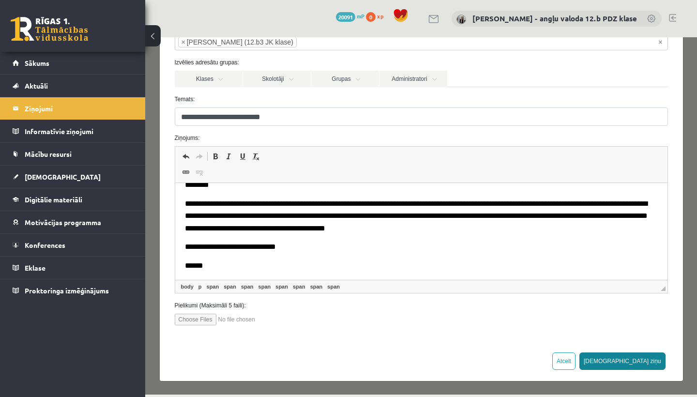
click at [654, 359] on button "[DEMOGRAPHIC_DATA] ziņu" at bounding box center [622, 360] width 86 height 17
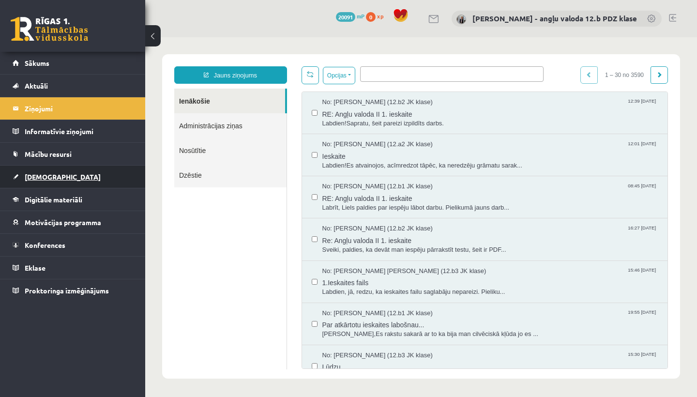
scroll to position [0, 0]
click at [45, 181] on link "[DEMOGRAPHIC_DATA]" at bounding box center [73, 177] width 121 height 22
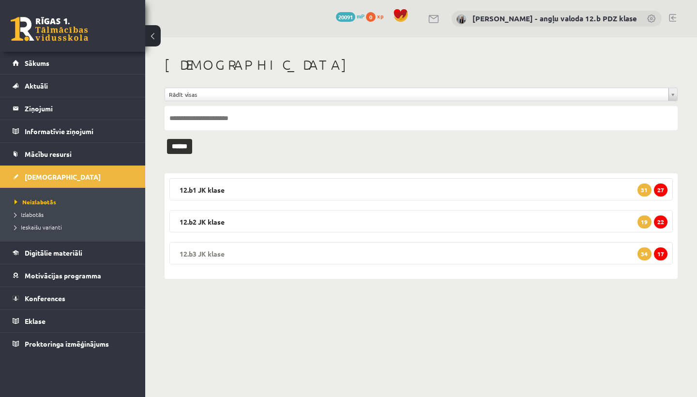
click at [256, 251] on legend "12.b3 JK klase 17 34" at bounding box center [420, 253] width 503 height 22
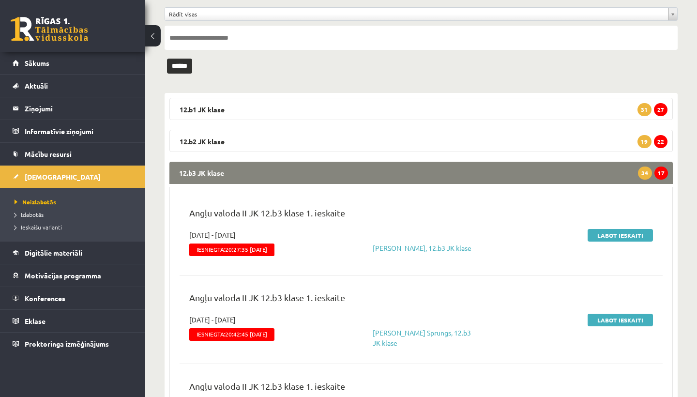
scroll to position [82, 0]
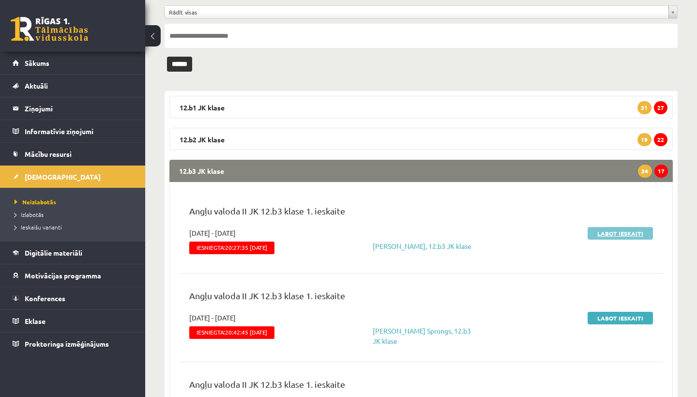
click at [607, 235] on link "Labot ieskaiti" at bounding box center [620, 233] width 65 height 13
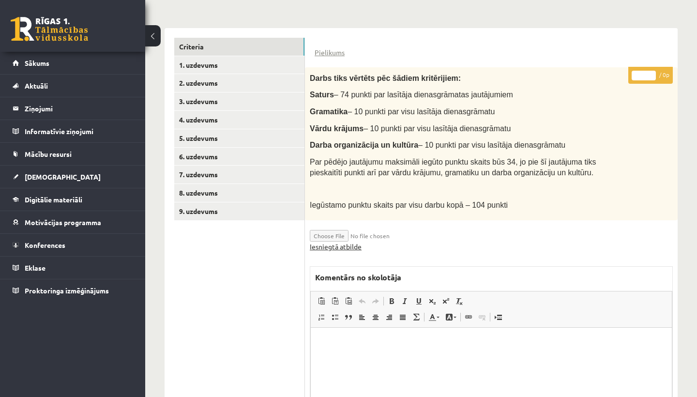
click at [338, 243] on link "Iesniegtā atbilde" at bounding box center [336, 247] width 52 height 10
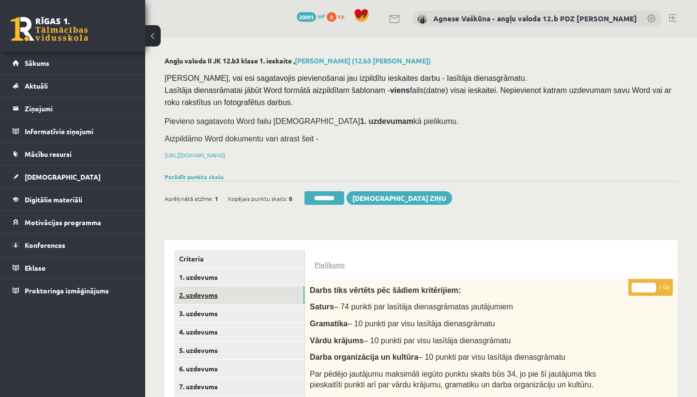
click at [222, 290] on link "2. uzdevums" at bounding box center [239, 295] width 130 height 18
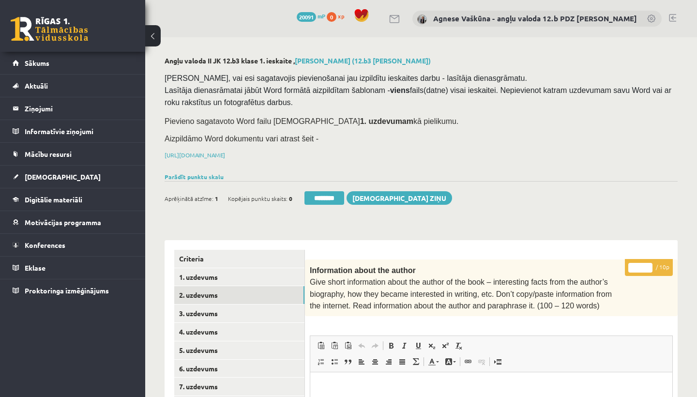
click at [640, 265] on input "*" at bounding box center [640, 268] width 24 height 10
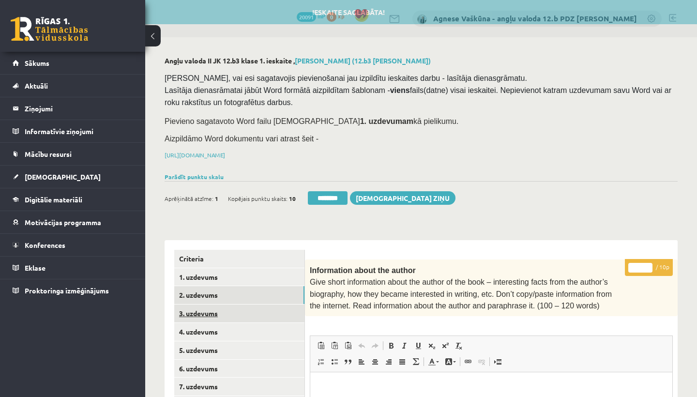
type input "**"
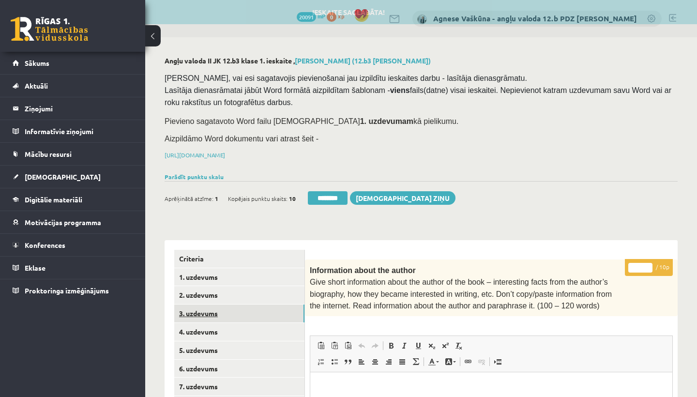
click at [220, 307] on link "3. uzdevums" at bounding box center [239, 313] width 130 height 18
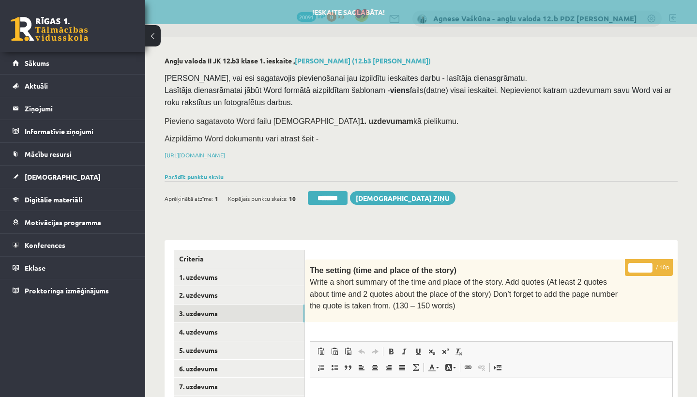
click at [639, 268] on input "*" at bounding box center [640, 268] width 24 height 10
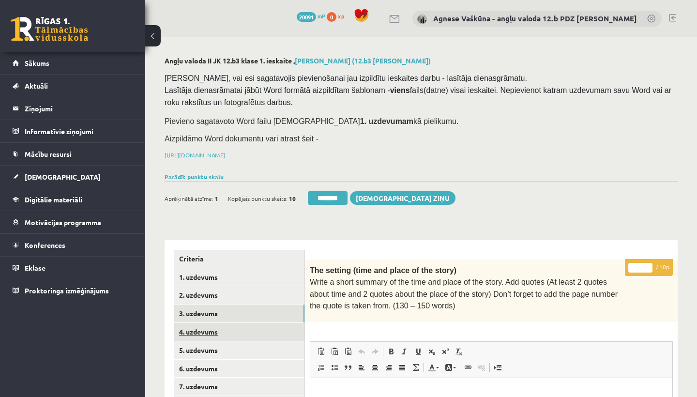
type input "**"
click at [231, 334] on link "4. uzdevums" at bounding box center [239, 332] width 130 height 18
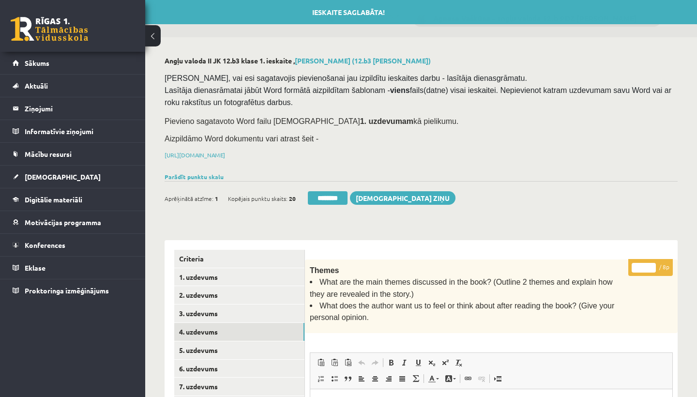
click at [647, 263] on input "*" at bounding box center [644, 268] width 24 height 10
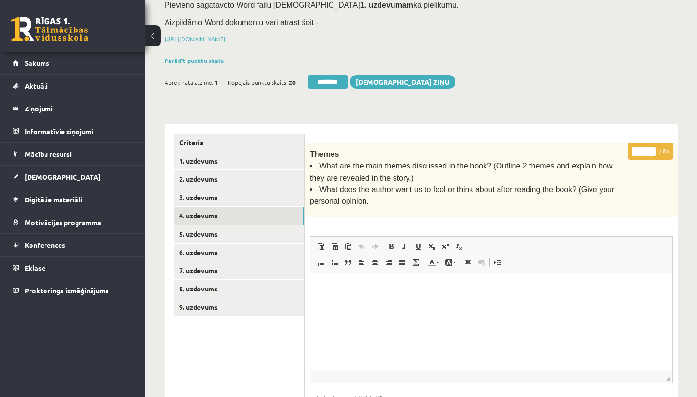
scroll to position [121, 0]
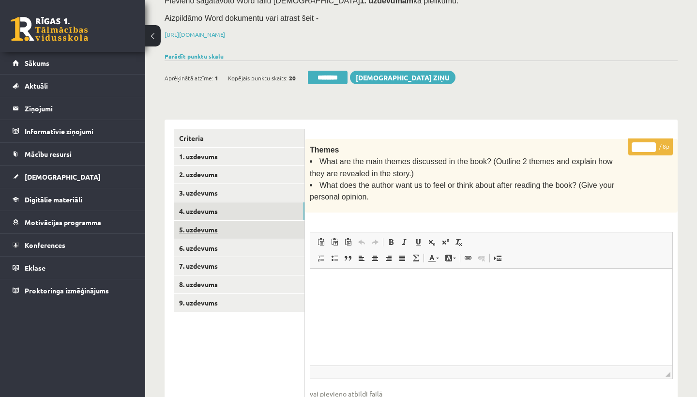
type input "*"
click at [210, 226] on link "5. uzdevums" at bounding box center [239, 230] width 130 height 18
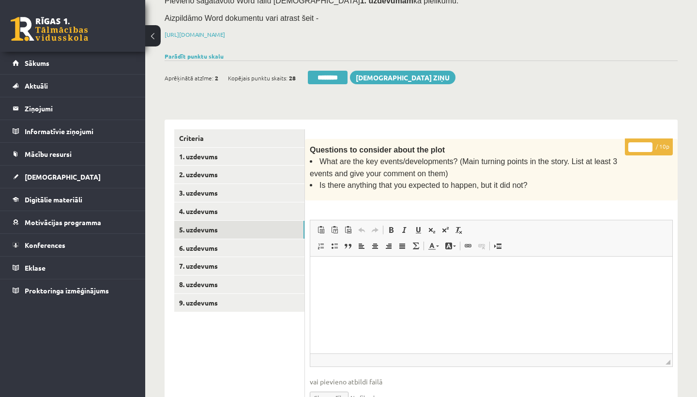
scroll to position [0, 0]
click at [643, 145] on input "*" at bounding box center [640, 147] width 24 height 10
type input "**"
click at [228, 249] on link "6. uzdevums" at bounding box center [239, 248] width 130 height 18
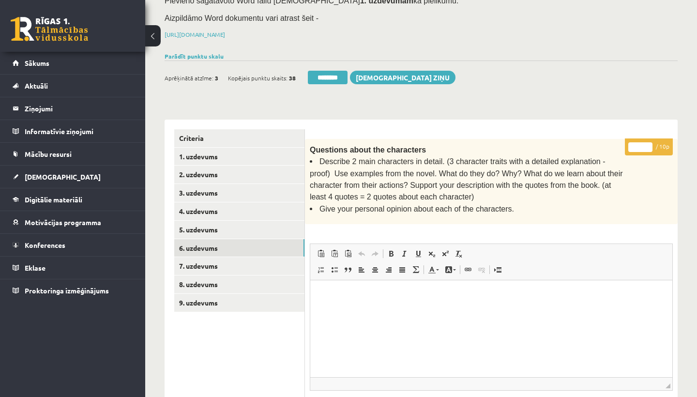
click at [643, 143] on input "*" at bounding box center [640, 147] width 24 height 10
type input "**"
click at [234, 257] on link "7. uzdevums" at bounding box center [239, 266] width 130 height 18
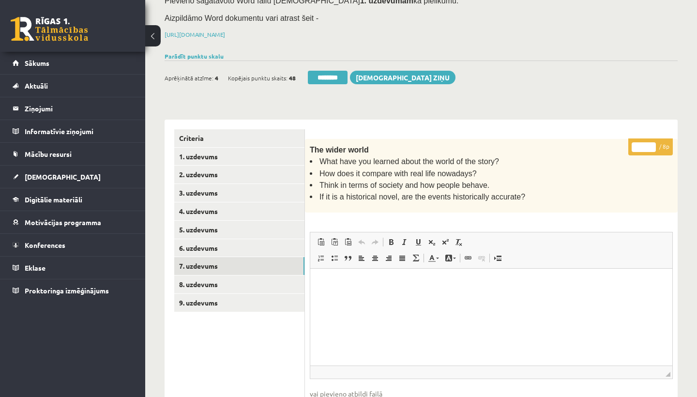
click at [644, 144] on input "*" at bounding box center [644, 147] width 24 height 10
type input "*"
click at [222, 276] on link "8. uzdevums" at bounding box center [239, 284] width 130 height 18
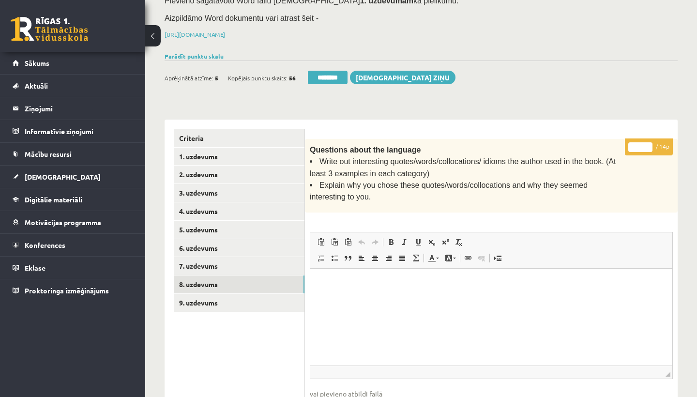
click at [642, 146] on input "*" at bounding box center [640, 147] width 24 height 10
type input "**"
click at [193, 295] on link "9. uzdevums" at bounding box center [239, 303] width 130 height 18
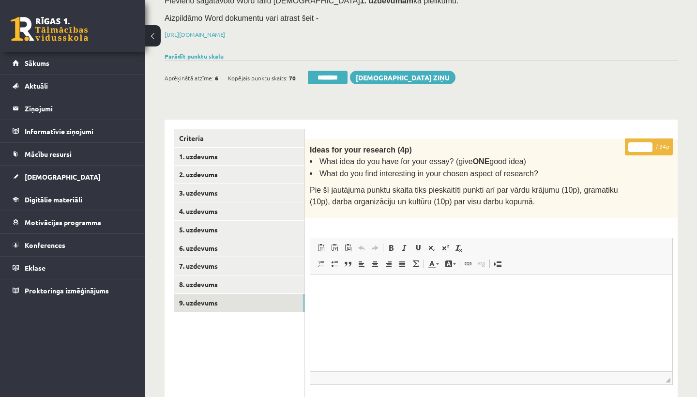
click at [639, 143] on input "*" at bounding box center [640, 147] width 24 height 10
type input "**"
click at [206, 157] on link "1. uzdevums" at bounding box center [239, 157] width 130 height 18
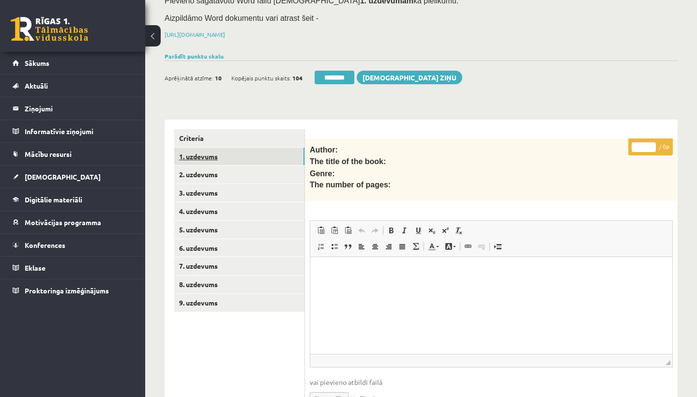
click at [206, 157] on link "1. uzdevums" at bounding box center [239, 157] width 130 height 18
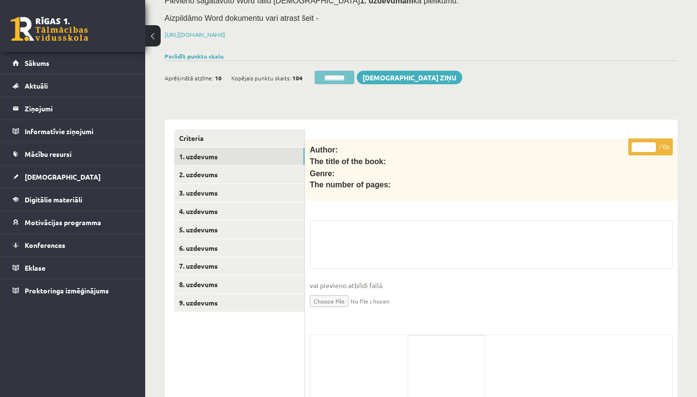
click at [334, 72] on input "********" at bounding box center [335, 78] width 40 height 14
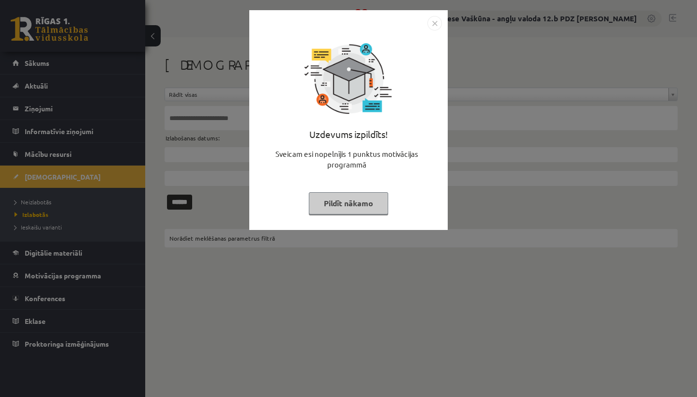
click at [433, 21] on img "Close" at bounding box center [434, 23] width 15 height 15
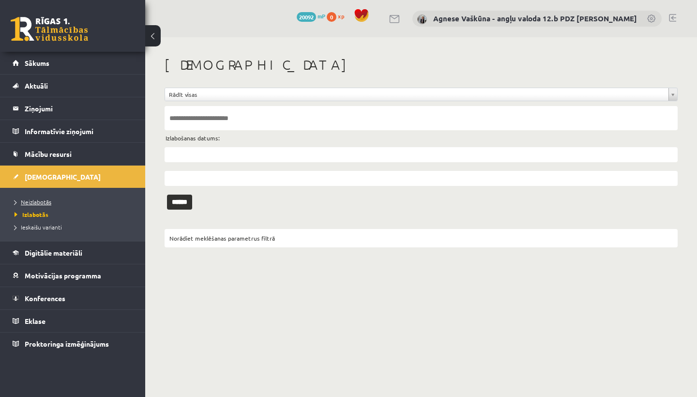
click at [31, 202] on span "Neizlabotās" at bounding box center [33, 202] width 37 height 8
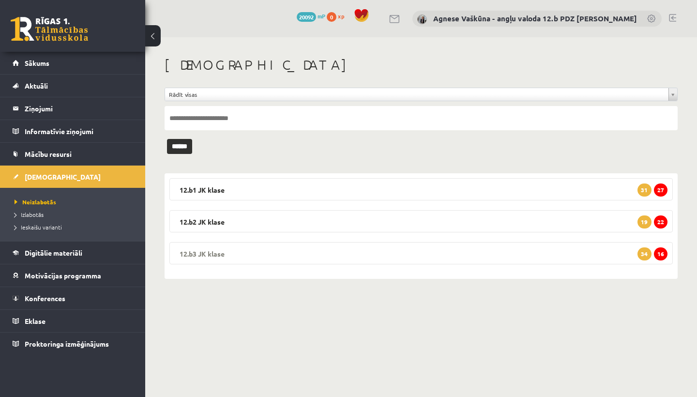
click at [188, 250] on legend "12.b3 [PERSON_NAME] 16 34" at bounding box center [420, 253] width 503 height 22
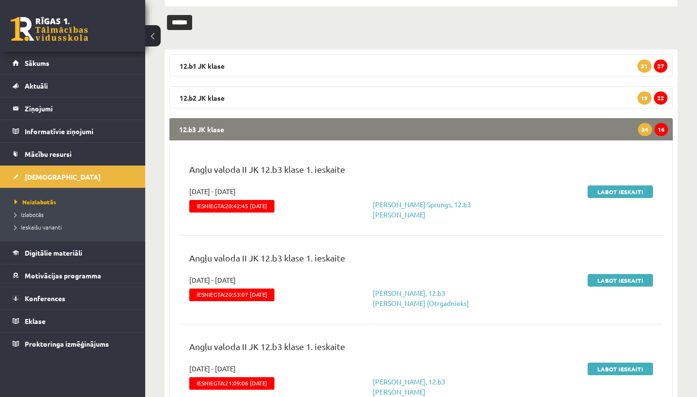
scroll to position [137, 0]
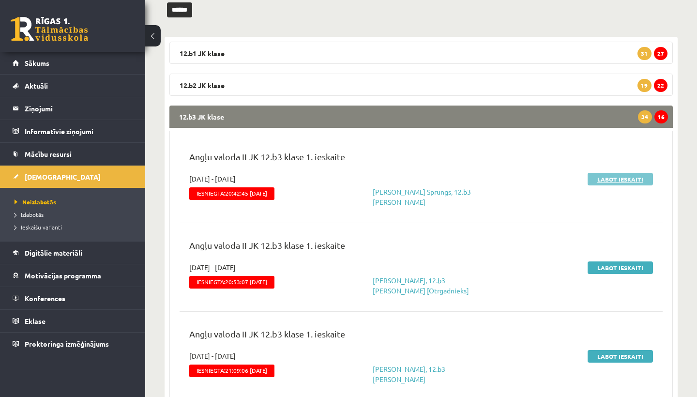
click at [608, 181] on link "Labot ieskaiti" at bounding box center [620, 179] width 65 height 13
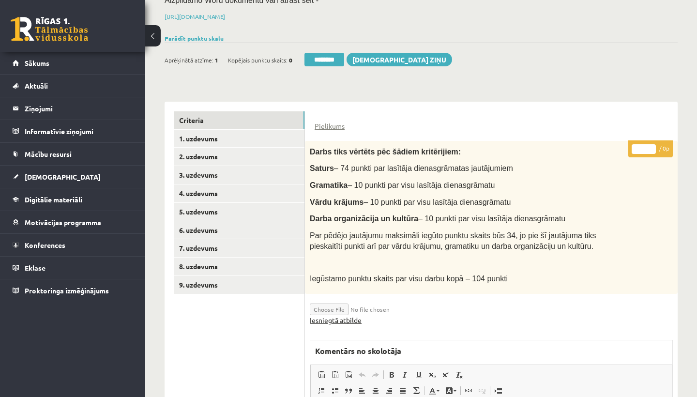
click at [336, 315] on link "Iesniegtā atbilde" at bounding box center [336, 320] width 52 height 10
click at [216, 149] on link "2. uzdevums" at bounding box center [239, 157] width 130 height 18
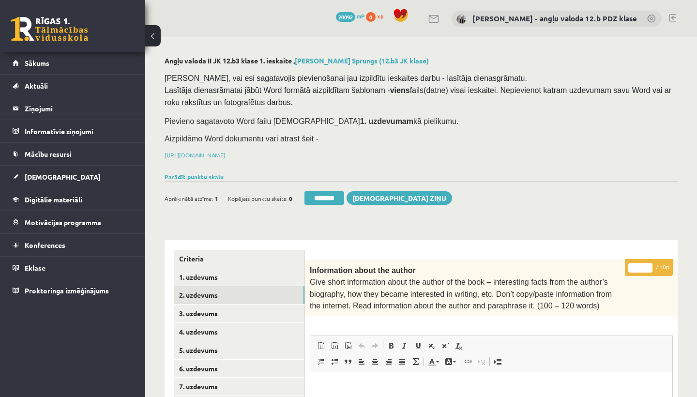
click at [641, 267] on input "*" at bounding box center [640, 268] width 24 height 10
type input "**"
click at [224, 309] on link "3. uzdevums" at bounding box center [239, 313] width 130 height 18
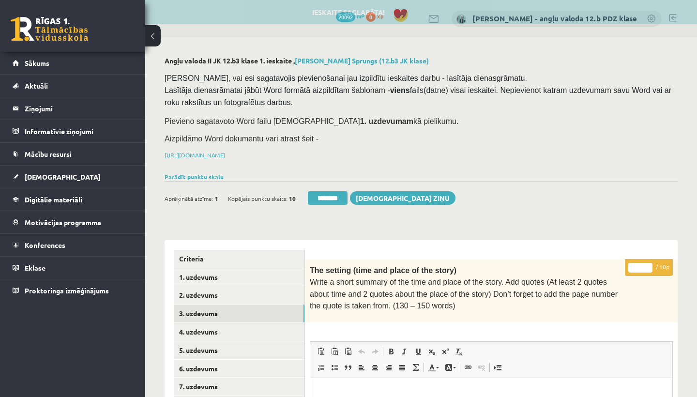
click at [641, 263] on input "*" at bounding box center [640, 268] width 24 height 10
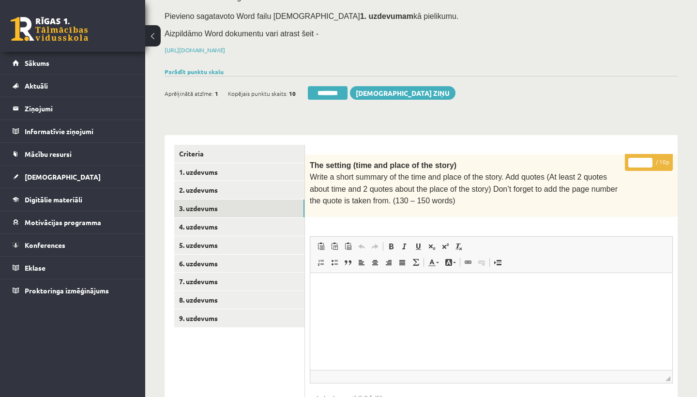
scroll to position [118, 0]
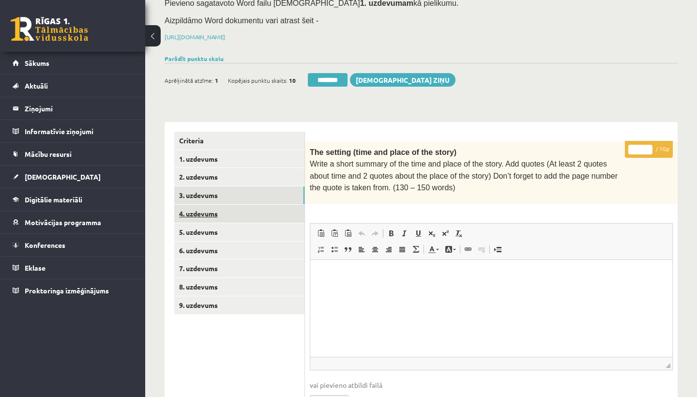
type input "*"
click at [238, 207] on link "4. uzdevums" at bounding box center [239, 214] width 130 height 18
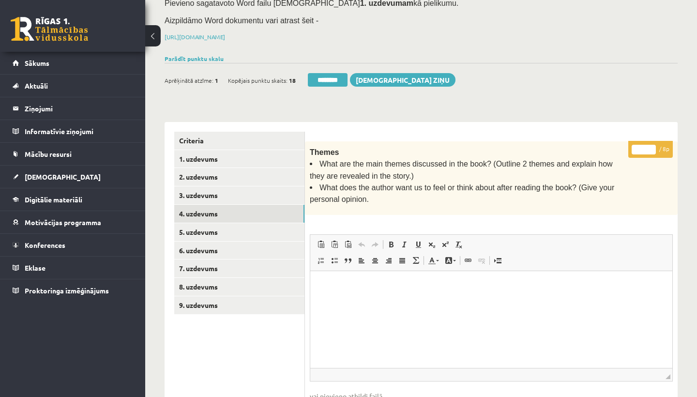
scroll to position [0, 0]
click at [646, 146] on input "*" at bounding box center [644, 150] width 24 height 10
type input "*"
click at [217, 228] on link "5. uzdevums" at bounding box center [239, 232] width 130 height 18
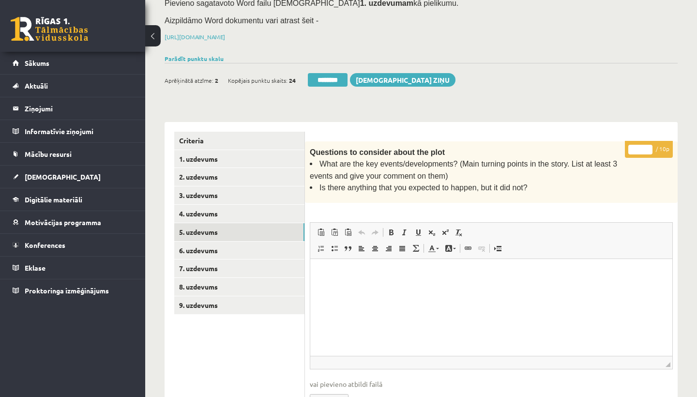
click at [639, 148] on input "*" at bounding box center [640, 150] width 24 height 10
type input "*"
click at [223, 245] on link "6. uzdevums" at bounding box center [239, 251] width 130 height 18
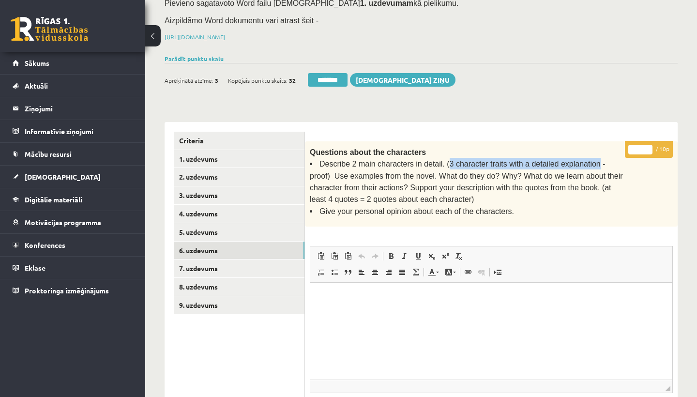
drag, startPoint x: 447, startPoint y: 161, endPoint x: 597, endPoint y: 159, distance: 150.1
click at [597, 160] on span "Describe 2 main characters in detail. (3 character traits with a detailed expla…" at bounding box center [466, 182] width 313 height 44
copy span "3 character traits with a detailed explanation"
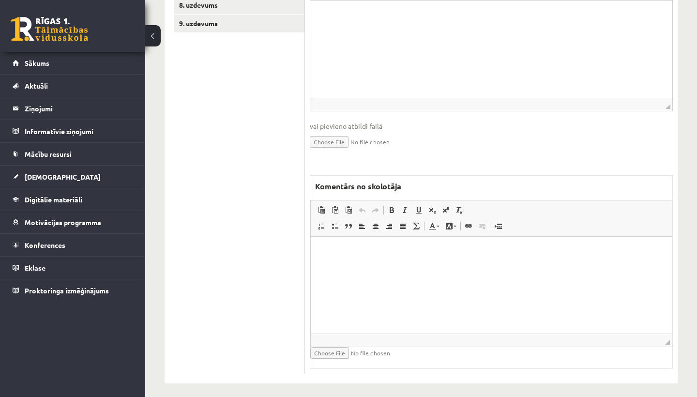
scroll to position [399, 0]
click at [345, 267] on html at bounding box center [491, 252] width 361 height 30
drag, startPoint x: 370, startPoint y: 252, endPoint x: 451, endPoint y: 253, distance: 80.8
click at [451, 253] on p "**********" at bounding box center [491, 252] width 342 height 10
click at [391, 204] on link "Bold Keyboard shortcut Command+B" at bounding box center [392, 210] width 14 height 13
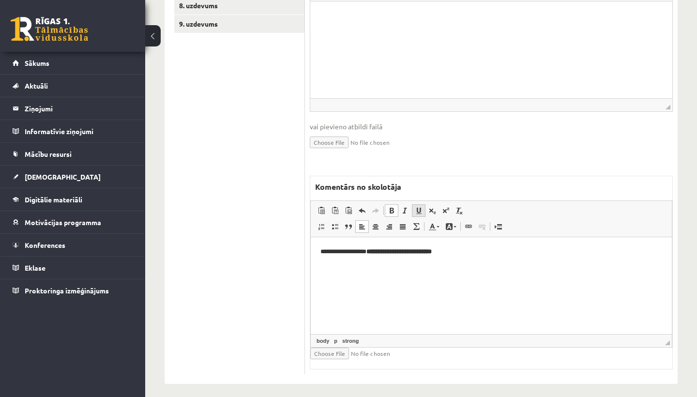
click at [419, 207] on span at bounding box center [419, 211] width 8 height 8
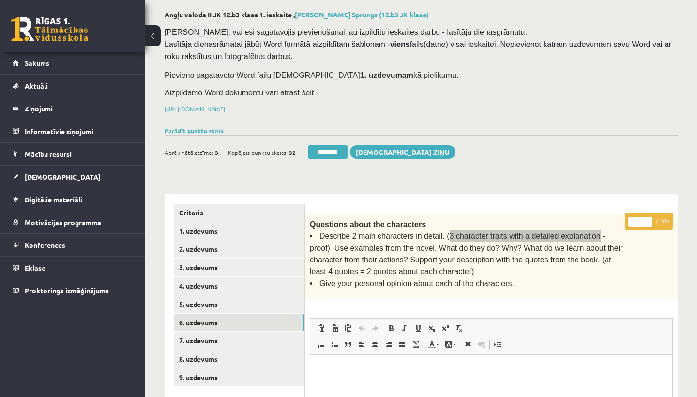
scroll to position [25, 0]
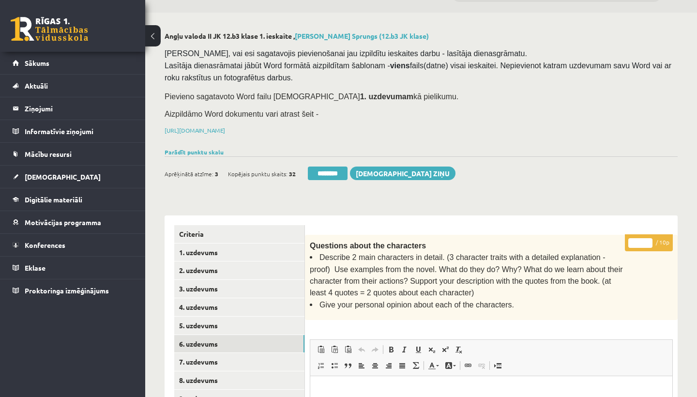
click at [641, 242] on input "*" at bounding box center [640, 243] width 24 height 10
type input "*"
click at [209, 353] on link "7. uzdevums" at bounding box center [239, 362] width 130 height 18
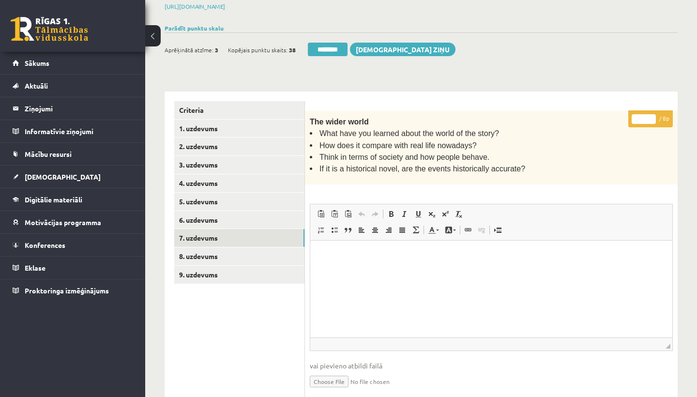
scroll to position [152, 0]
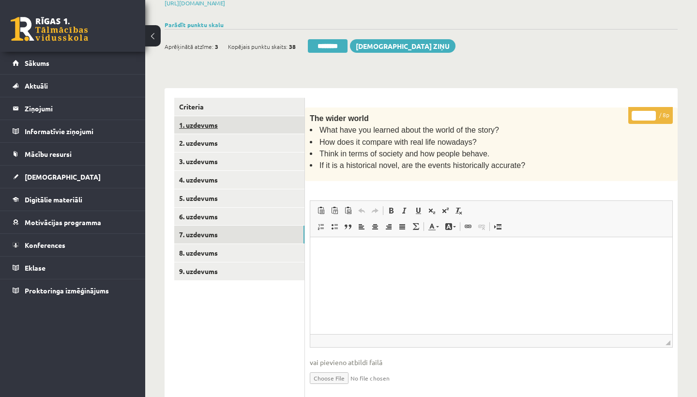
click at [209, 116] on link "1. uzdevums" at bounding box center [239, 125] width 130 height 18
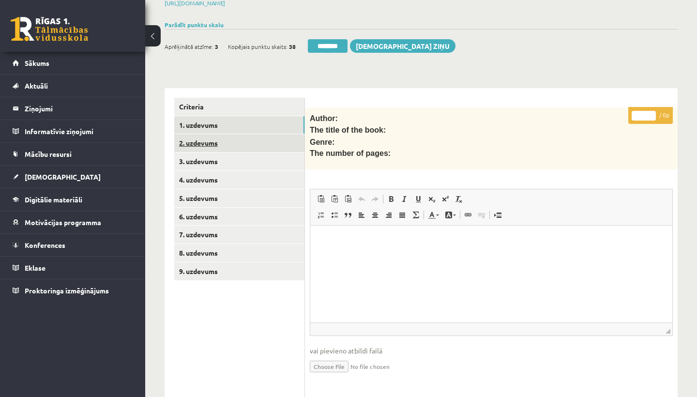
scroll to position [0, 0]
click at [227, 137] on link "2. uzdevums" at bounding box center [239, 143] width 130 height 18
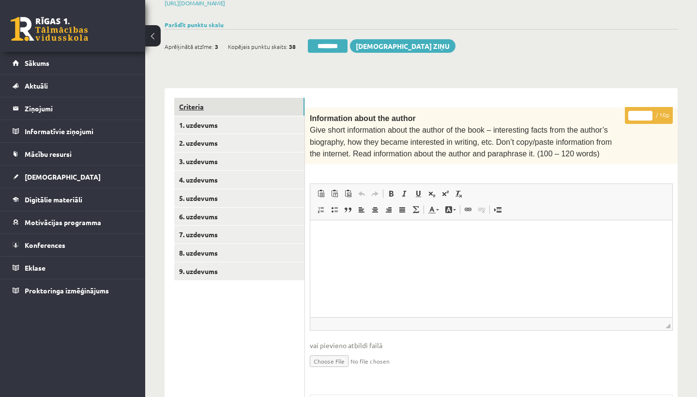
click at [198, 102] on link "Criteria" at bounding box center [239, 107] width 130 height 18
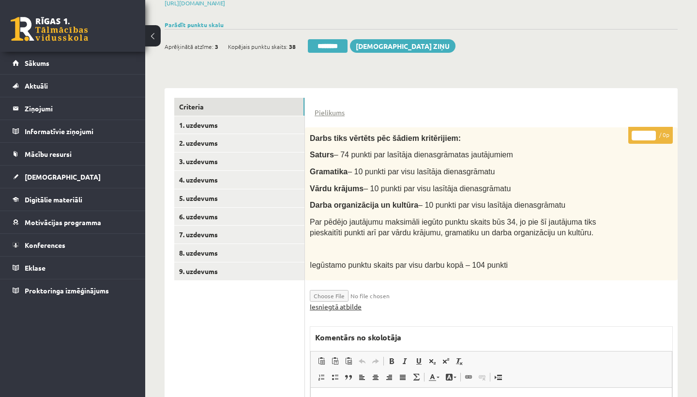
click at [340, 303] on link "Iesniegtā atbilde" at bounding box center [336, 307] width 52 height 10
click at [222, 217] on link "6. uzdevums" at bounding box center [239, 217] width 130 height 18
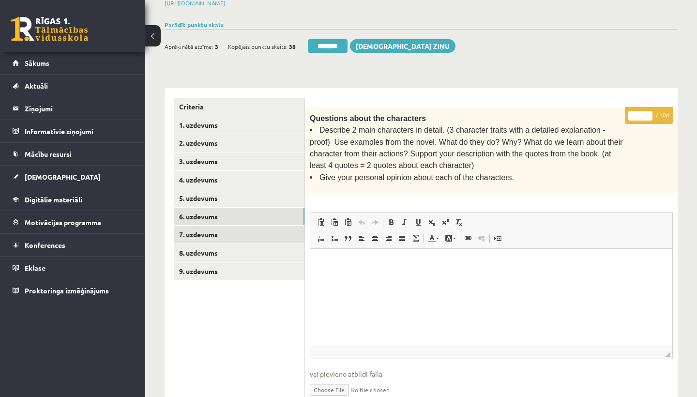
click at [214, 231] on link "7. uzdevums" at bounding box center [239, 235] width 130 height 18
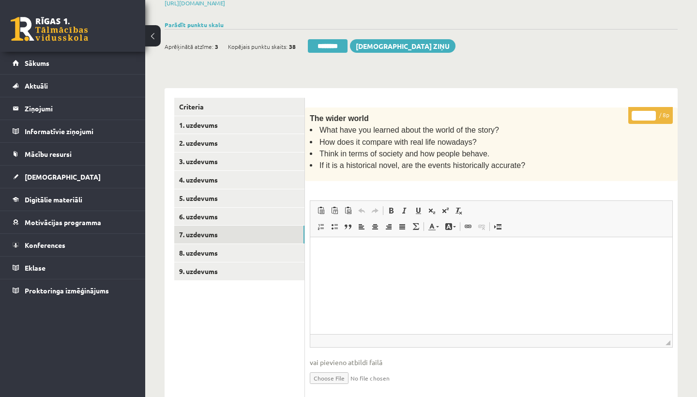
click at [645, 112] on input "*" at bounding box center [644, 116] width 24 height 10
type input "*"
click at [205, 248] on link "8. uzdevums" at bounding box center [239, 253] width 130 height 18
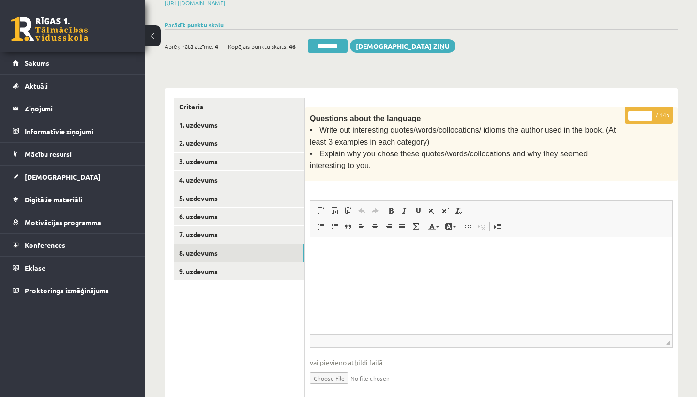
click at [642, 114] on input "*" at bounding box center [640, 116] width 24 height 10
type input "**"
click at [213, 265] on link "9. uzdevums" at bounding box center [239, 271] width 130 height 18
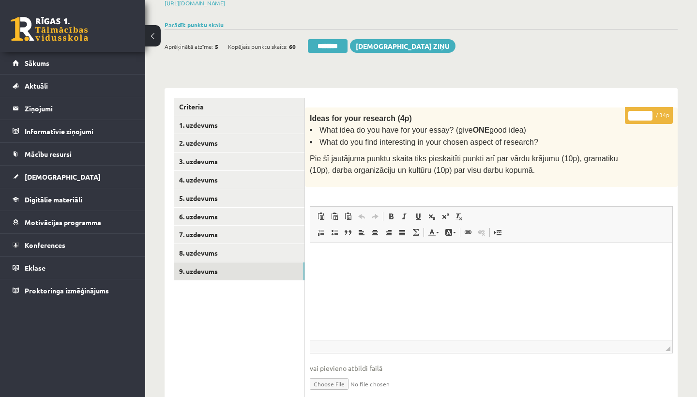
click at [641, 113] on input "*" at bounding box center [640, 116] width 24 height 10
type input "**"
click at [238, 124] on link "1. uzdevums" at bounding box center [239, 125] width 130 height 18
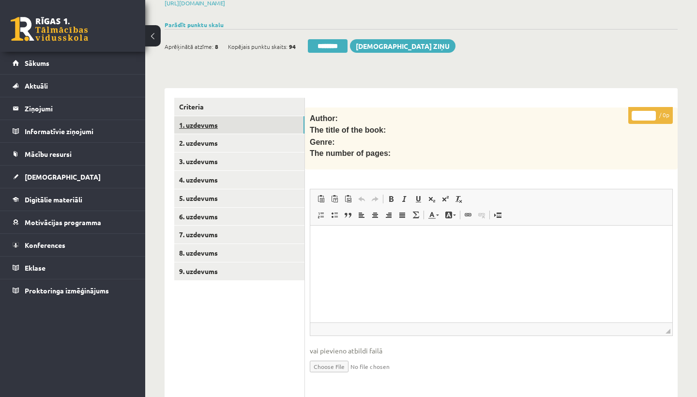
click at [195, 124] on link "1. uzdevums" at bounding box center [239, 125] width 130 height 18
click at [198, 119] on link "1. uzdevums" at bounding box center [239, 125] width 130 height 18
click at [198, 137] on link "2. uzdevums" at bounding box center [239, 143] width 130 height 18
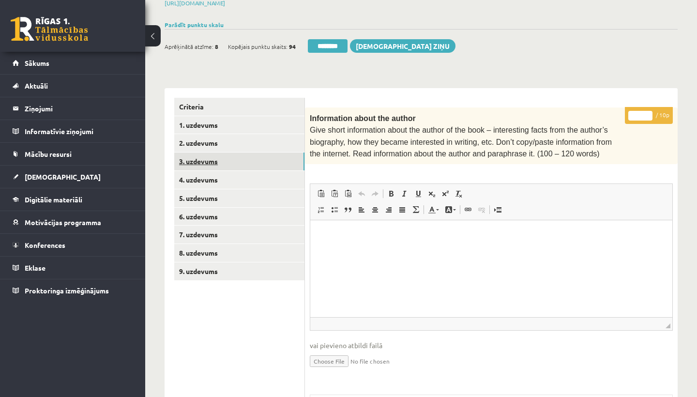
click at [197, 152] on link "3. uzdevums" at bounding box center [239, 161] width 130 height 18
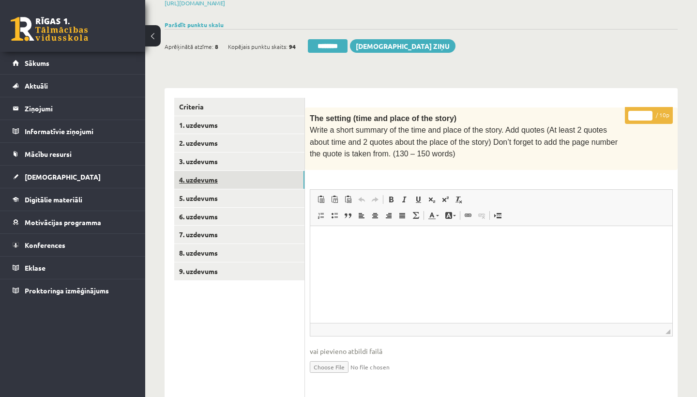
click at [198, 172] on link "4. uzdevums" at bounding box center [239, 180] width 130 height 18
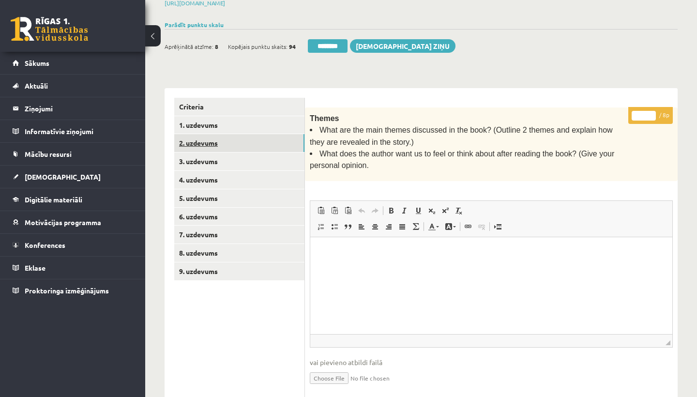
click at [228, 140] on link "2. uzdevums" at bounding box center [239, 143] width 130 height 18
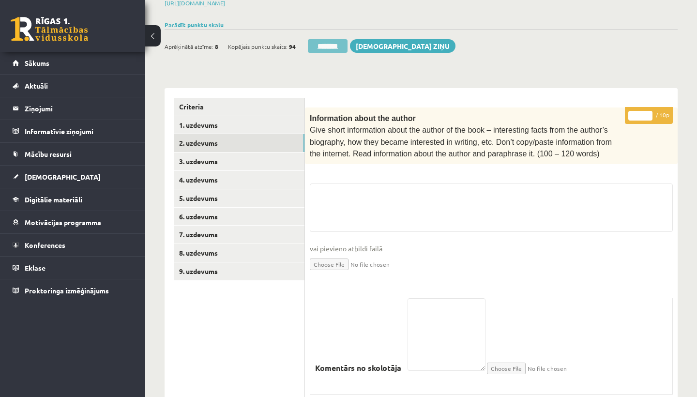
click at [325, 46] on input "********" at bounding box center [328, 46] width 40 height 14
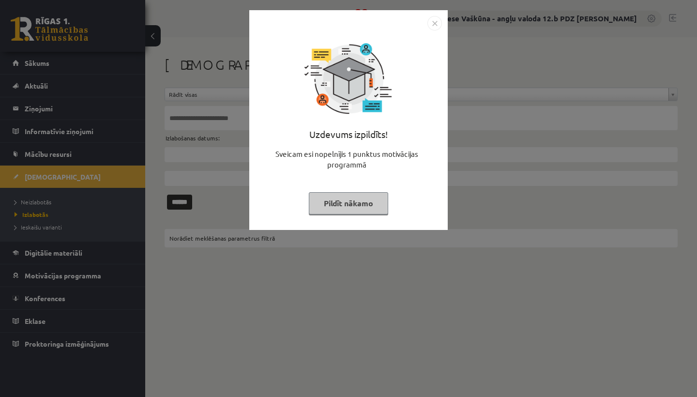
click at [434, 21] on img "Close" at bounding box center [434, 23] width 15 height 15
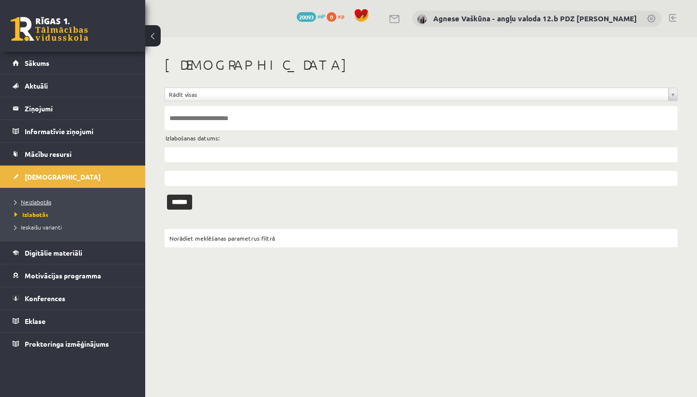
click at [39, 203] on span "Neizlabotās" at bounding box center [33, 202] width 37 height 8
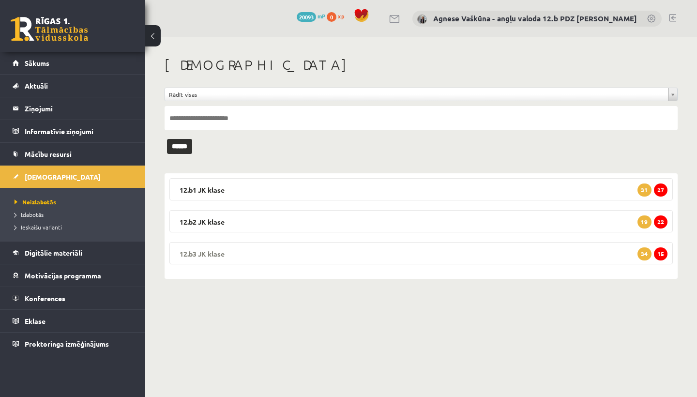
click at [250, 251] on legend "12.b3 [PERSON_NAME] 15 34" at bounding box center [420, 253] width 503 height 22
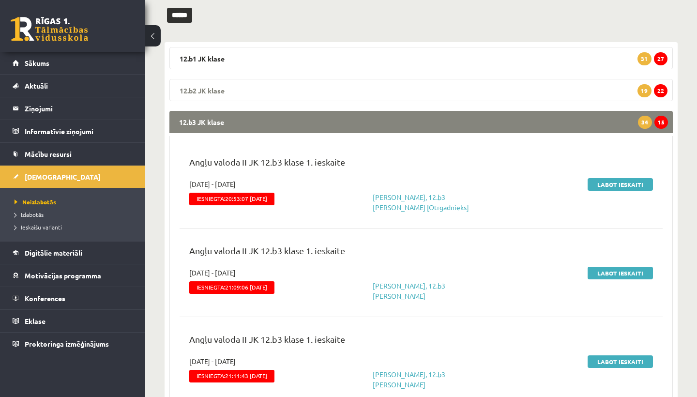
scroll to position [132, 0]
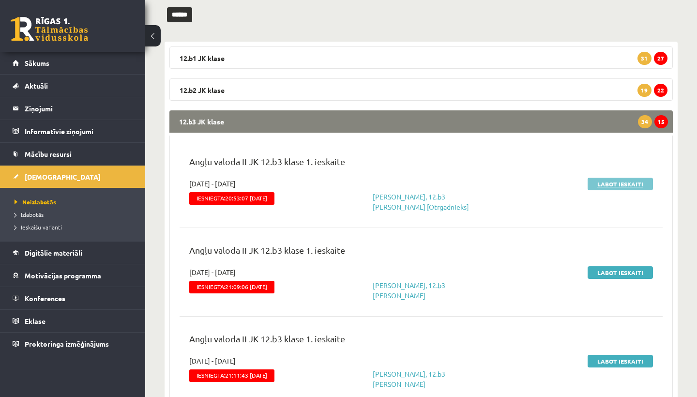
click at [614, 182] on link "Labot ieskaiti" at bounding box center [620, 184] width 65 height 13
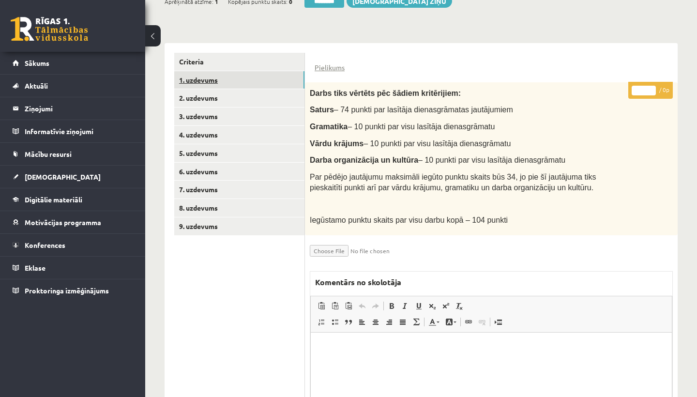
click at [222, 76] on link "1. uzdevums" at bounding box center [239, 80] width 130 height 18
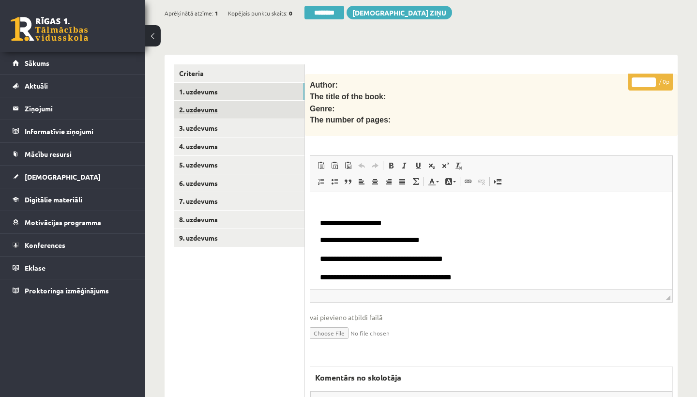
click at [221, 104] on link "2. uzdevums" at bounding box center [239, 110] width 130 height 18
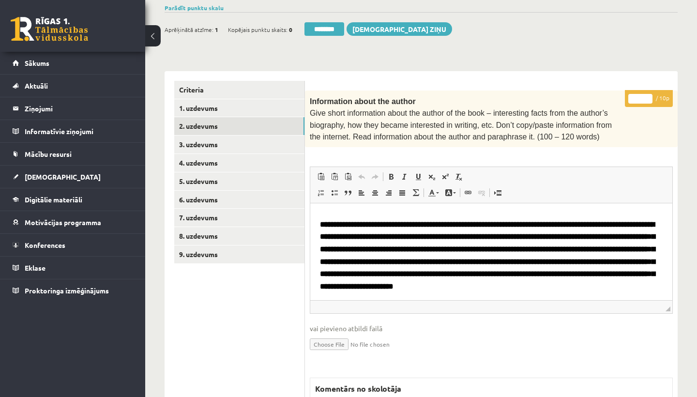
scroll to position [156, 0]
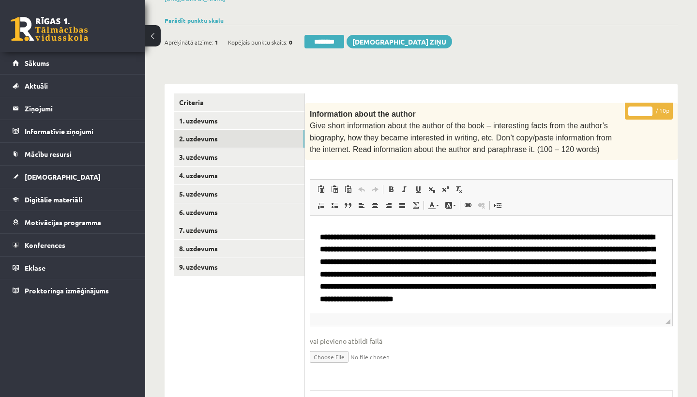
click at [643, 106] on input "*" at bounding box center [640, 111] width 24 height 10
type input "*"
click at [195, 159] on link "3. uzdevums" at bounding box center [239, 157] width 130 height 18
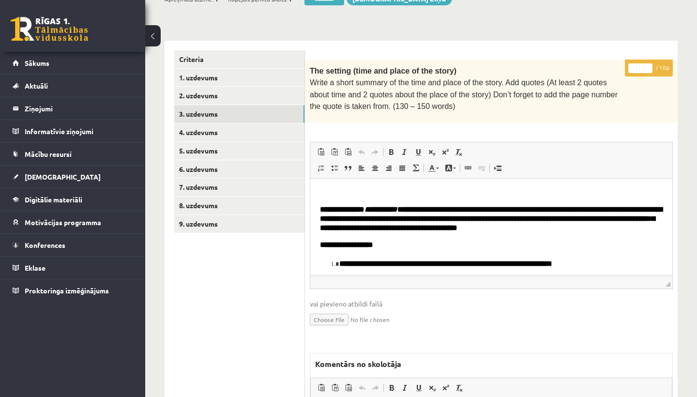
scroll to position [0, 0]
click at [645, 64] on input "*" at bounding box center [640, 68] width 24 height 10
type input "*"
click at [219, 133] on link "4. uzdevums" at bounding box center [239, 132] width 130 height 18
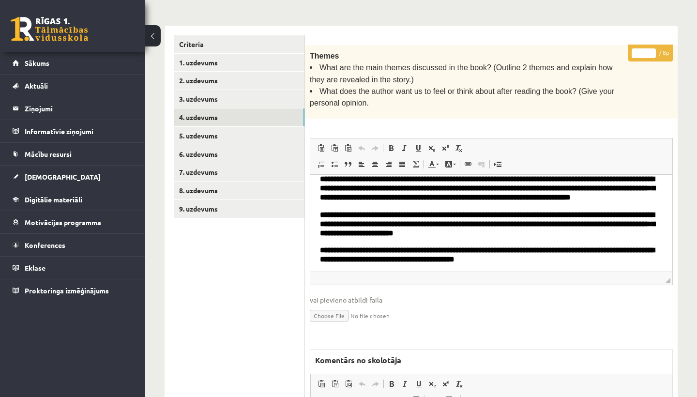
scroll to position [37, 0]
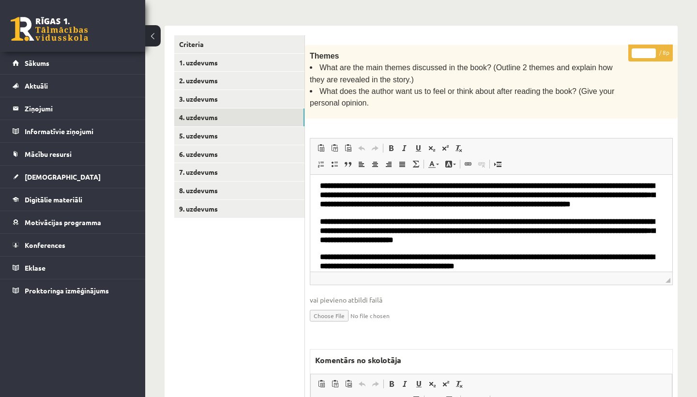
click at [644, 51] on input "*" at bounding box center [644, 53] width 24 height 10
type input "*"
click at [227, 135] on link "5. uzdevums" at bounding box center [239, 136] width 130 height 18
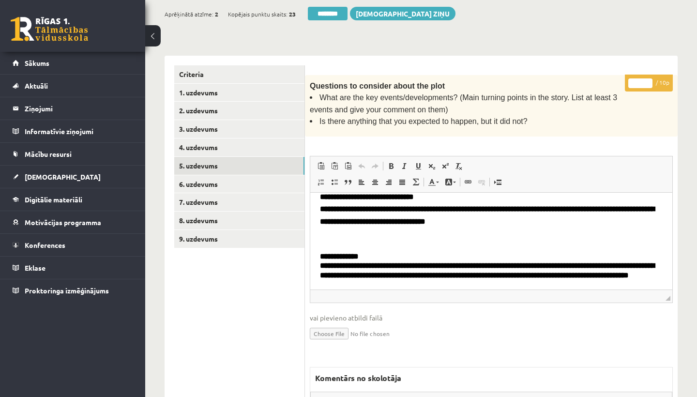
scroll to position [158, 0]
click at [642, 78] on input "*" at bounding box center [640, 83] width 24 height 10
click at [644, 81] on input "*" at bounding box center [640, 83] width 24 height 10
type input "**"
click at [246, 179] on link "6. uzdevums" at bounding box center [239, 184] width 130 height 18
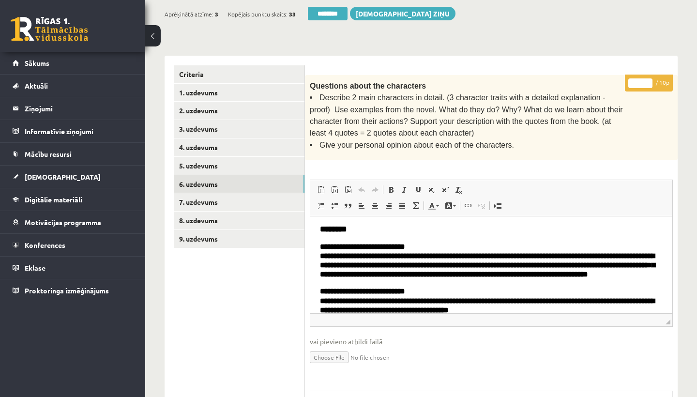
scroll to position [0, 0]
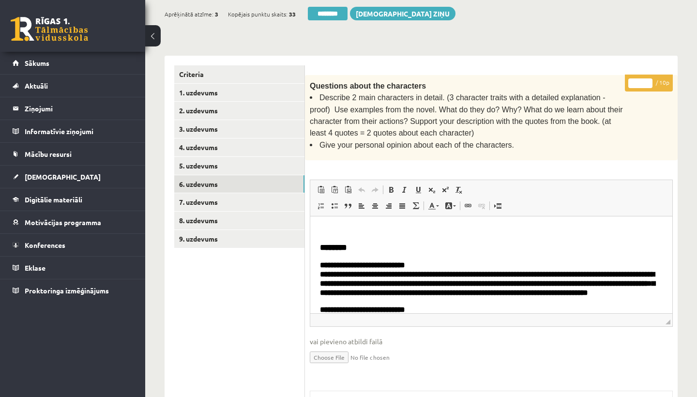
click at [641, 78] on input "*" at bounding box center [640, 83] width 24 height 10
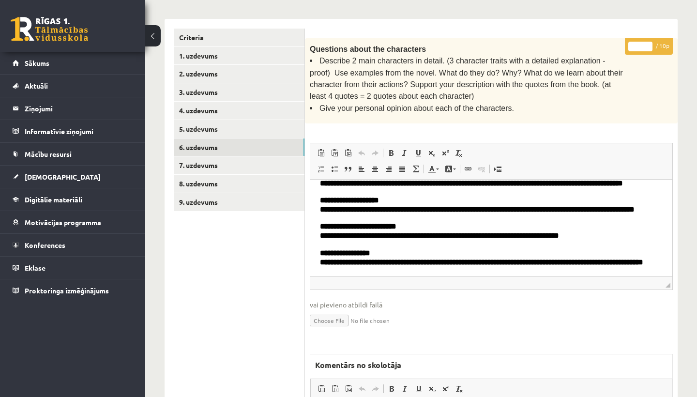
scroll to position [281, 0]
click at [640, 46] on input "*" at bounding box center [640, 47] width 24 height 10
type input "*"
drag, startPoint x: 448, startPoint y: 57, endPoint x: 599, endPoint y: 59, distance: 151.0
click at [599, 59] on span "Describe 2 main characters in detail. (3 character traits with a detailed expla…" at bounding box center [466, 79] width 313 height 44
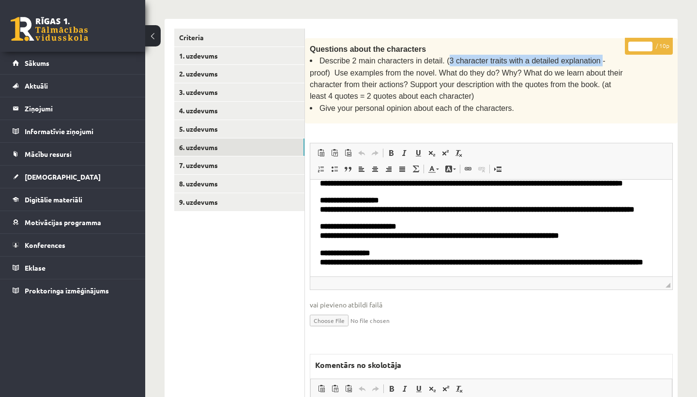
copy span "3 character traits with a detailed explanation"
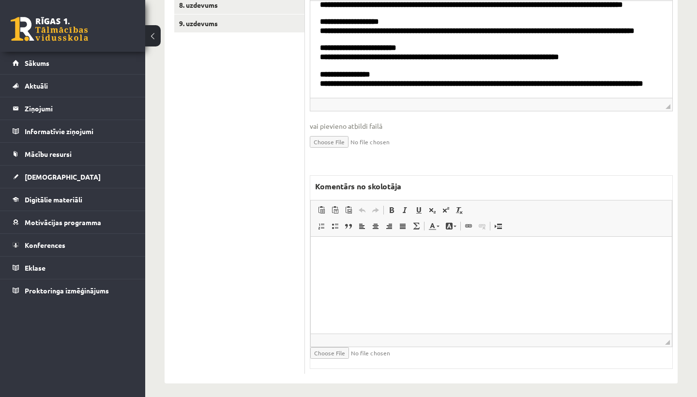
scroll to position [399, 0]
click at [381, 267] on html at bounding box center [491, 252] width 361 height 30
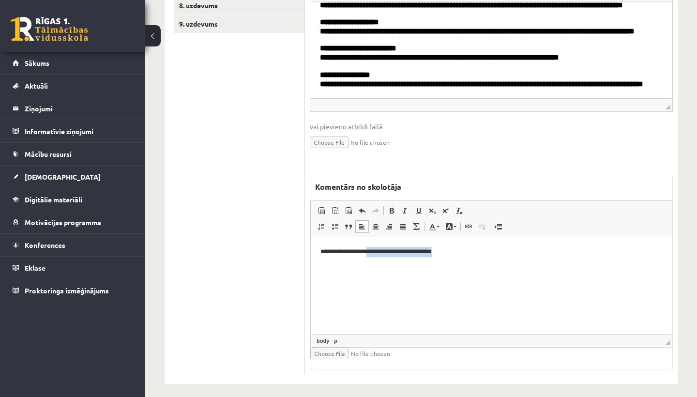
drag, startPoint x: 370, startPoint y: 250, endPoint x: 453, endPoint y: 251, distance: 82.3
click at [453, 251] on p "**********" at bounding box center [491, 252] width 342 height 10
click at [393, 207] on span at bounding box center [392, 211] width 8 height 8
click at [419, 207] on span at bounding box center [419, 211] width 8 height 8
click at [479, 253] on p "**********" at bounding box center [491, 252] width 342 height 10
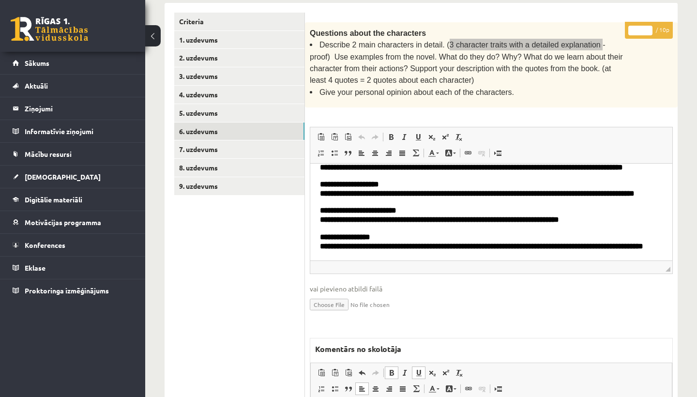
scroll to position [212, 0]
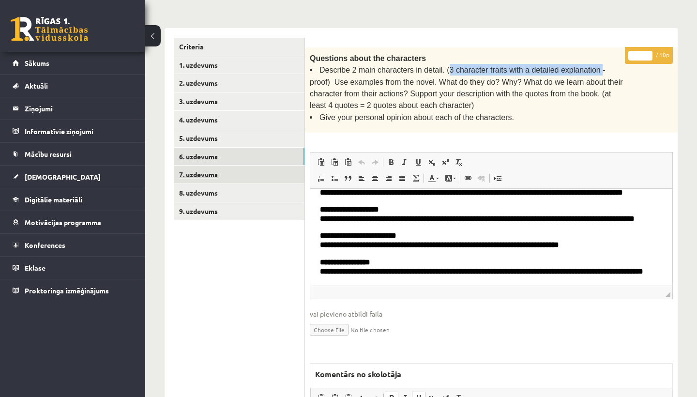
click at [242, 168] on link "7. uzdevums" at bounding box center [239, 175] width 130 height 18
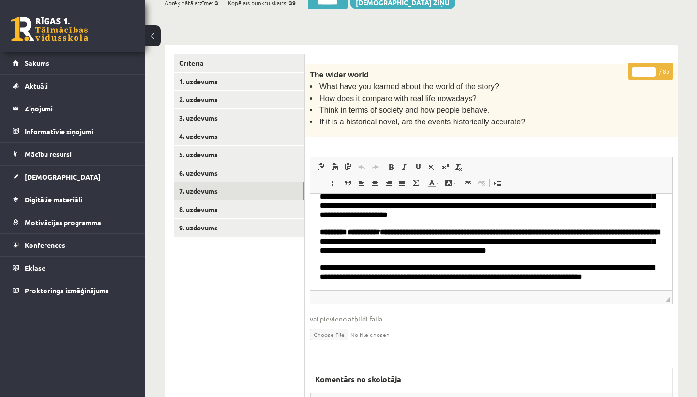
scroll to position [37, 0]
click at [645, 69] on input "*" at bounding box center [644, 72] width 24 height 10
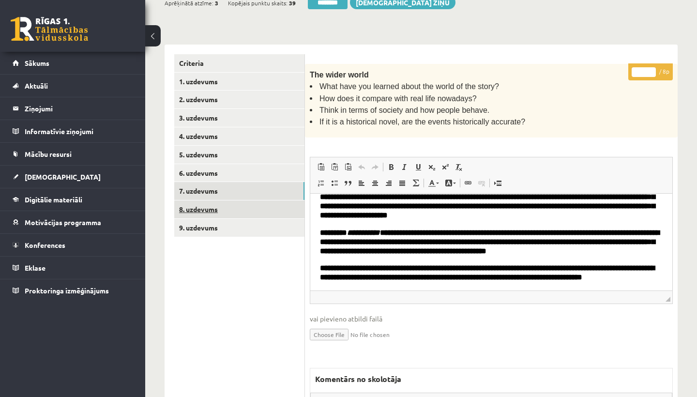
type input "*"
click at [220, 201] on link "8. uzdevums" at bounding box center [239, 209] width 130 height 18
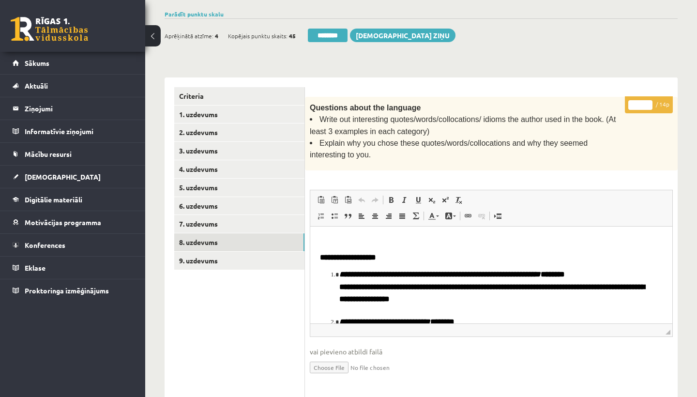
scroll to position [132, 0]
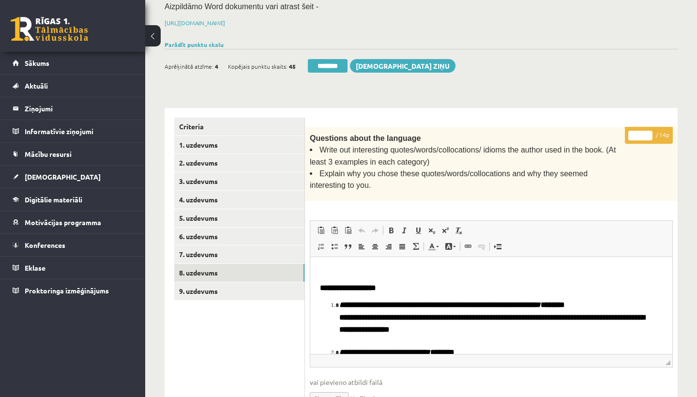
click at [640, 134] on input "*" at bounding box center [640, 136] width 24 height 10
type input "**"
click at [203, 288] on link "9. uzdevums" at bounding box center [239, 291] width 130 height 18
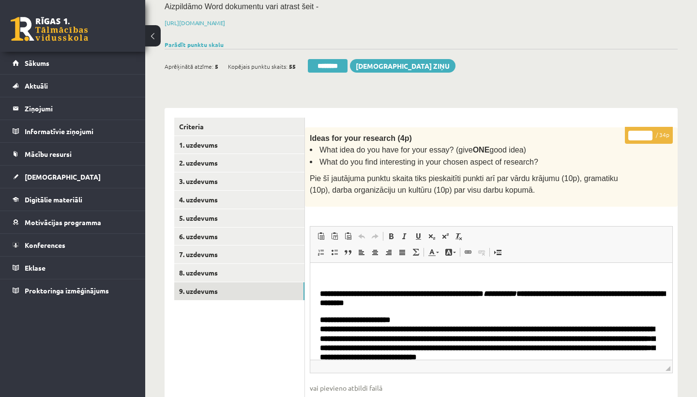
scroll to position [0, 0]
click at [642, 133] on input "*" at bounding box center [640, 136] width 24 height 10
type input "**"
click at [198, 148] on link "1. uzdevums" at bounding box center [239, 145] width 130 height 18
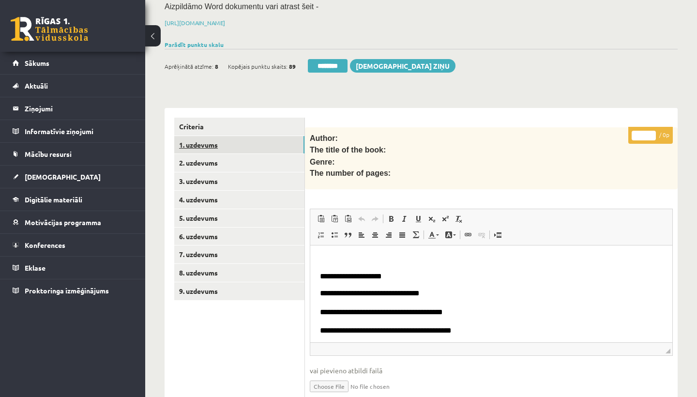
click at [217, 140] on link "1. uzdevums" at bounding box center [239, 145] width 130 height 18
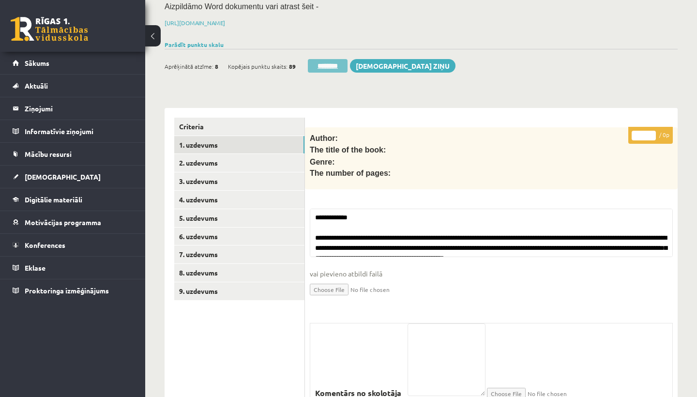
click at [335, 61] on input "********" at bounding box center [328, 66] width 40 height 14
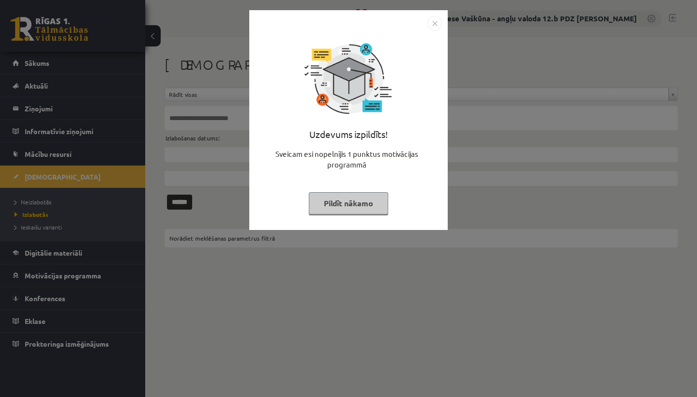
click at [435, 22] on img "Close" at bounding box center [434, 23] width 15 height 15
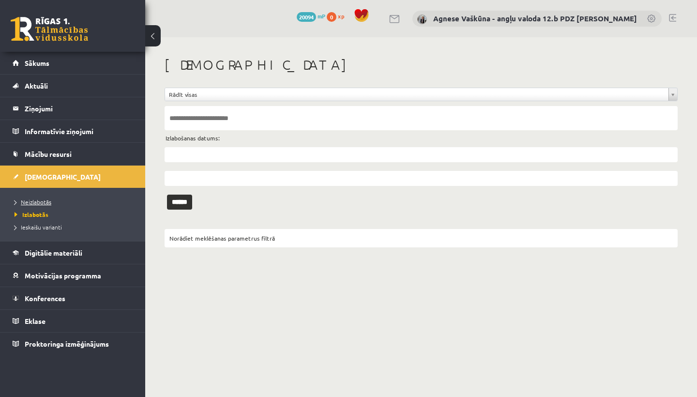
click at [32, 200] on span "Neizlabotās" at bounding box center [33, 202] width 37 height 8
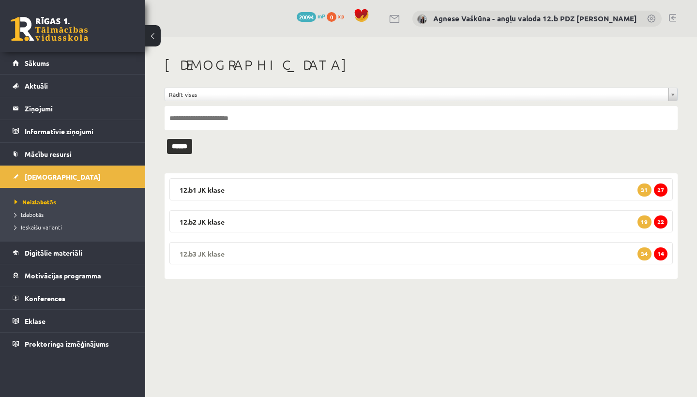
click at [263, 249] on legend "12.b3 [PERSON_NAME] 14 34" at bounding box center [420, 253] width 503 height 22
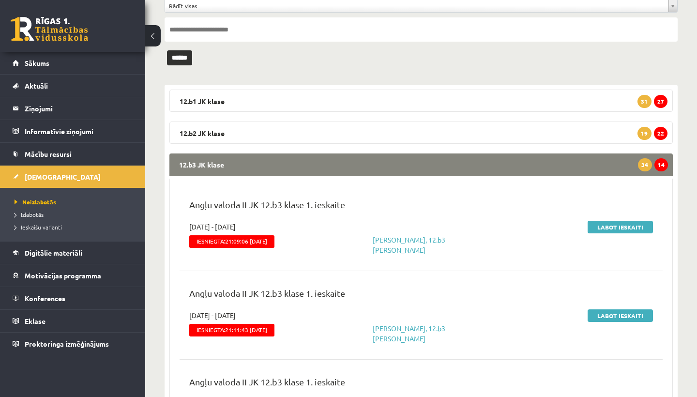
scroll to position [93, 0]
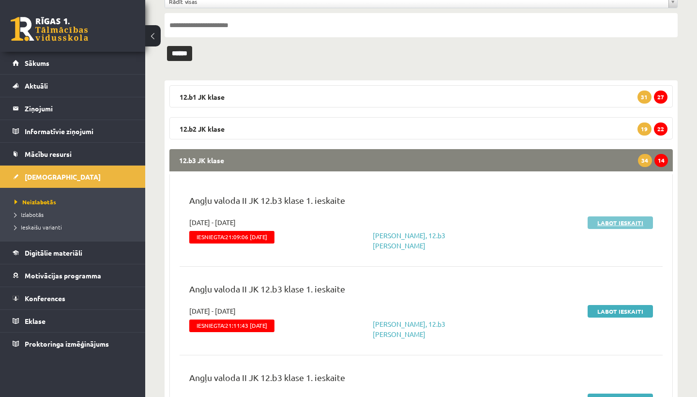
click at [607, 218] on link "Labot ieskaiti" at bounding box center [620, 222] width 65 height 13
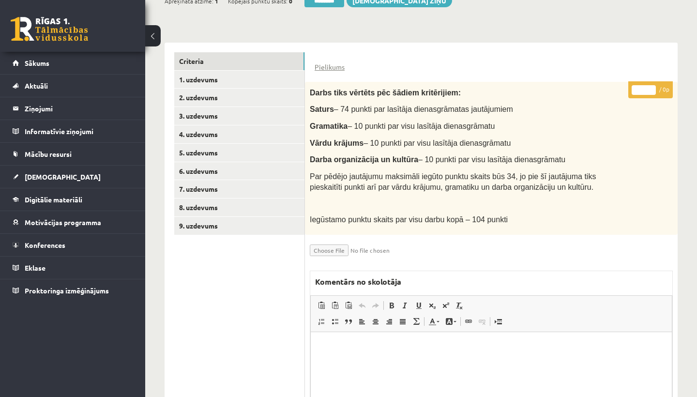
scroll to position [197, 0]
click at [220, 71] on link "1. uzdevums" at bounding box center [239, 80] width 130 height 18
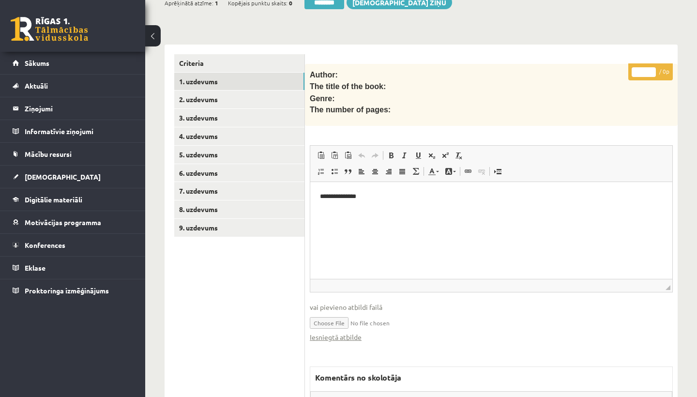
scroll to position [0, 0]
click at [339, 332] on link "Iesniegtā atbilde" at bounding box center [336, 337] width 52 height 10
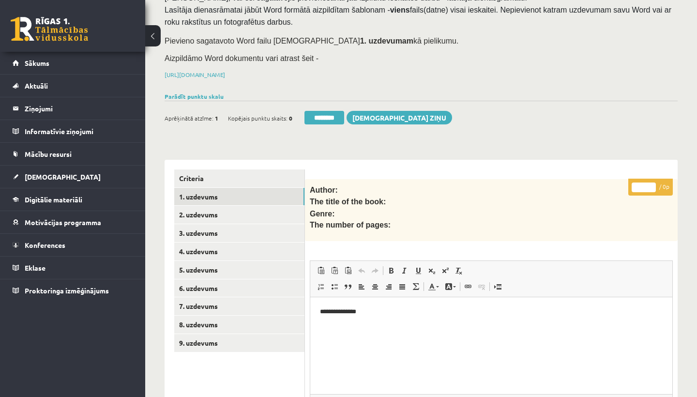
scroll to position [85, 0]
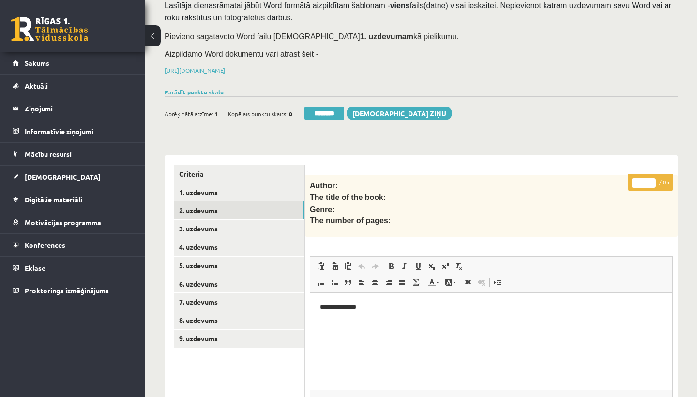
click at [211, 213] on link "2. uzdevums" at bounding box center [239, 210] width 130 height 18
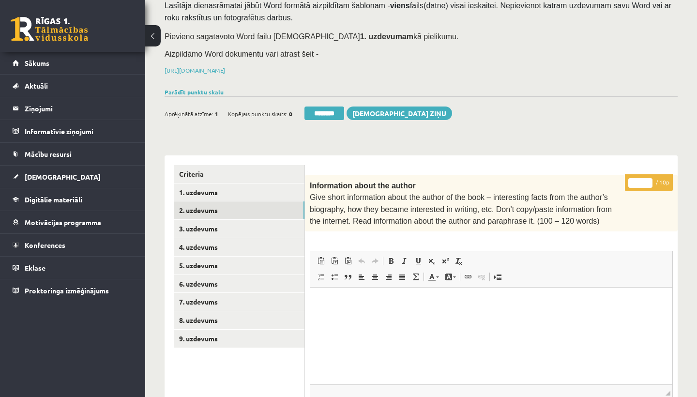
scroll to position [0, 0]
click at [639, 179] on input "*" at bounding box center [640, 183] width 24 height 10
type input "*"
click at [232, 223] on link "3. uzdevums" at bounding box center [239, 229] width 130 height 18
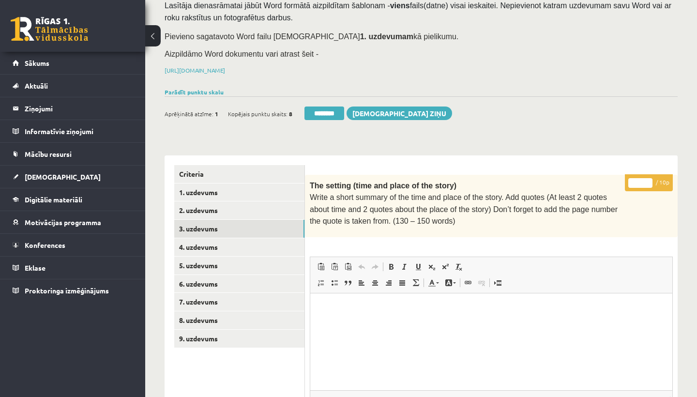
click at [641, 180] on input "*" at bounding box center [640, 183] width 24 height 10
type input "**"
click at [237, 243] on link "4. uzdevums" at bounding box center [239, 247] width 130 height 18
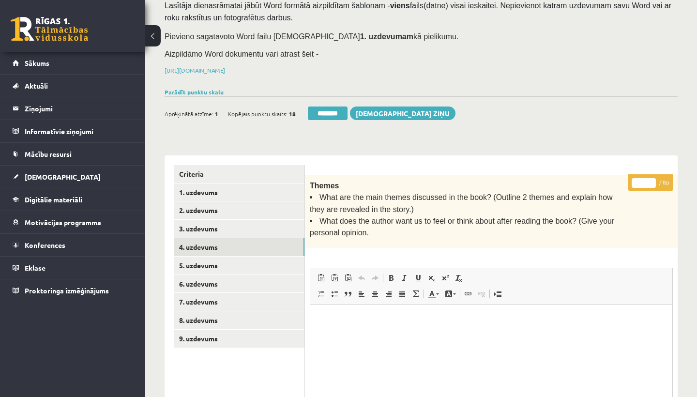
click at [645, 182] on input "*" at bounding box center [644, 183] width 24 height 10
type input "*"
click at [208, 266] on link "5. uzdevums" at bounding box center [239, 266] width 130 height 18
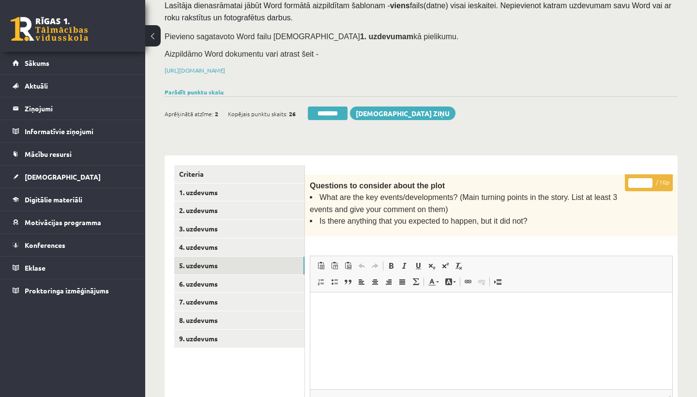
click at [641, 178] on input "*" at bounding box center [640, 183] width 24 height 10
type input "*"
type input "**"
click at [209, 275] on link "6. uzdevums" at bounding box center [239, 284] width 130 height 18
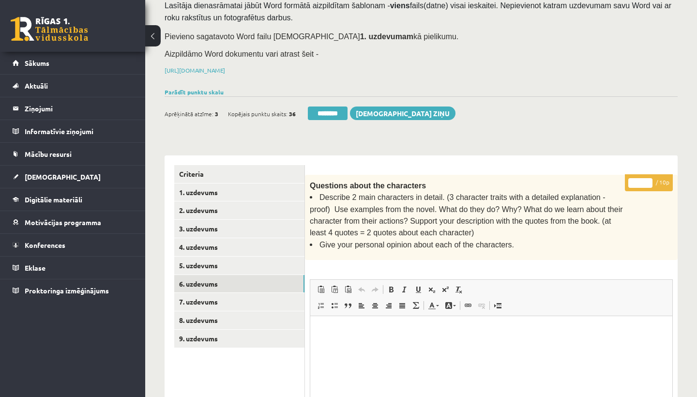
click at [642, 179] on input "*" at bounding box center [640, 183] width 24 height 10
type input "**"
click at [201, 301] on link "7. uzdevums" at bounding box center [239, 302] width 130 height 18
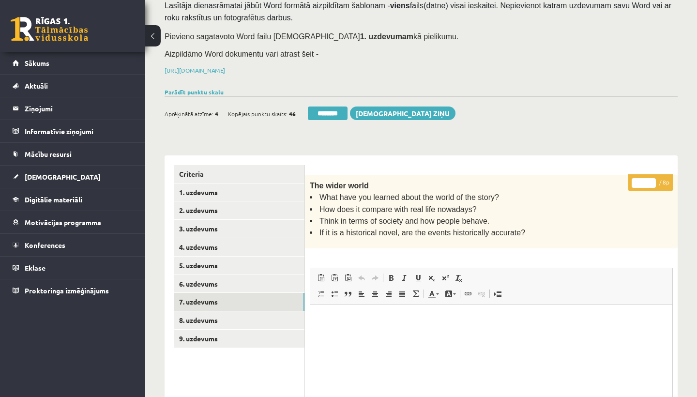
click at [644, 180] on input "*" at bounding box center [644, 183] width 24 height 10
type input "*"
click at [201, 315] on link "8. uzdevums" at bounding box center [239, 320] width 130 height 18
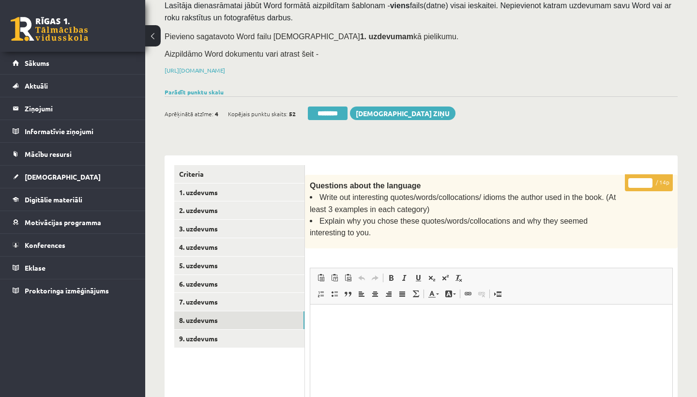
click at [640, 180] on input "*" at bounding box center [640, 183] width 24 height 10
type input "**"
click at [222, 335] on link "9. uzdevums" at bounding box center [239, 339] width 130 height 18
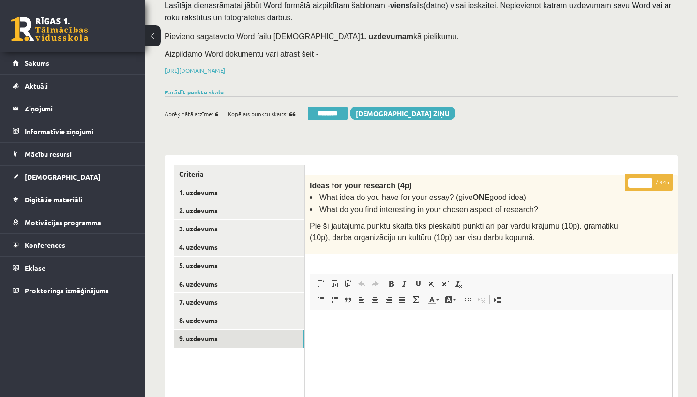
click at [642, 181] on input "*" at bounding box center [640, 183] width 24 height 10
type input "**"
click at [220, 184] on link "1. uzdevums" at bounding box center [239, 192] width 130 height 18
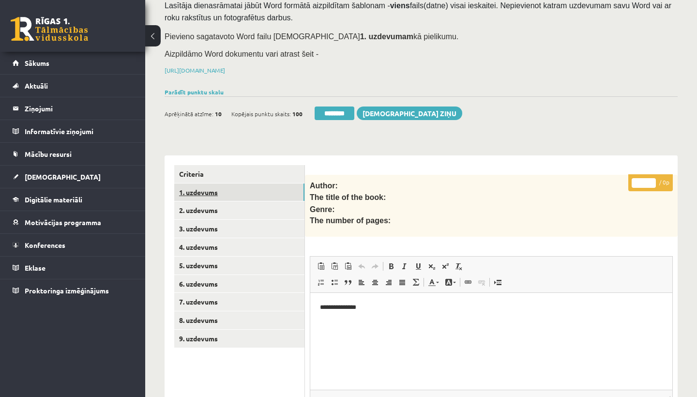
click at [220, 184] on link "1. uzdevums" at bounding box center [239, 192] width 130 height 18
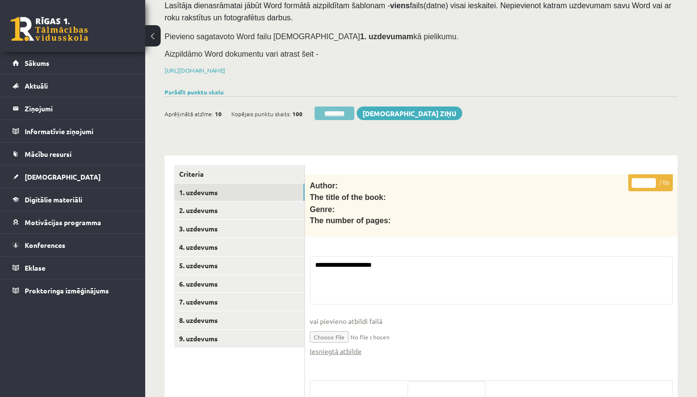
click at [336, 109] on input "********" at bounding box center [335, 113] width 40 height 14
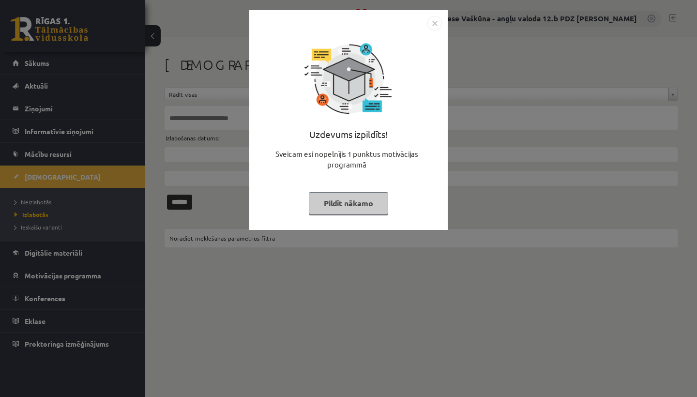
click at [436, 22] on img "Close" at bounding box center [434, 23] width 15 height 15
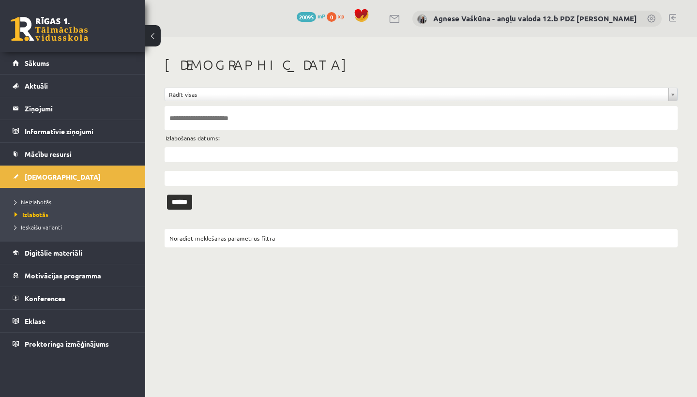
click at [45, 200] on span "Neizlabotās" at bounding box center [33, 202] width 37 height 8
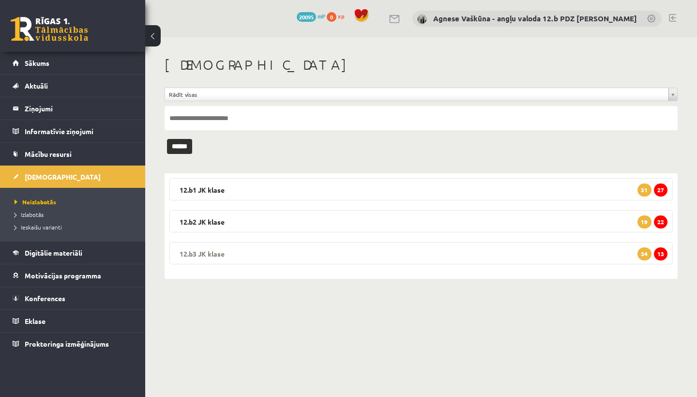
click at [253, 249] on legend "12.b3 [PERSON_NAME] 13 34" at bounding box center [420, 253] width 503 height 22
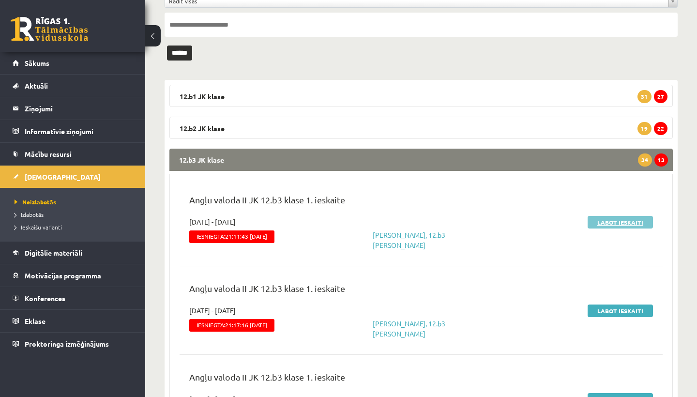
scroll to position [94, 0]
click at [620, 221] on link "Labot ieskaiti" at bounding box center [620, 221] width 65 height 13
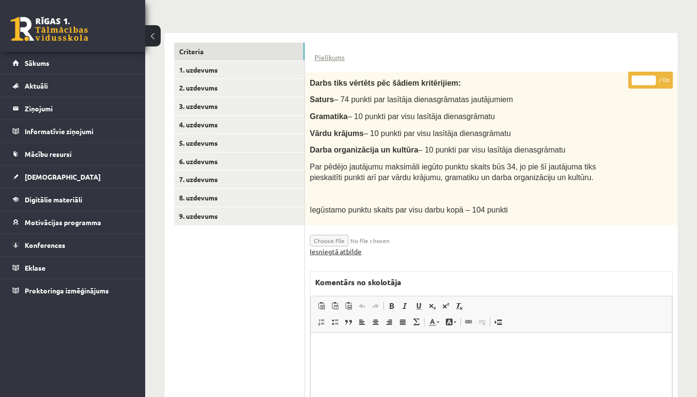
click at [348, 247] on link "Iesniegtā atbilde" at bounding box center [336, 251] width 52 height 10
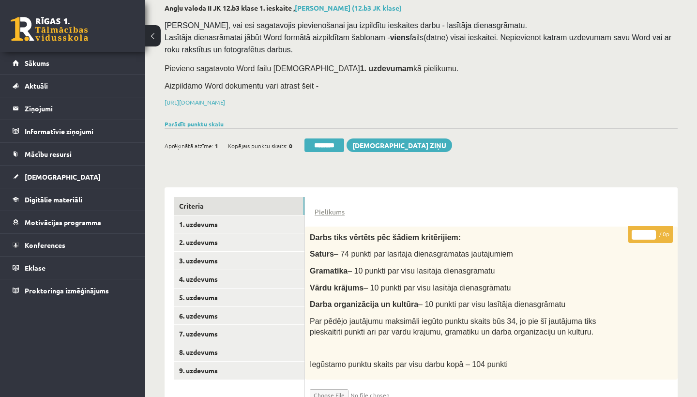
scroll to position [78, 0]
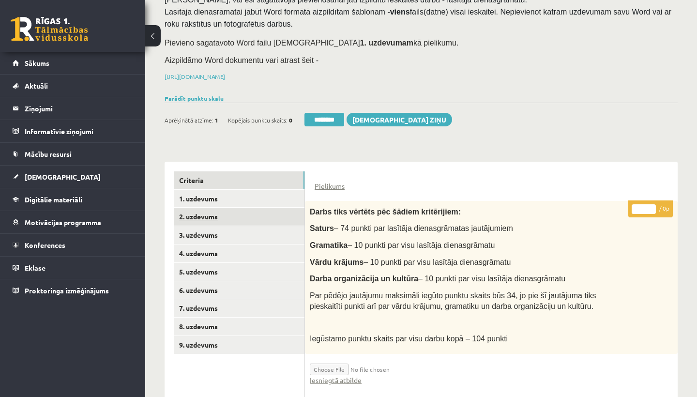
click at [210, 213] on link "2. uzdevums" at bounding box center [239, 217] width 130 height 18
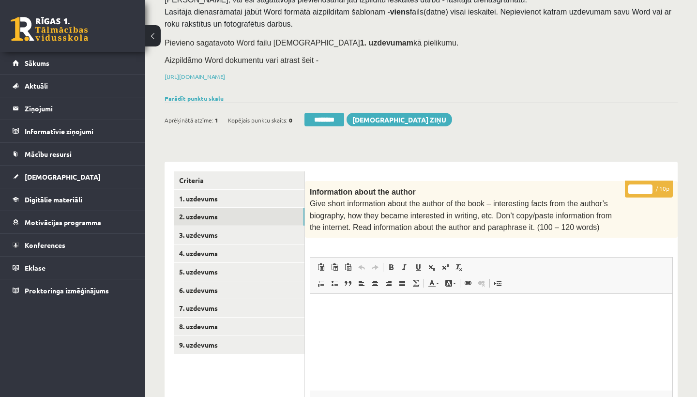
scroll to position [0, 0]
click at [643, 185] on input "*" at bounding box center [640, 189] width 24 height 10
type input "**"
click at [222, 230] on link "3. uzdevums" at bounding box center [239, 235] width 130 height 18
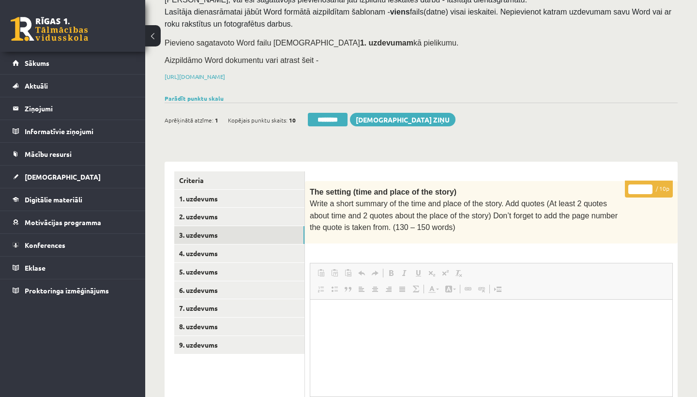
click at [641, 188] on input "*" at bounding box center [640, 189] width 24 height 10
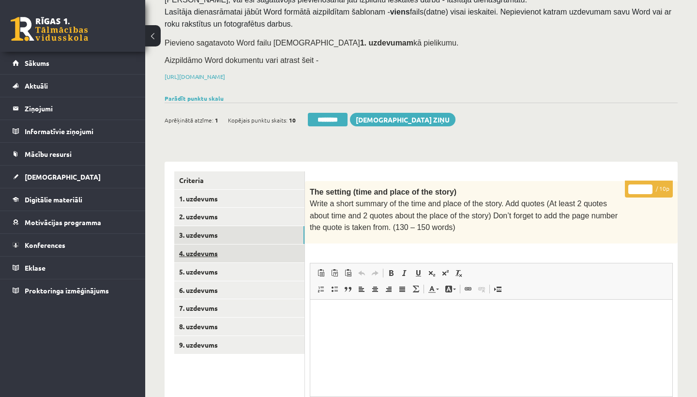
type input "**"
click at [222, 247] on link "4. uzdevums" at bounding box center [239, 253] width 130 height 18
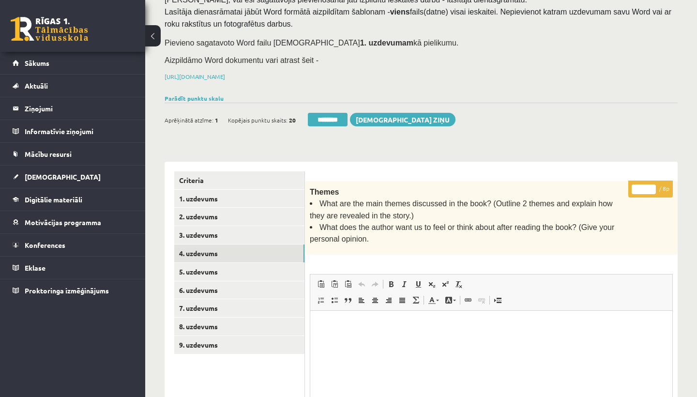
click at [646, 187] on input "*" at bounding box center [644, 189] width 24 height 10
type input "*"
click at [219, 269] on link "5. uzdevums" at bounding box center [239, 272] width 130 height 18
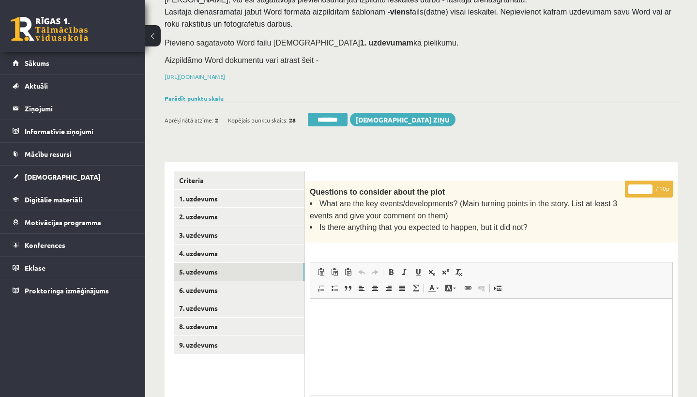
click at [641, 188] on input "*" at bounding box center [640, 189] width 24 height 10
type input "*"
click at [241, 282] on link "6. uzdevums" at bounding box center [239, 290] width 130 height 18
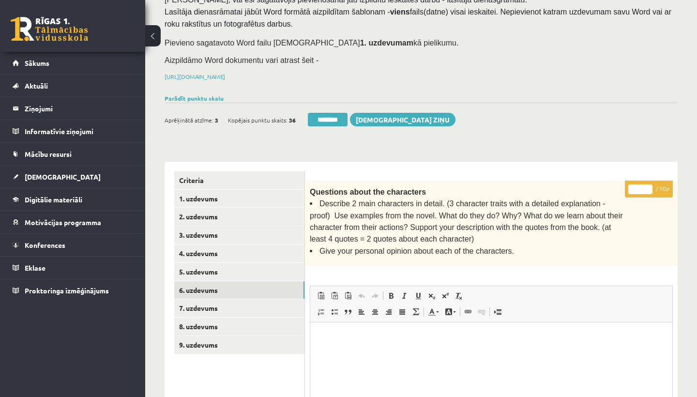
click at [640, 186] on input "*" at bounding box center [640, 189] width 24 height 10
type input "**"
click at [216, 302] on link "7. uzdevums" at bounding box center [239, 308] width 130 height 18
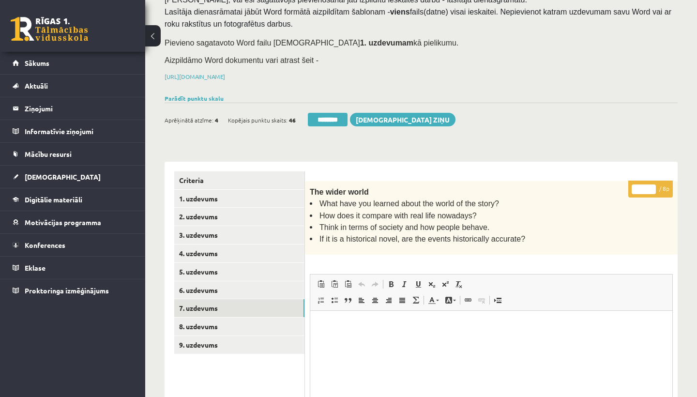
click at [644, 185] on input "*" at bounding box center [644, 189] width 24 height 10
type input "*"
click at [235, 326] on link "8. uzdevums" at bounding box center [239, 327] width 130 height 18
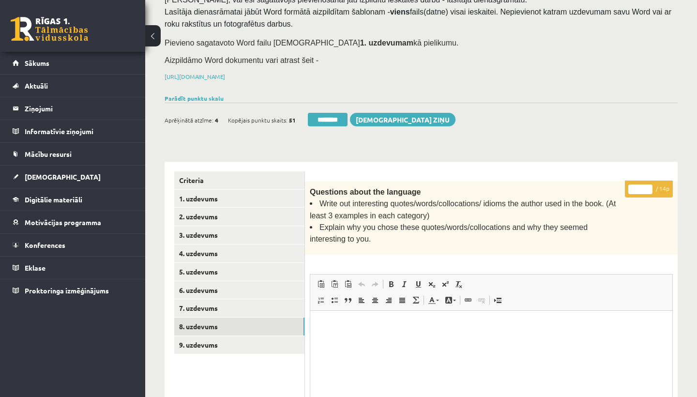
click at [642, 185] on input "*" at bounding box center [640, 189] width 24 height 10
type input "**"
click at [204, 337] on link "9. uzdevums" at bounding box center [239, 345] width 130 height 18
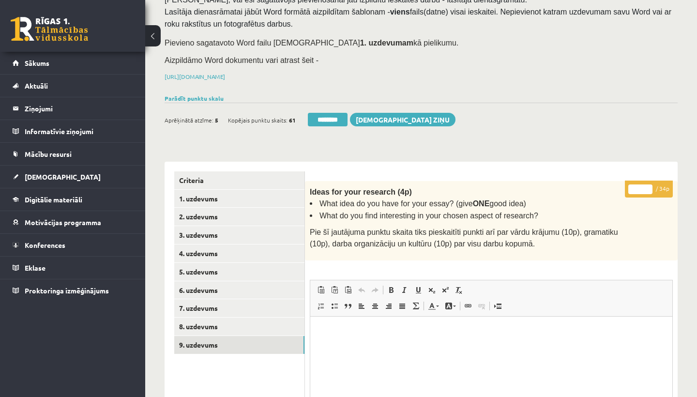
click at [643, 187] on input "*" at bounding box center [640, 189] width 24 height 10
type input "**"
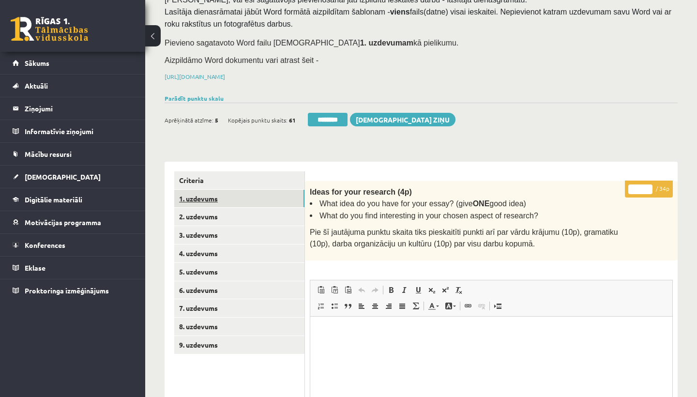
click at [201, 201] on link "1. uzdevums" at bounding box center [239, 199] width 130 height 18
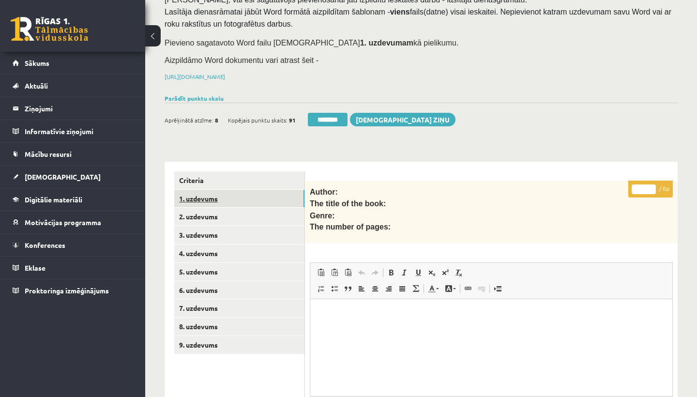
click at [201, 201] on link "1. uzdevums" at bounding box center [239, 199] width 130 height 18
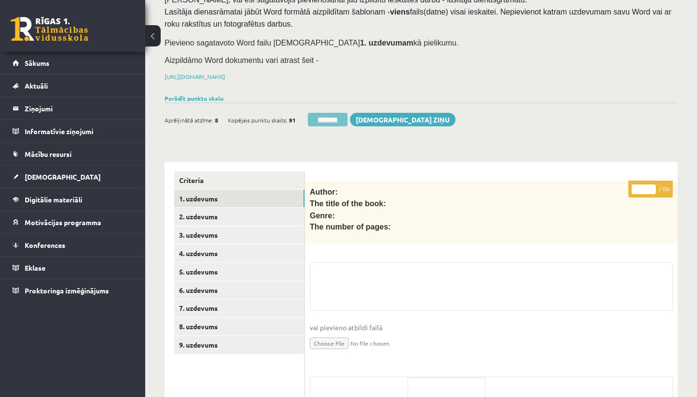
click at [329, 114] on input "********" at bounding box center [328, 120] width 40 height 14
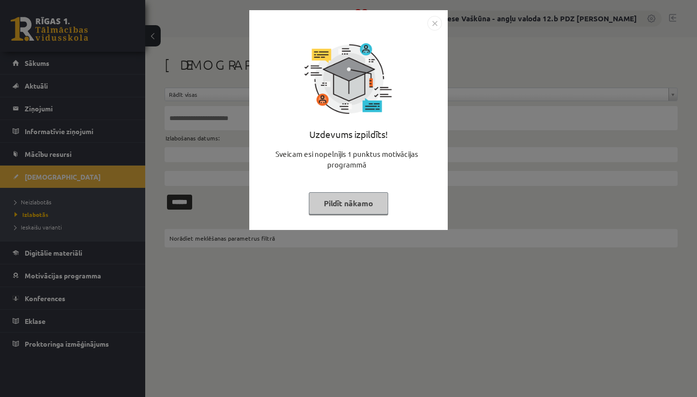
click at [440, 24] on img "Close" at bounding box center [434, 23] width 15 height 15
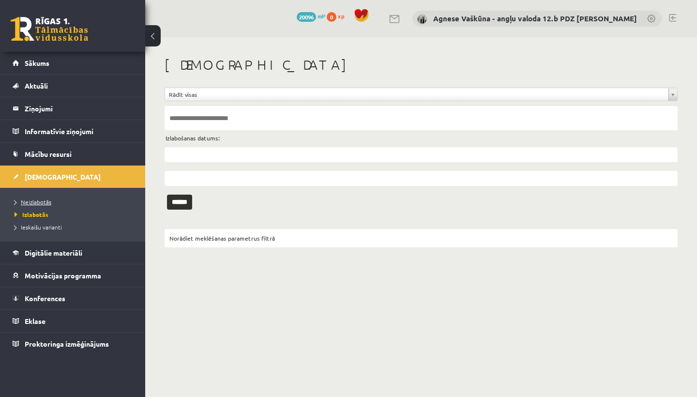
click at [40, 201] on span "Neizlabotās" at bounding box center [33, 202] width 37 height 8
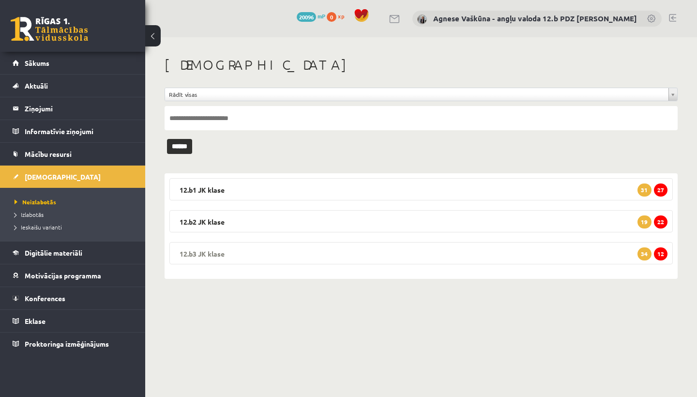
click at [227, 251] on legend "12.b3 [PERSON_NAME] 12 34" at bounding box center [420, 253] width 503 height 22
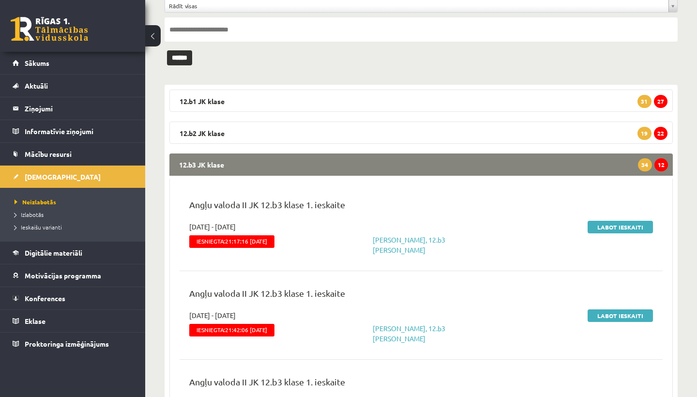
scroll to position [94, 0]
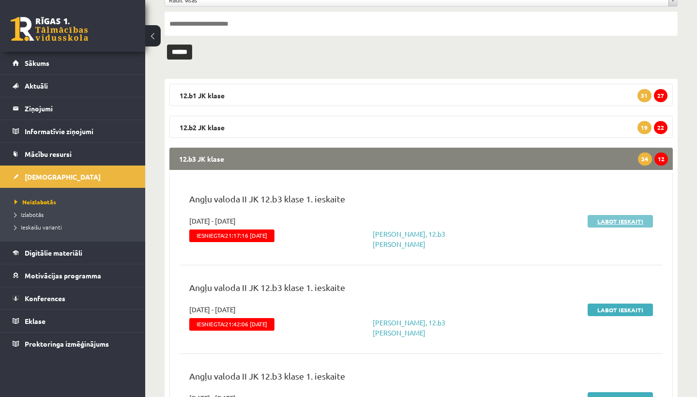
click at [607, 220] on link "Labot ieskaiti" at bounding box center [620, 221] width 65 height 13
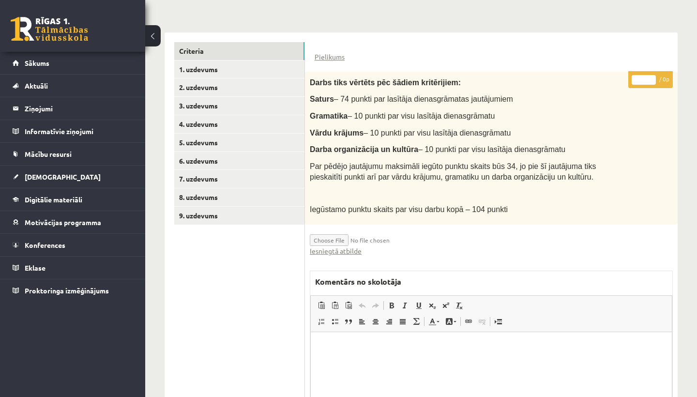
scroll to position [207, 0]
click at [349, 246] on link "Iesniegtā atbilde" at bounding box center [336, 251] width 52 height 10
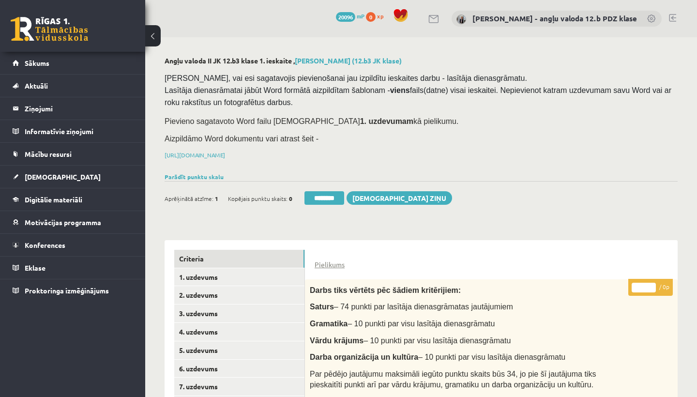
scroll to position [0, 0]
